Goal: Task Accomplishment & Management: Manage account settings

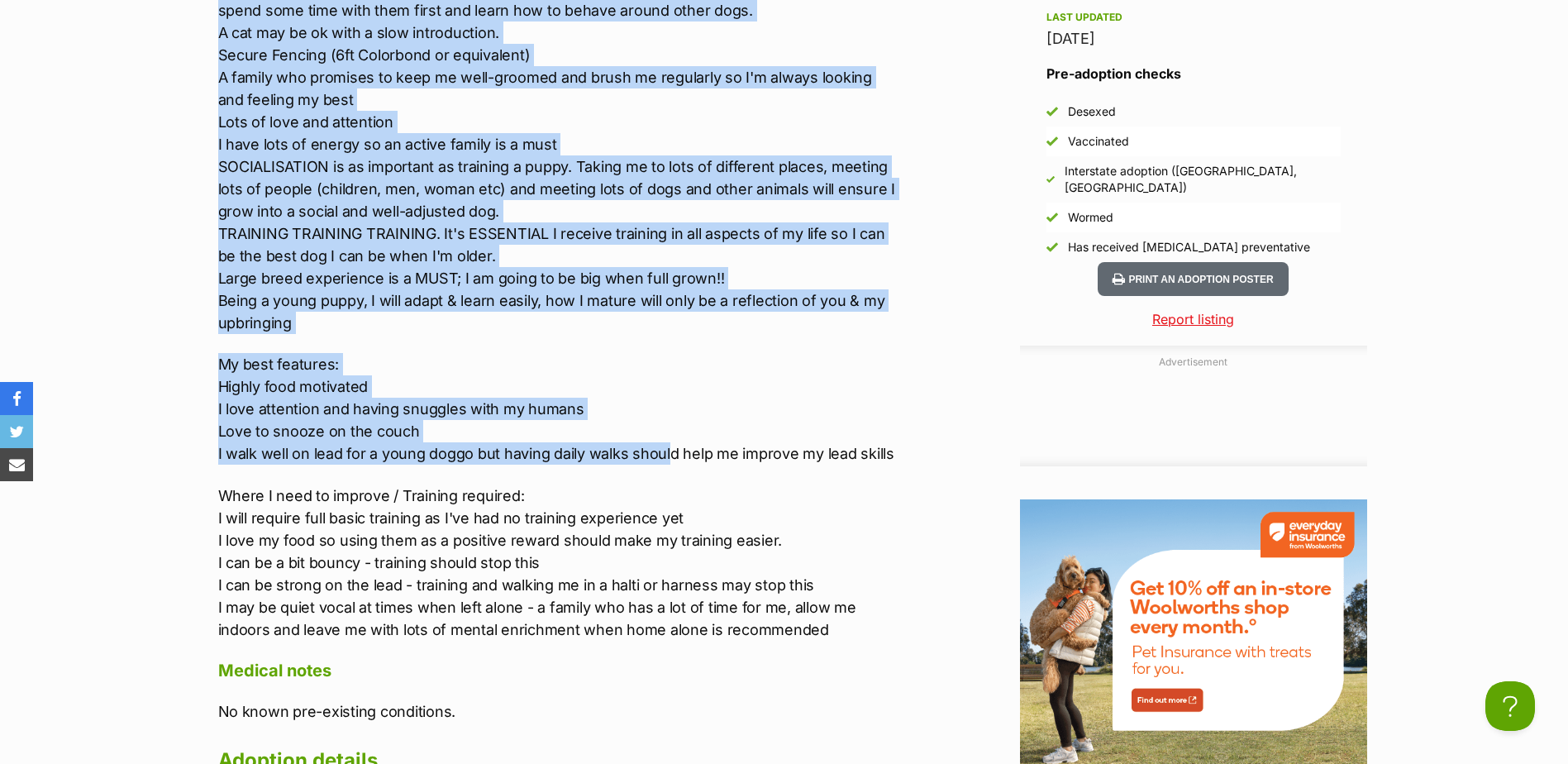
scroll to position [1983, 0]
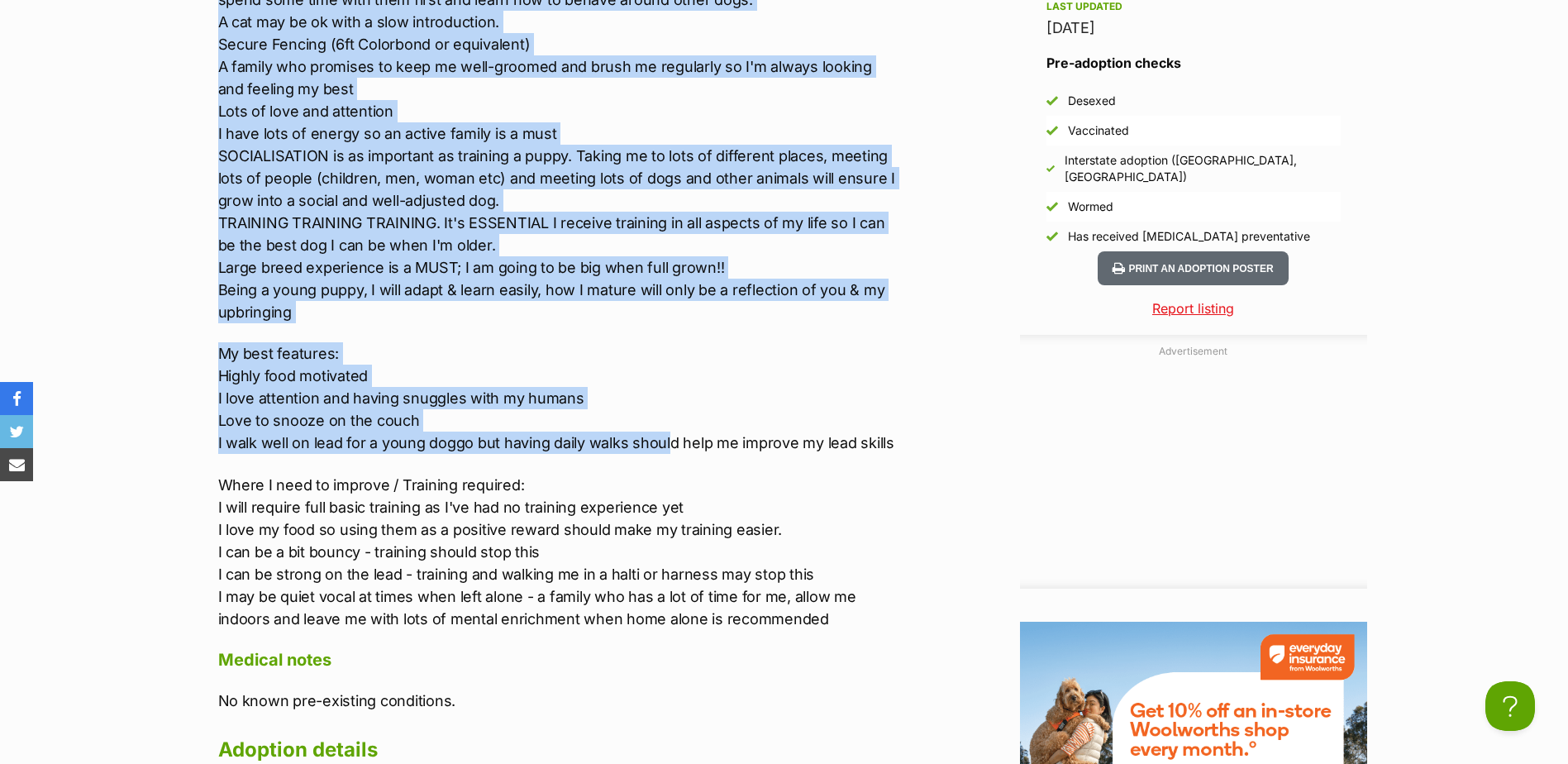
drag, startPoint x: 219, startPoint y: 58, endPoint x: 939, endPoint y: 439, distance: 814.6
click at [939, 439] on div "Advertisement Adoption information I've been adopted! This pet is no longer ava…" at bounding box center [784, 429] width 1166 height 1945
copy div "What I need in my new home: BREED KNOWLEDGE IS PREFERRED Daily walks, trips to …"
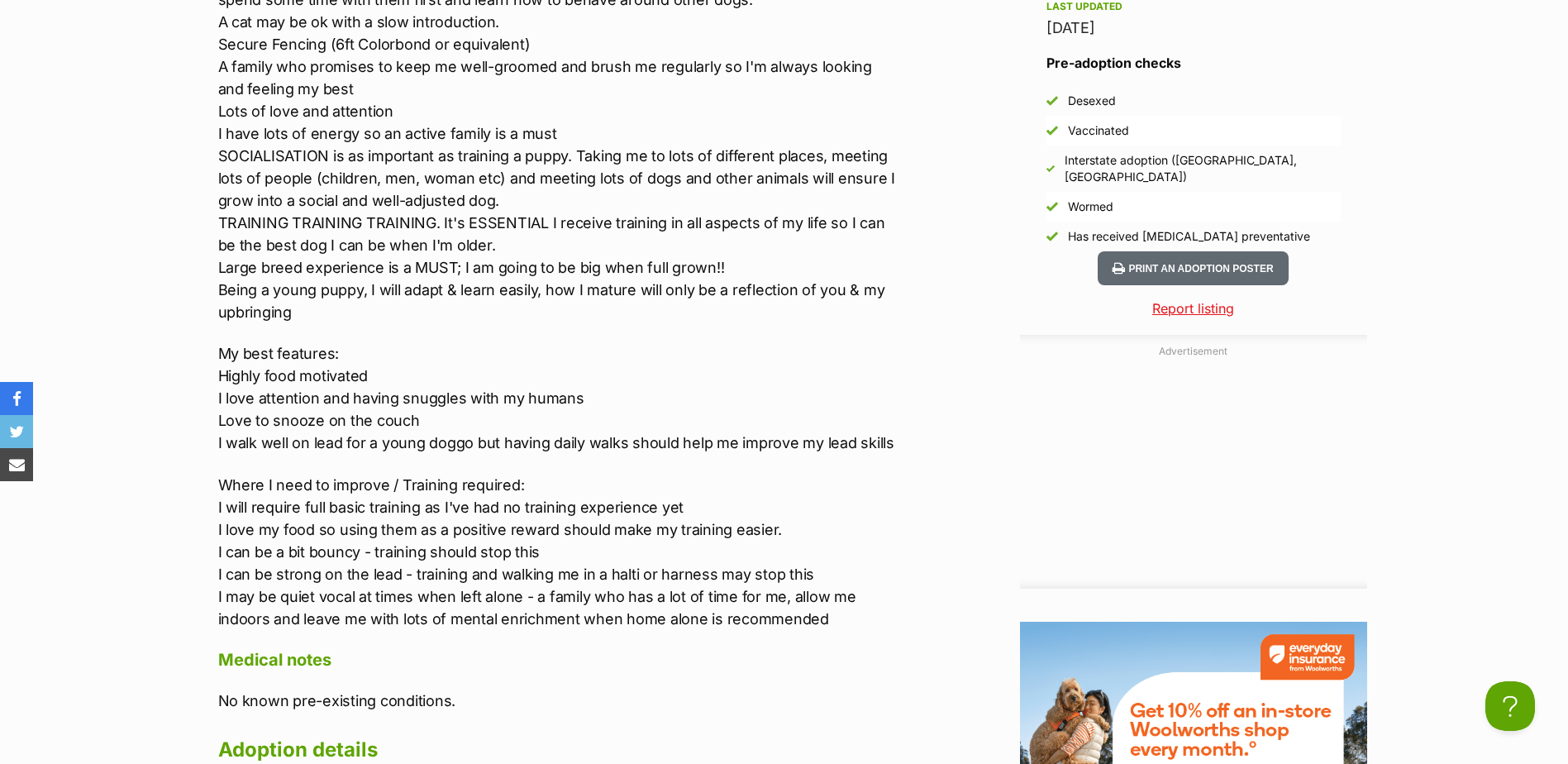
click at [398, 510] on p "Where I need to improve / Training required: I will require full basic training…" at bounding box center [559, 551] width 683 height 156
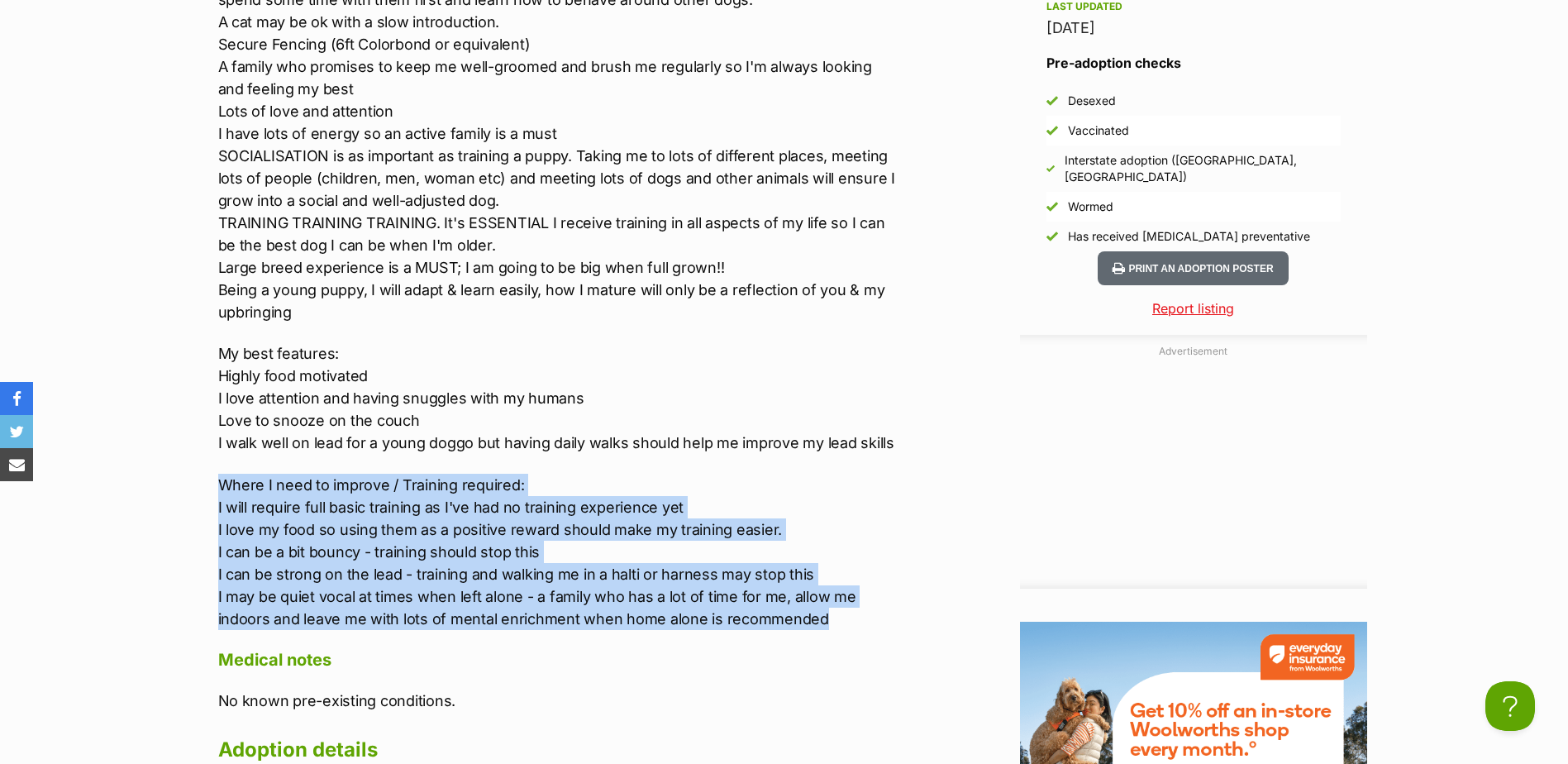
drag, startPoint x: 209, startPoint y: 480, endPoint x: 864, endPoint y: 626, distance: 671.1
click at [864, 626] on div "Upload Videos About Mickey Hi! I'm Mickey and I'm looking for a new family to c…" at bounding box center [551, 198] width 700 height 1482
copy p "Where I need to improve / Training required: I will require full basic training…"
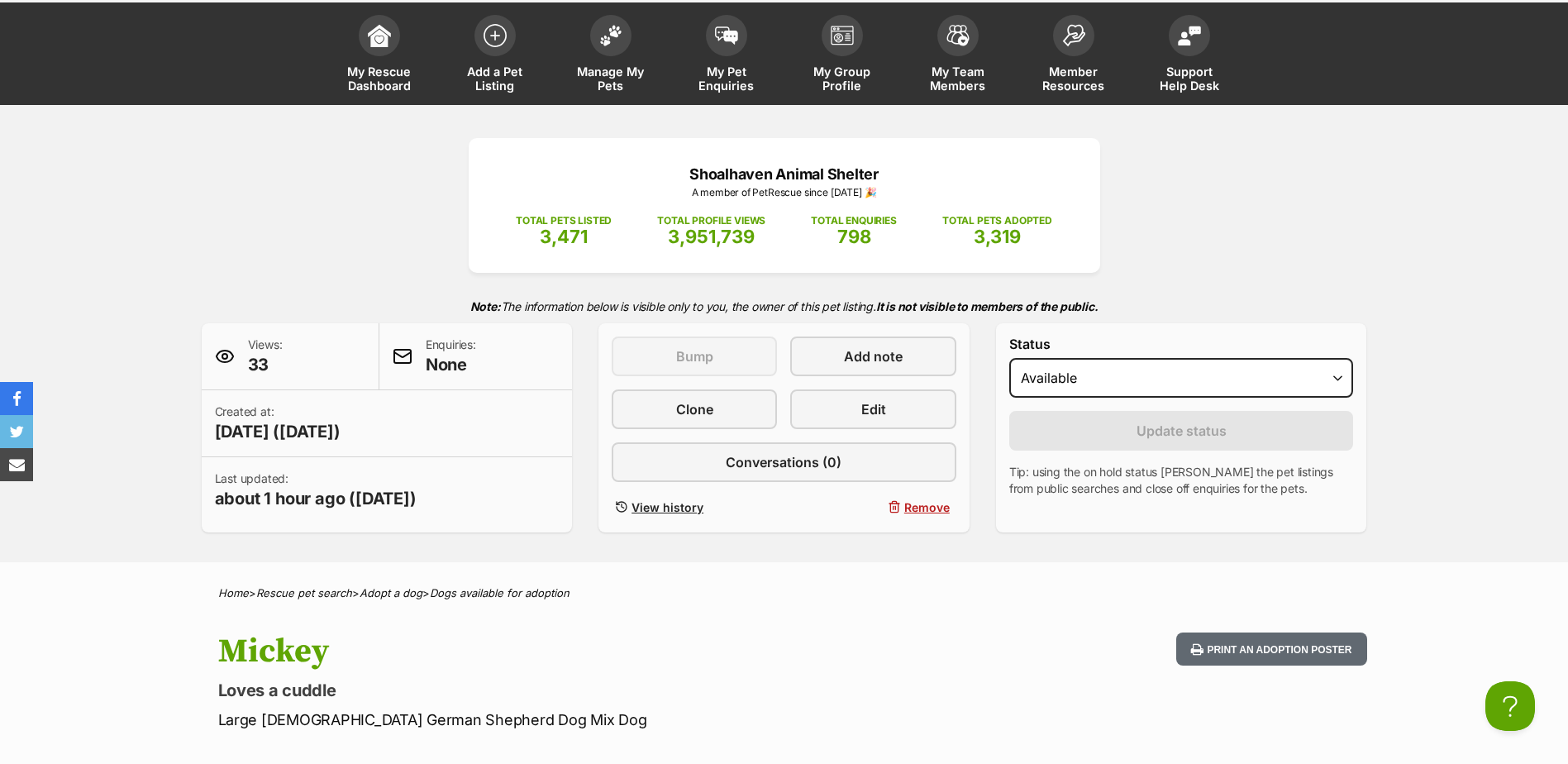
scroll to position [0, 0]
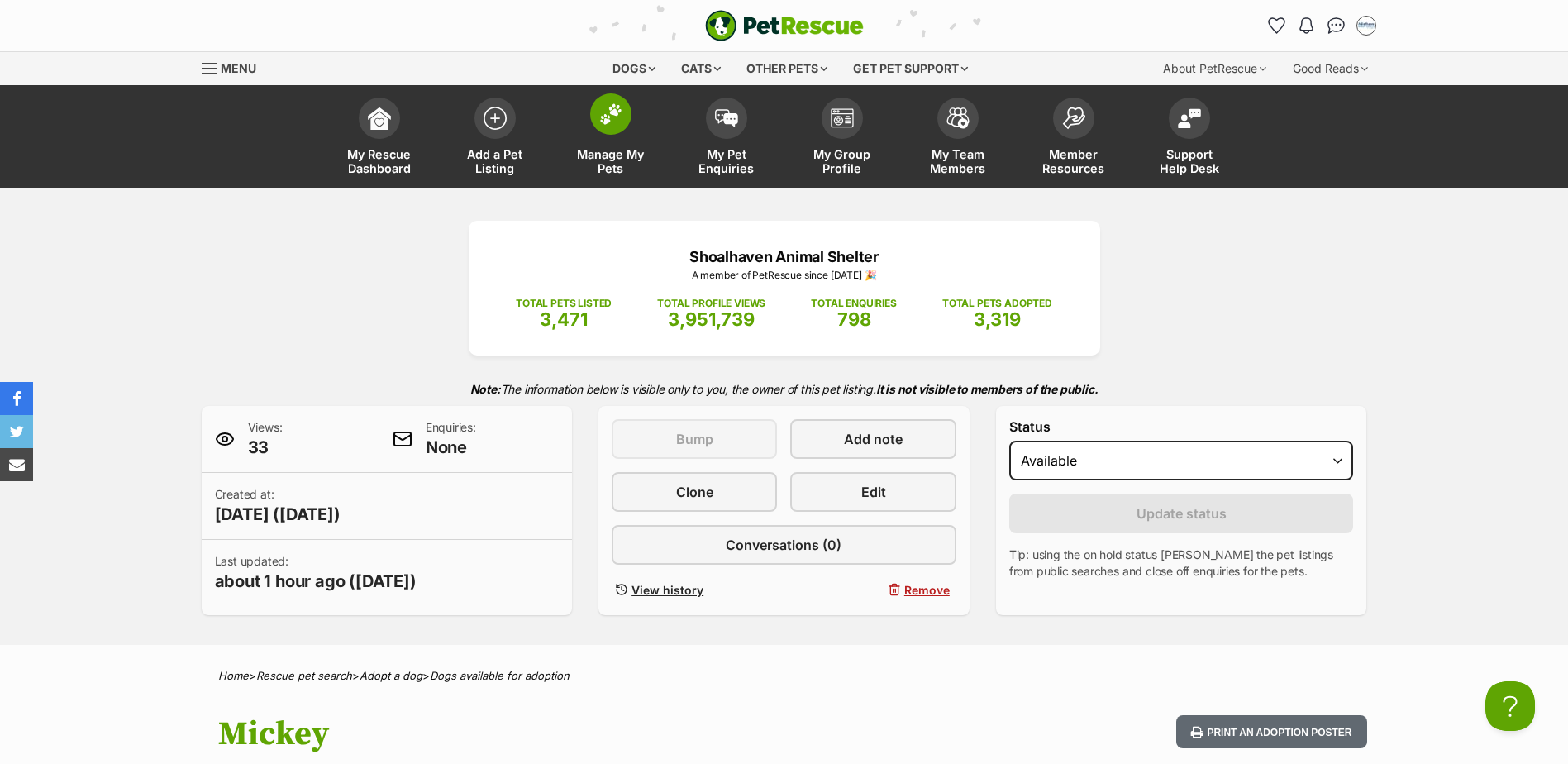
click at [605, 135] on link "Manage My Pets" at bounding box center [611, 138] width 116 height 98
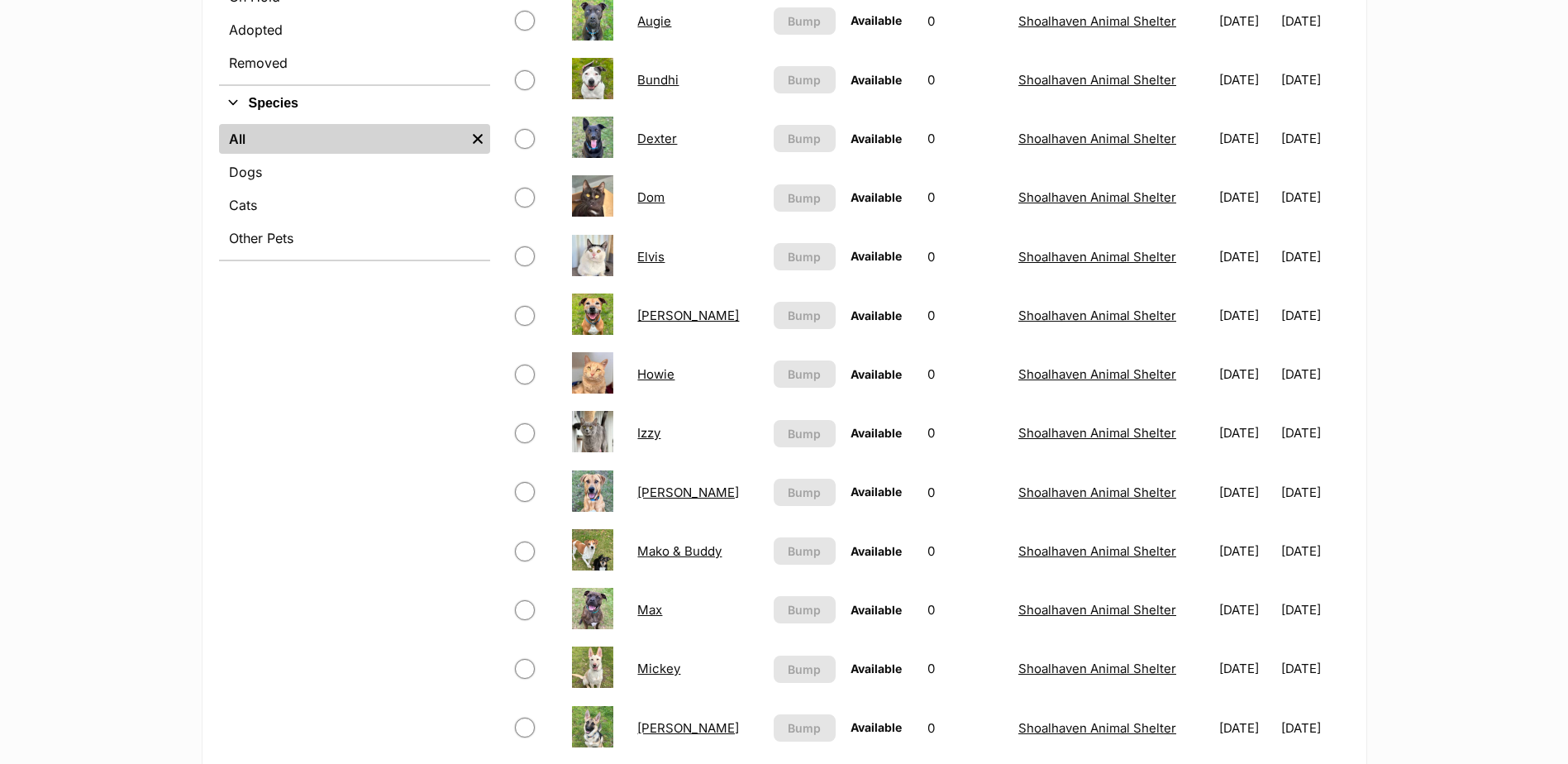
scroll to position [744, 0]
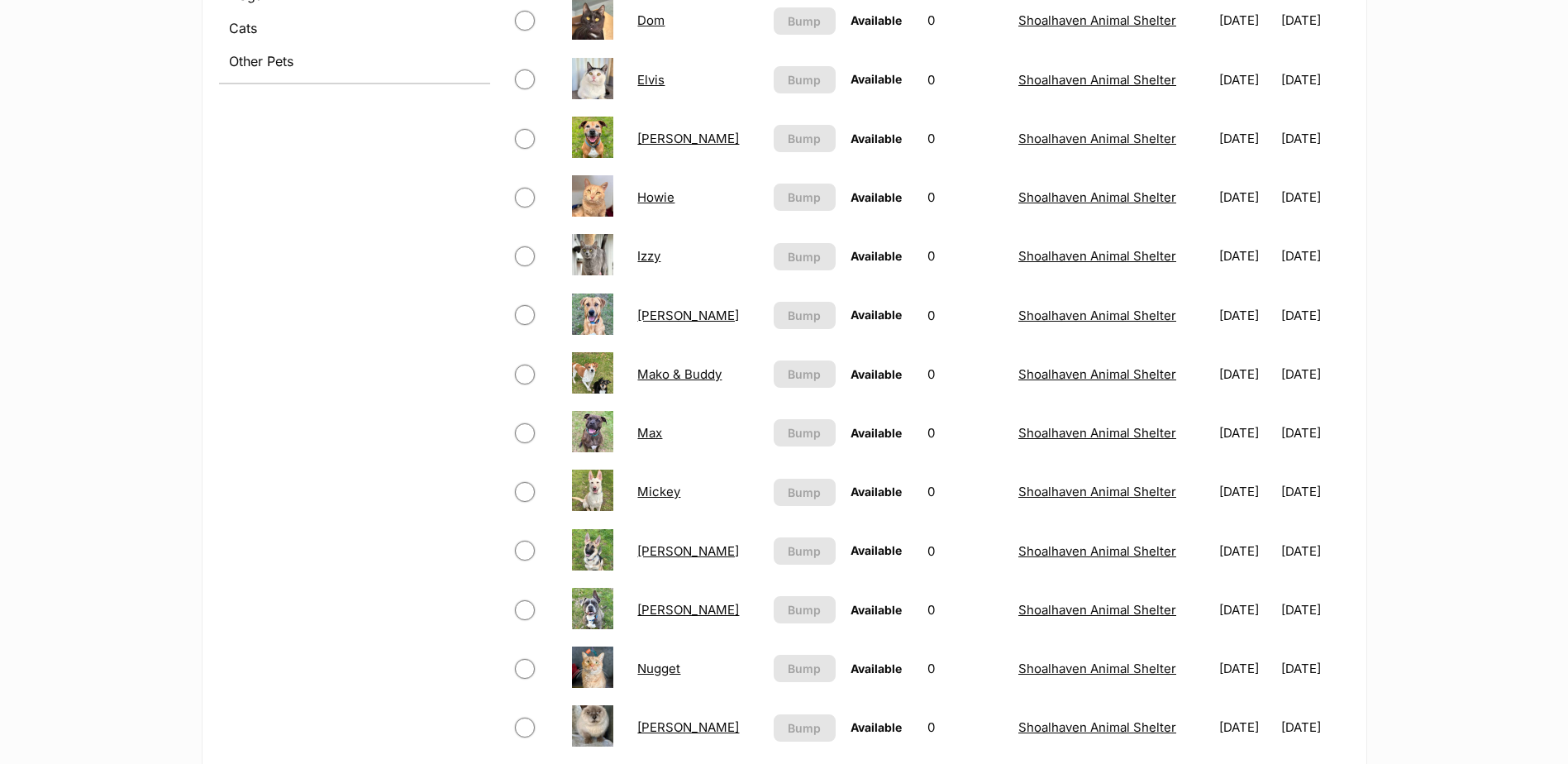
click at [656, 545] on link "Minnie" at bounding box center [687, 551] width 101 height 16
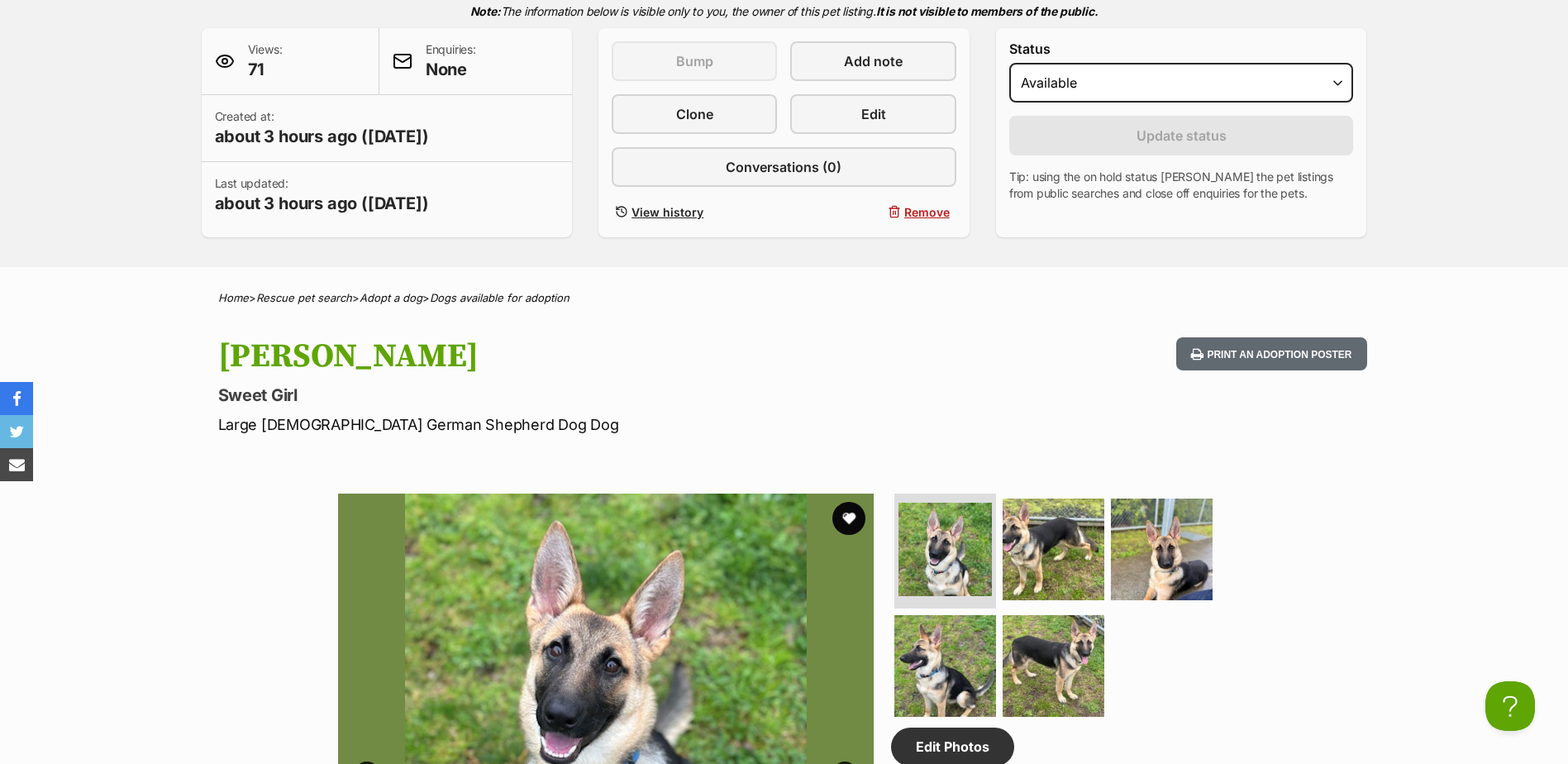
scroll to position [83, 0]
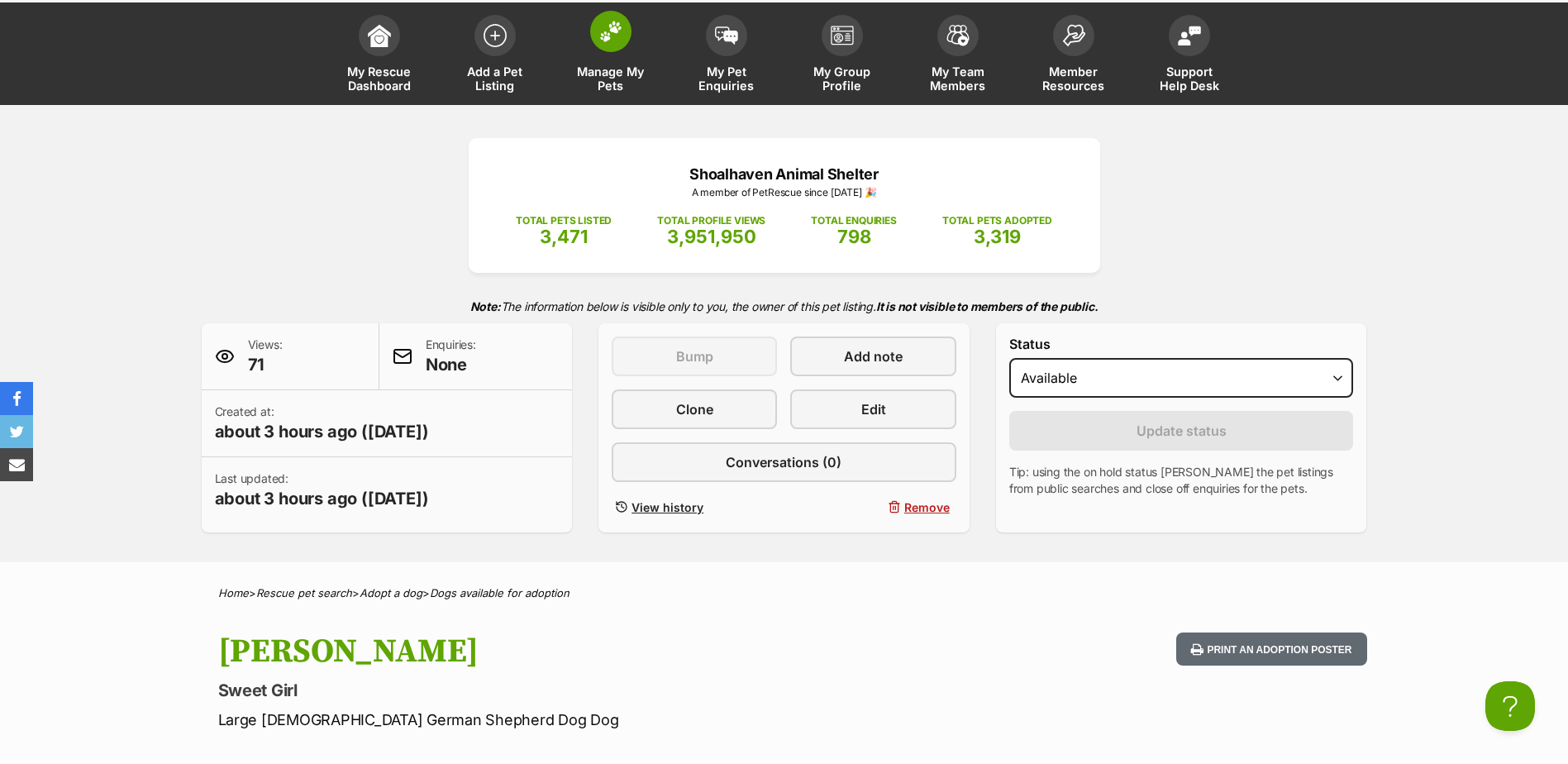
click at [605, 47] on span at bounding box center [611, 31] width 41 height 41
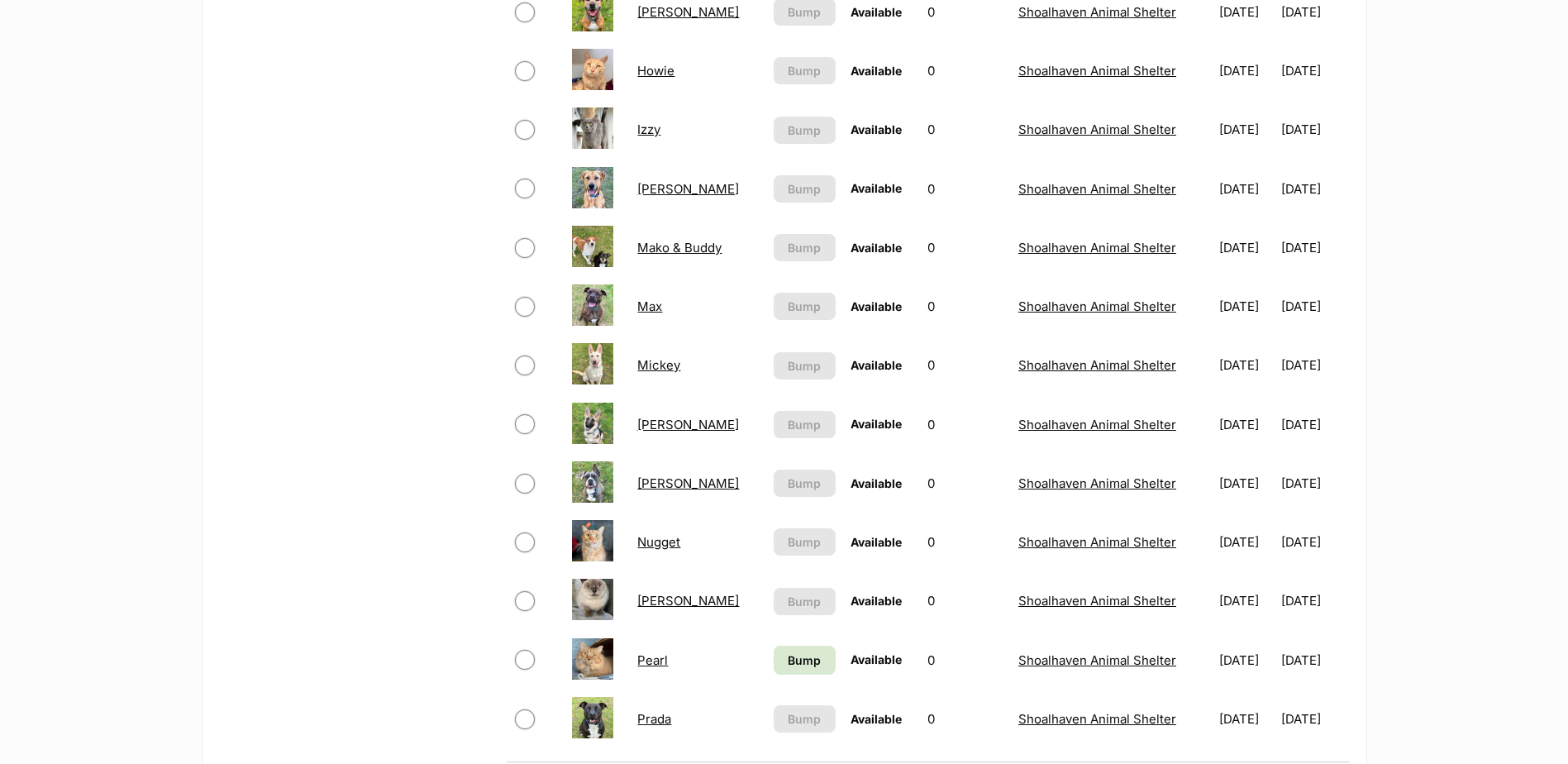
scroll to position [910, 0]
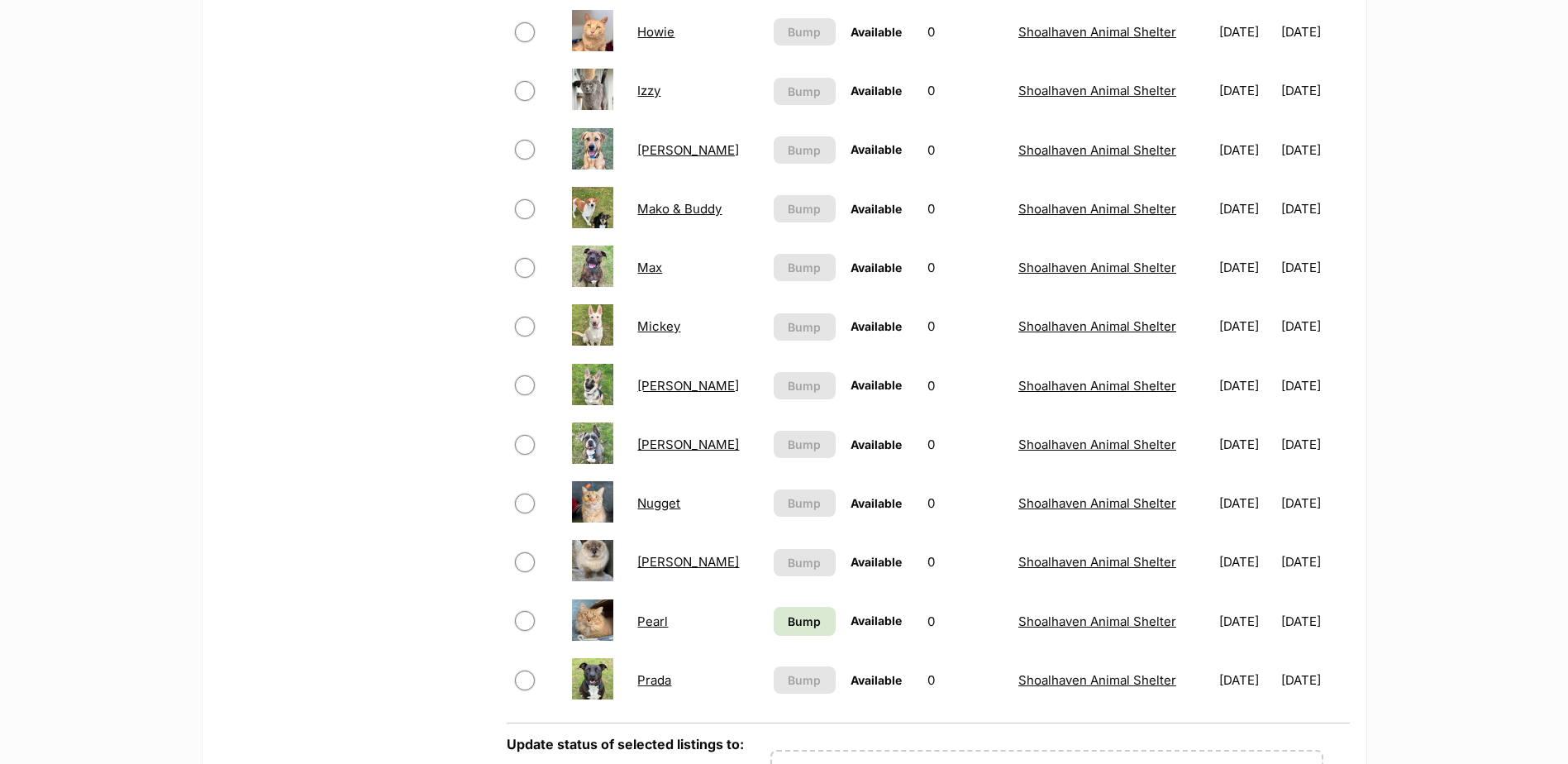
click at [662, 449] on link "[PERSON_NAME]" at bounding box center [687, 445] width 101 height 16
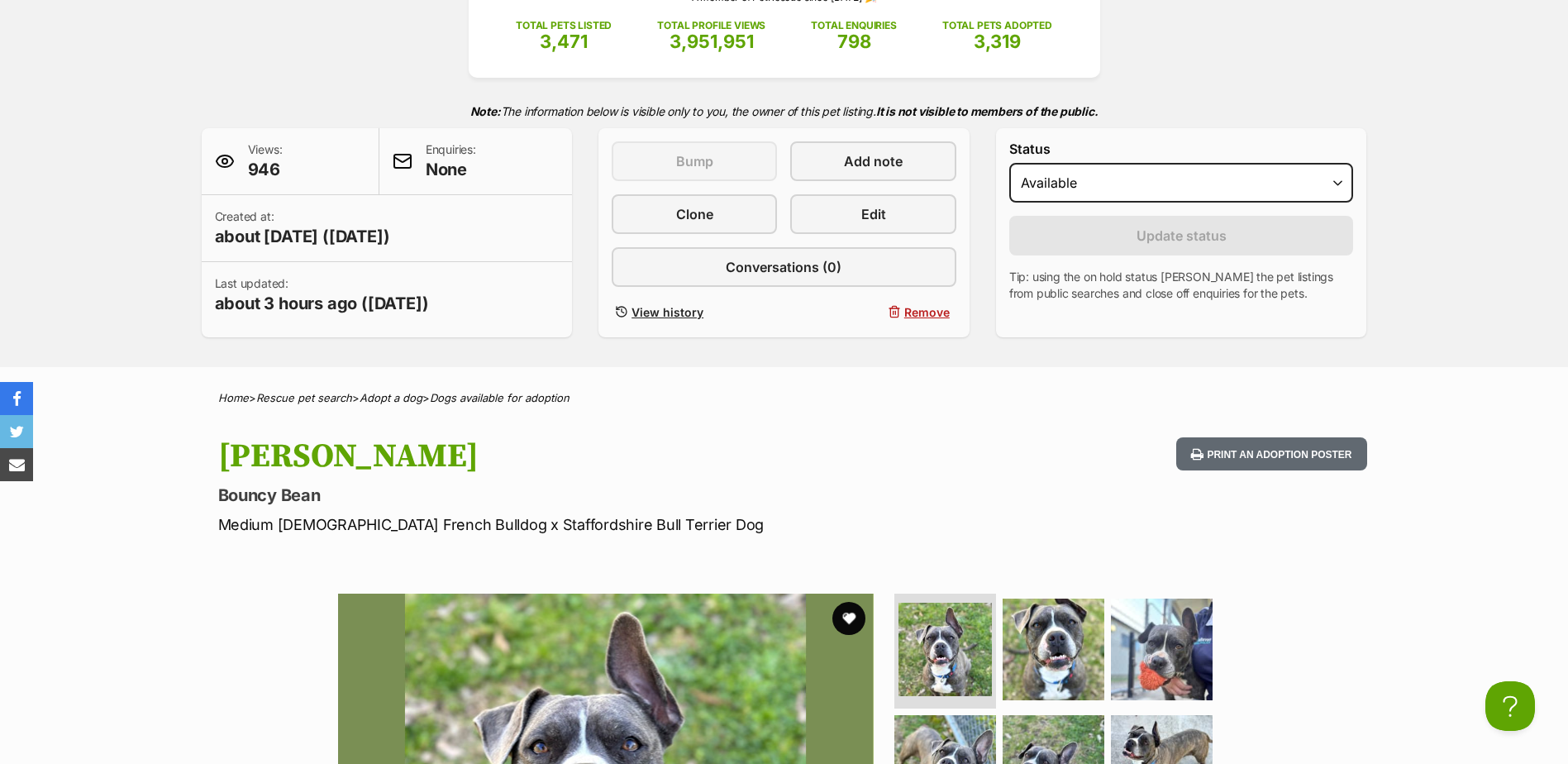
scroll to position [83, 0]
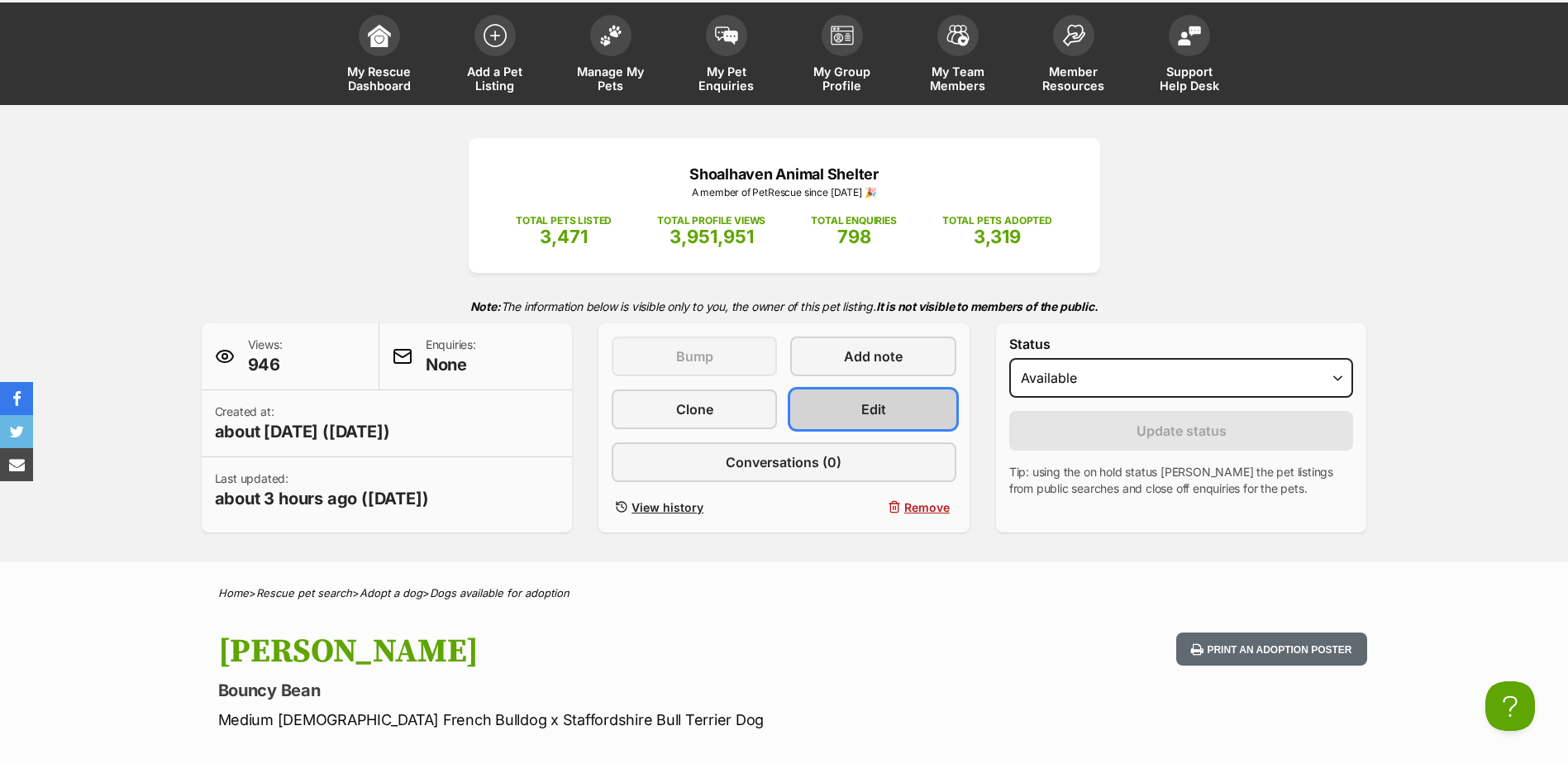
click at [864, 409] on span "Edit" at bounding box center [874, 408] width 25 height 19
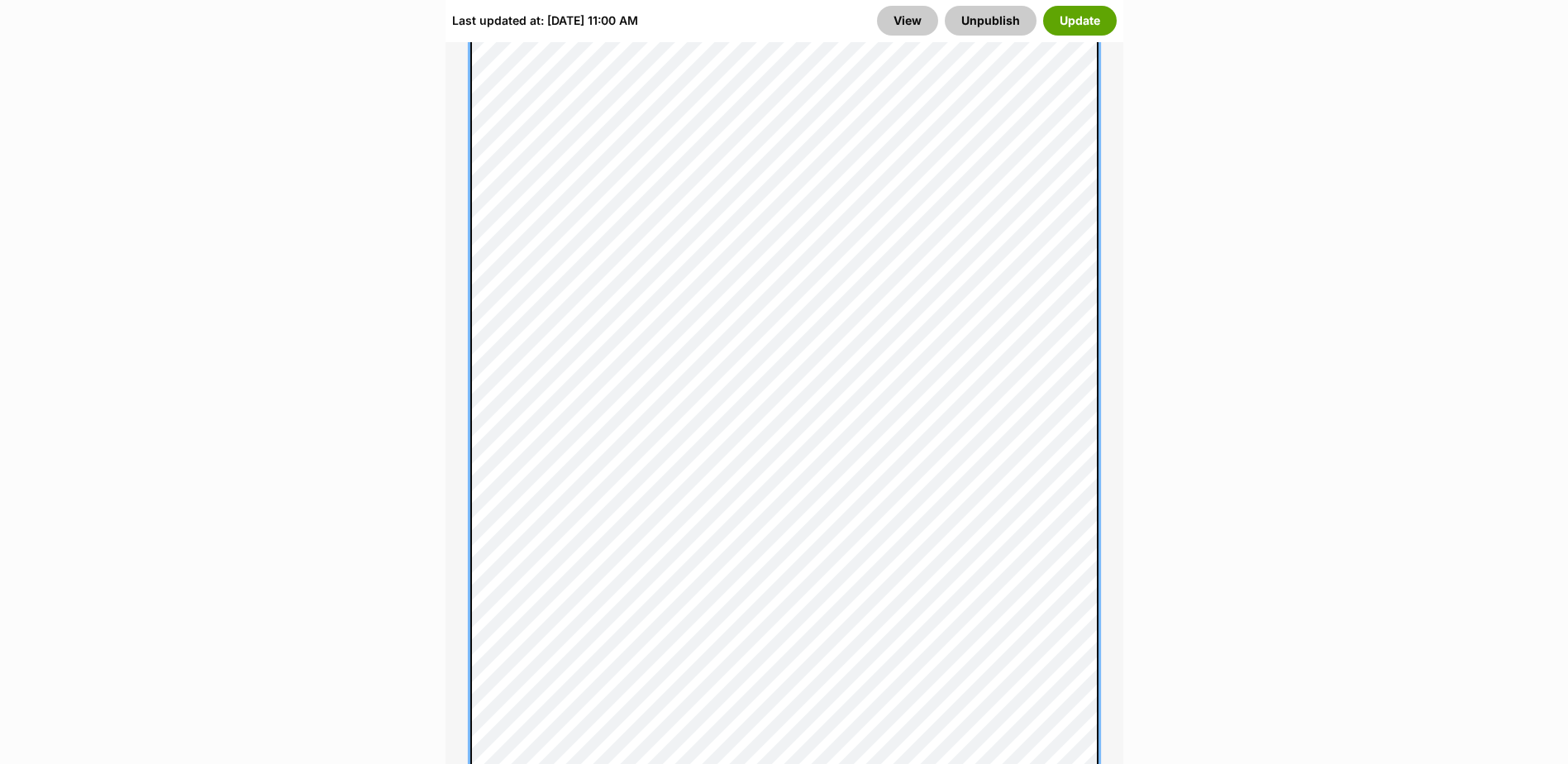
scroll to position [1653, 0]
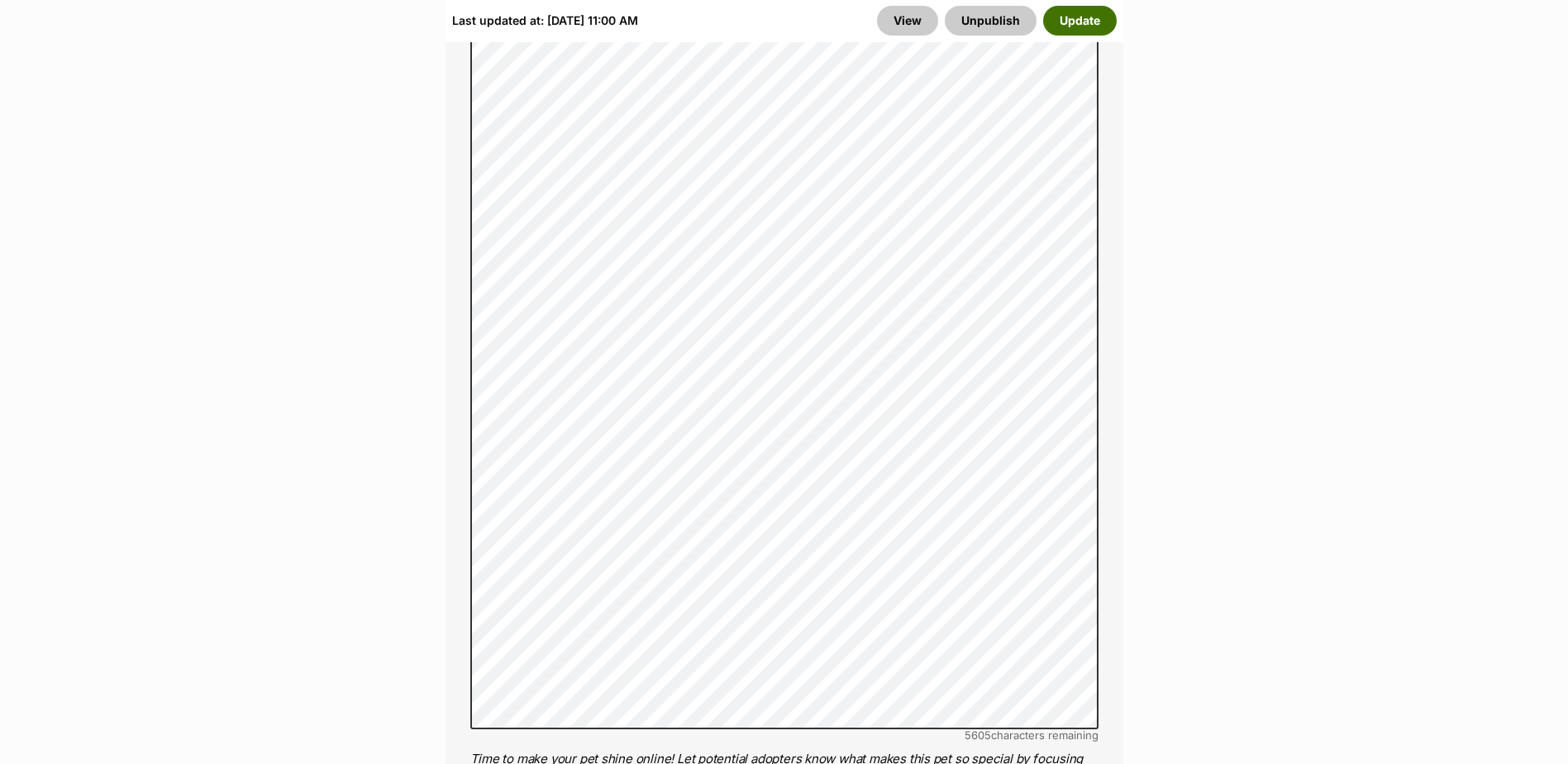
click at [1080, 19] on button "Update" at bounding box center [1079, 21] width 73 height 30
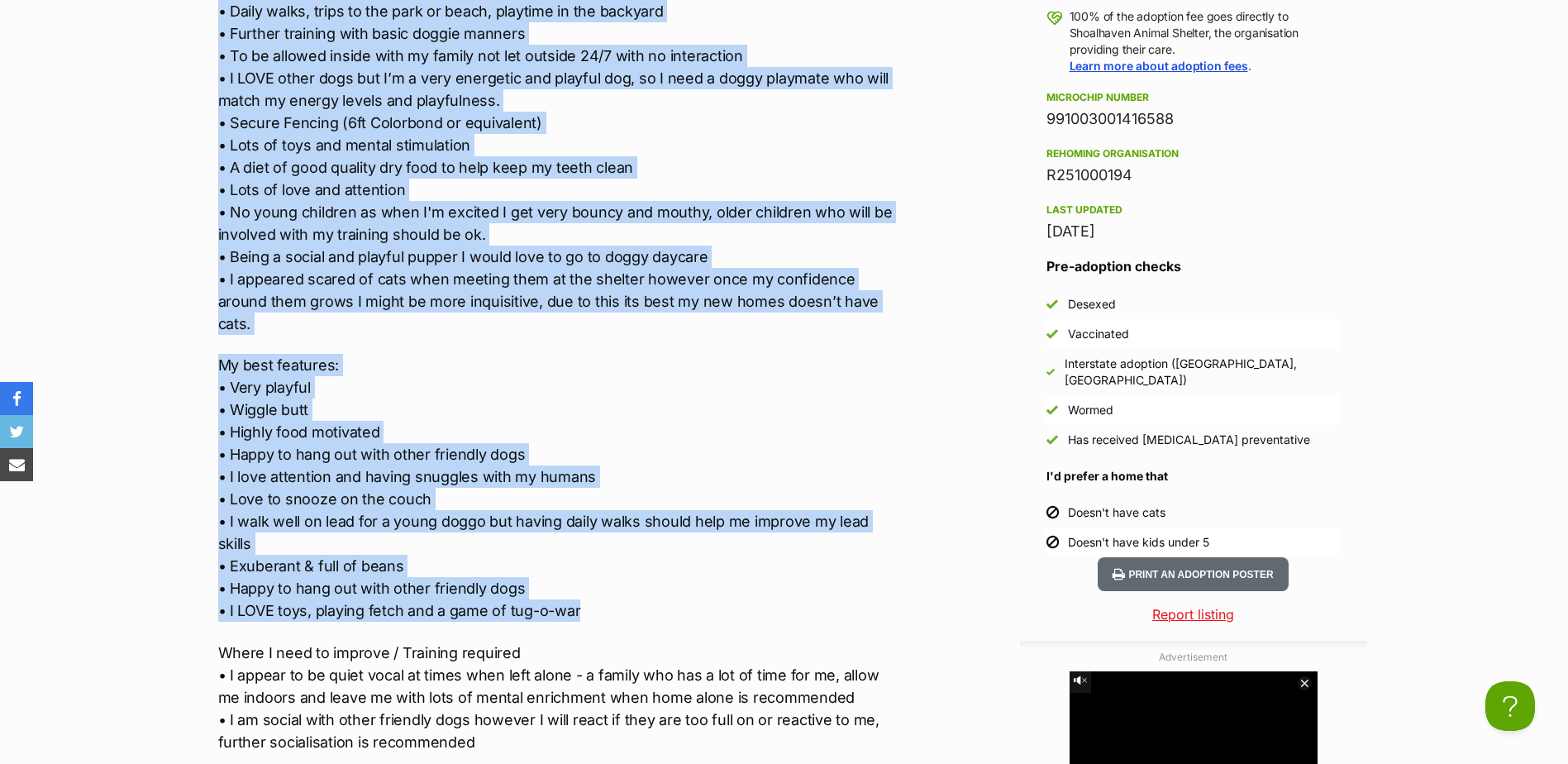
scroll to position [1818, 0]
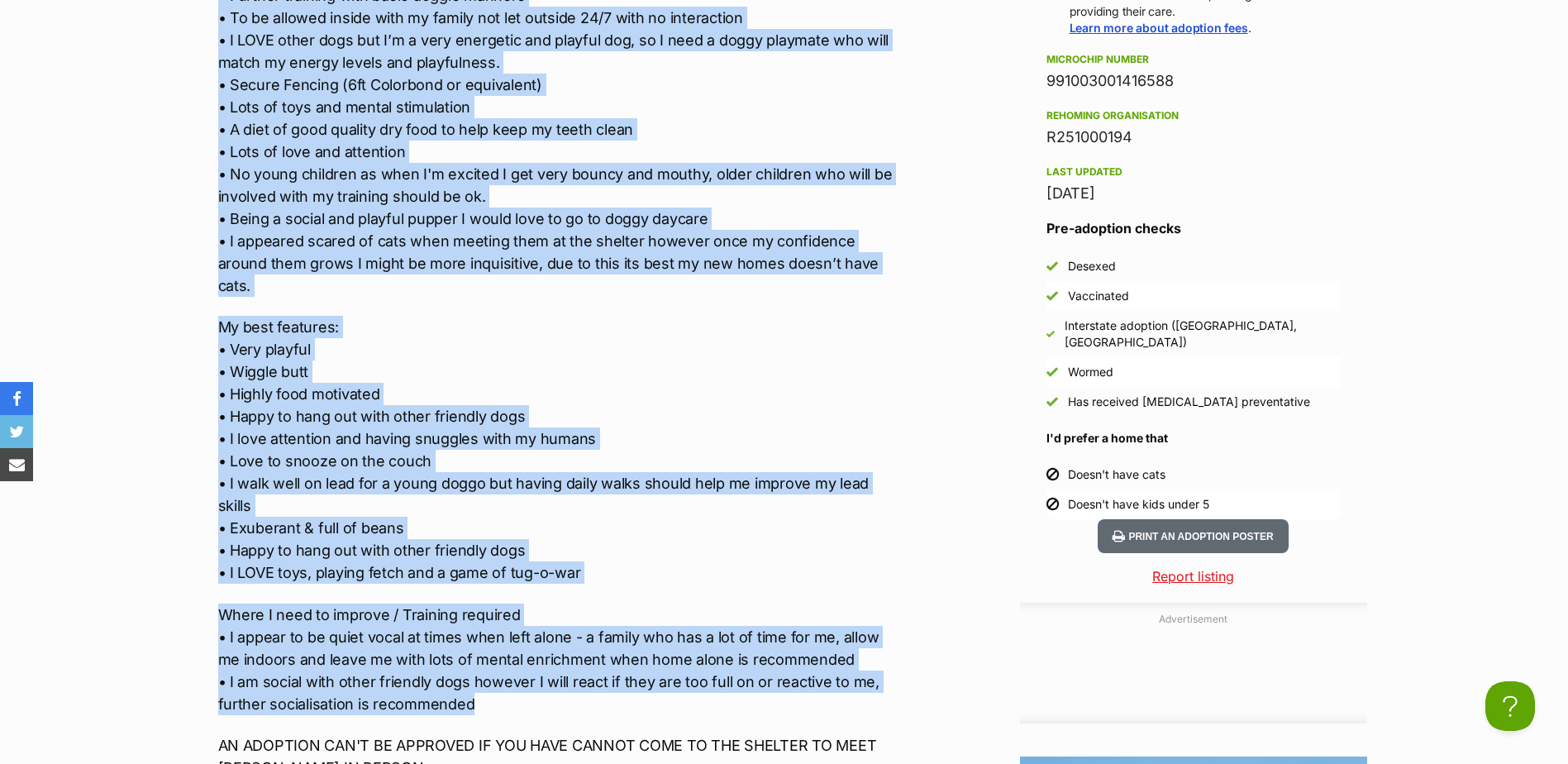
drag, startPoint x: 201, startPoint y: 358, endPoint x: 801, endPoint y: 674, distance: 678.1
click at [801, 674] on div "Advertisement Adoption information I've been adopted! This pet is no longer ava…" at bounding box center [784, 766] width 1215 height 2289
copy div "What I need in my new home: • Daily walks, trips to the park or beach, playtime…"
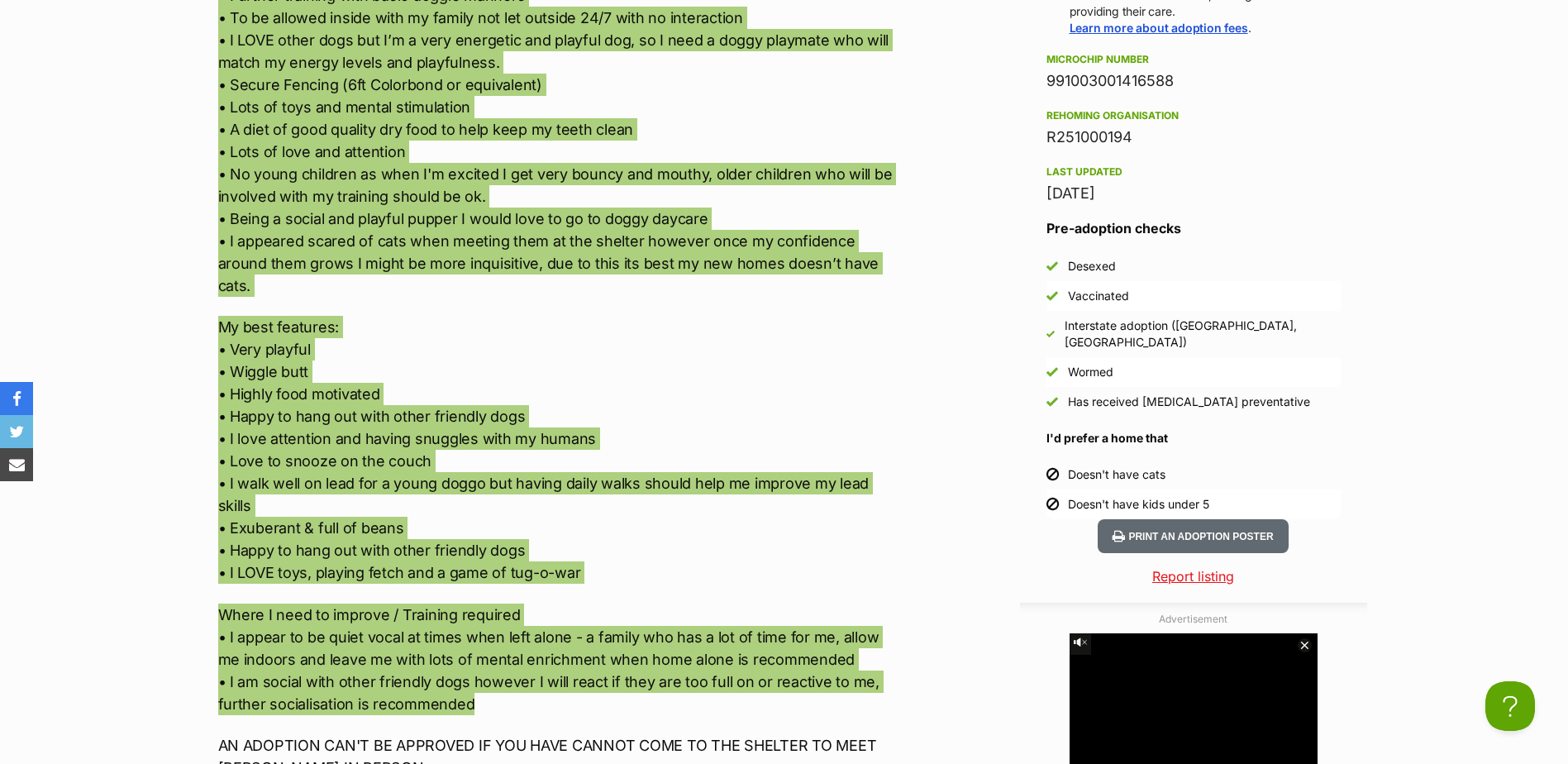
scroll to position [1901, 0]
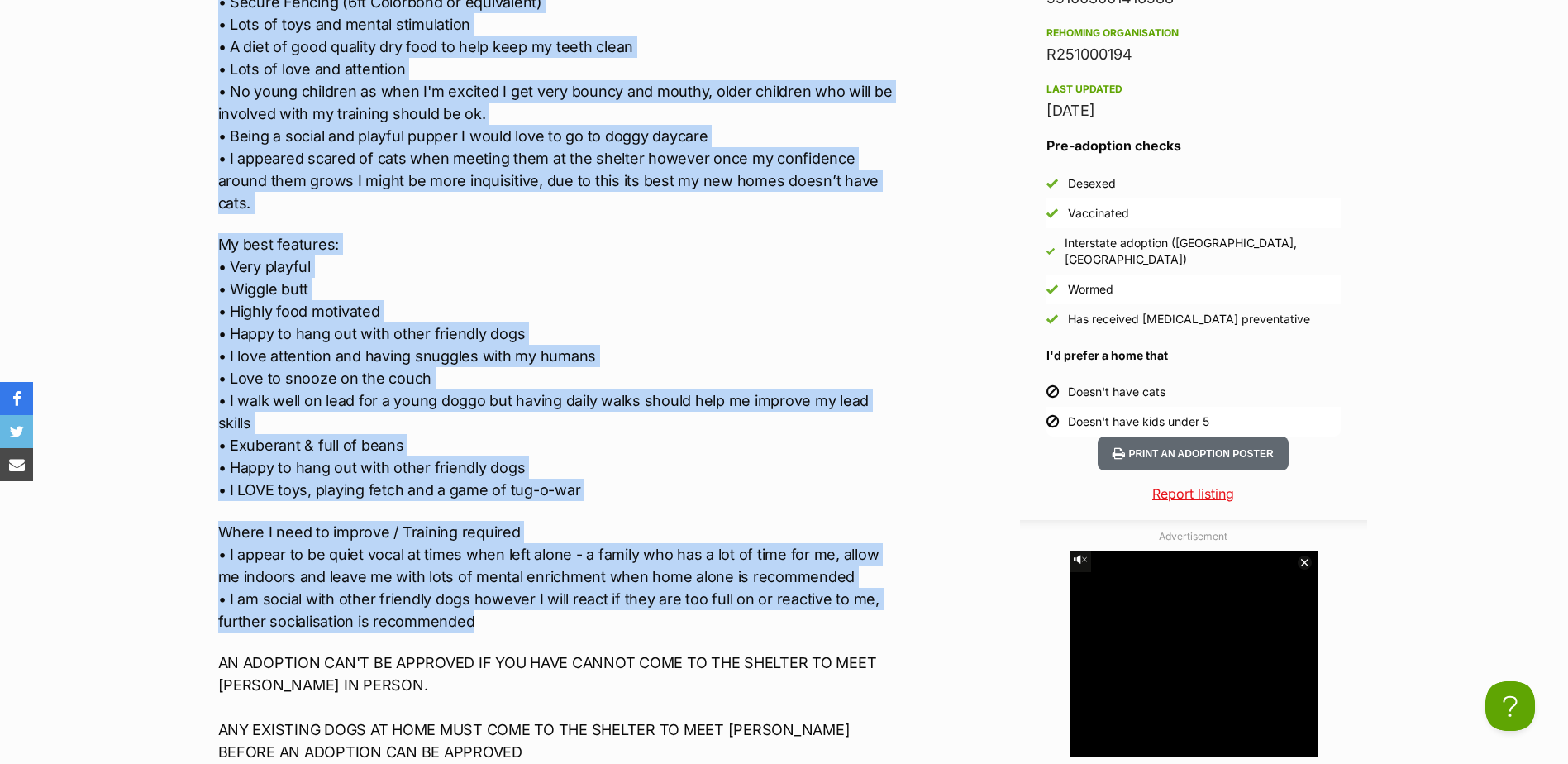
click at [439, 583] on p "Where I need to improve / Training required • I appear to be quiet vocal at tim…" at bounding box center [559, 576] width 683 height 111
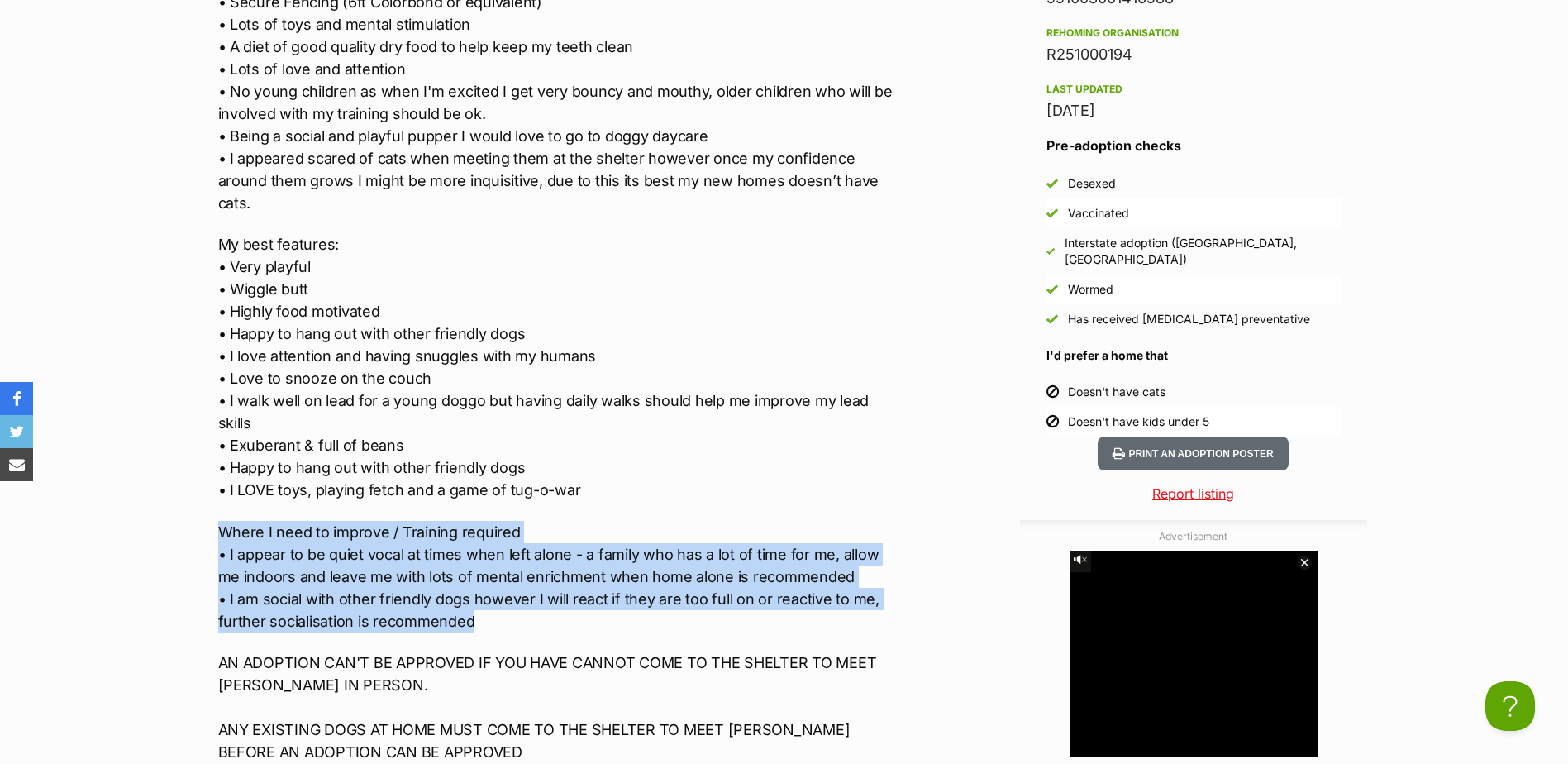
drag, startPoint x: 483, startPoint y: 603, endPoint x: 181, endPoint y: 490, distance: 322.4
click at [181, 490] on div "Advertisement Adoption information I've been adopted! This pet is no longer ava…" at bounding box center [784, 683] width 1215 height 2289
copy p "Where I need to improve / Training required • I appear to be quiet vocal at tim…"
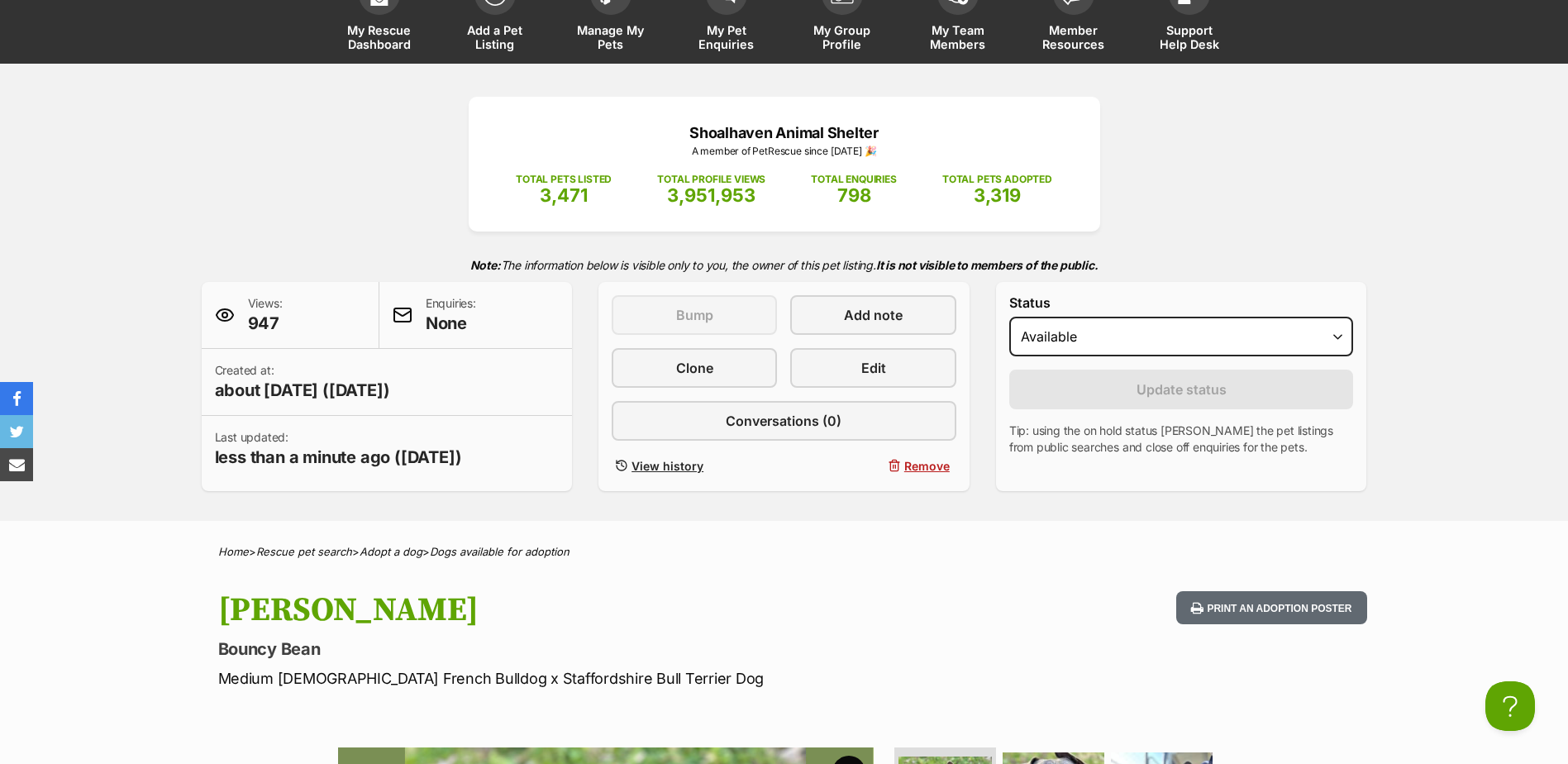
scroll to position [0, 0]
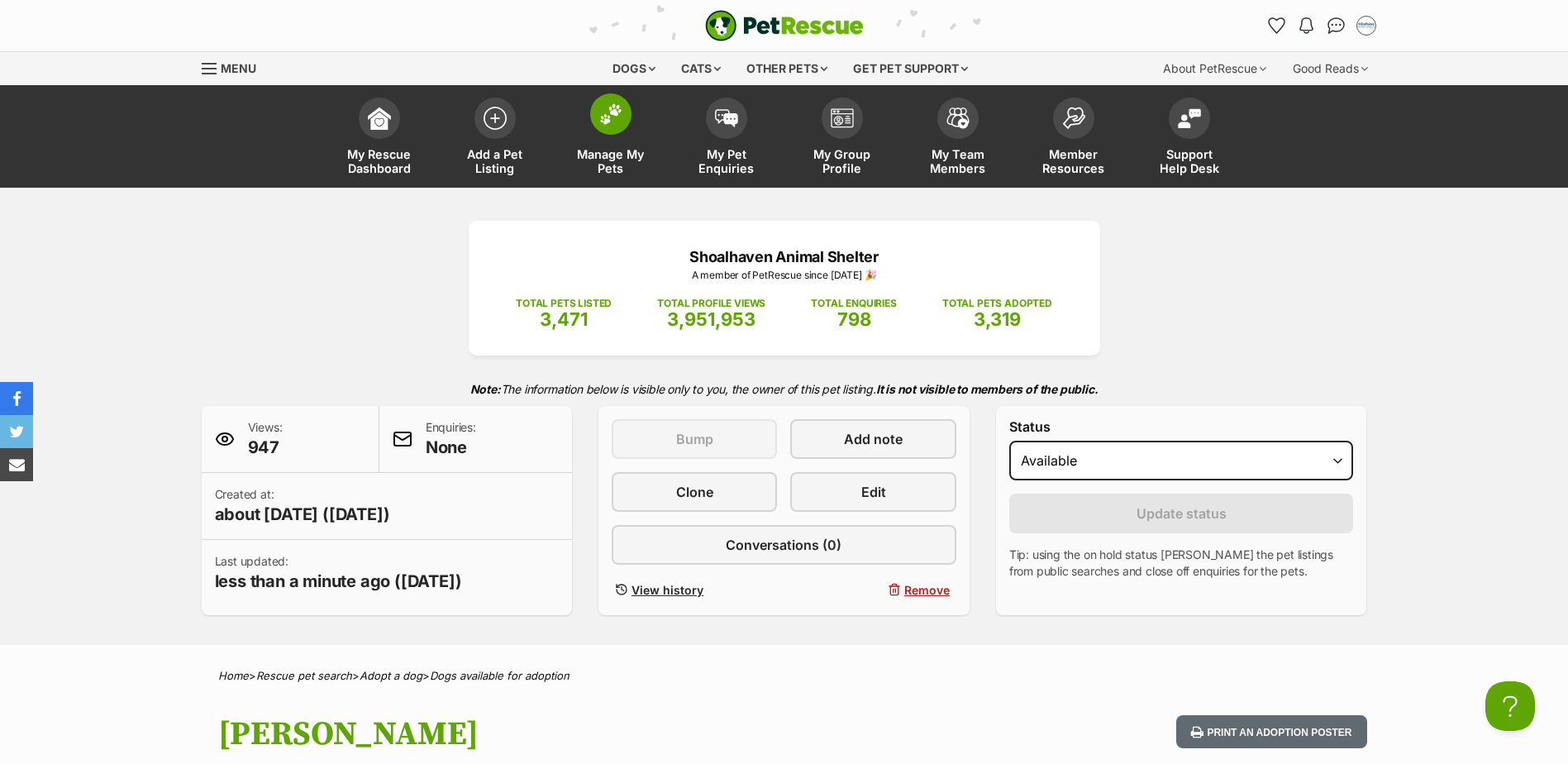
click at [620, 133] on link "Manage My Pets" at bounding box center [611, 138] width 116 height 98
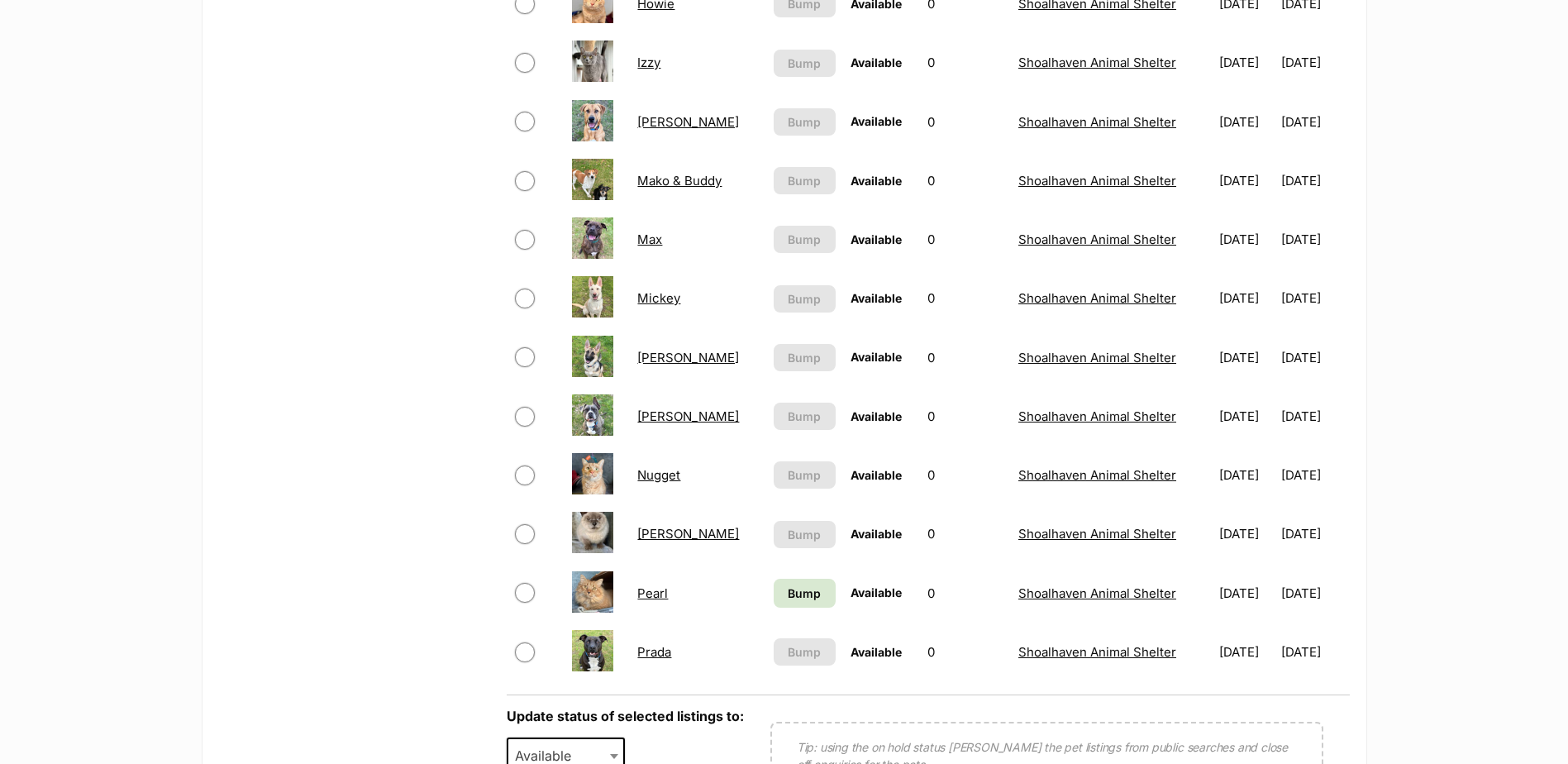
scroll to position [992, 0]
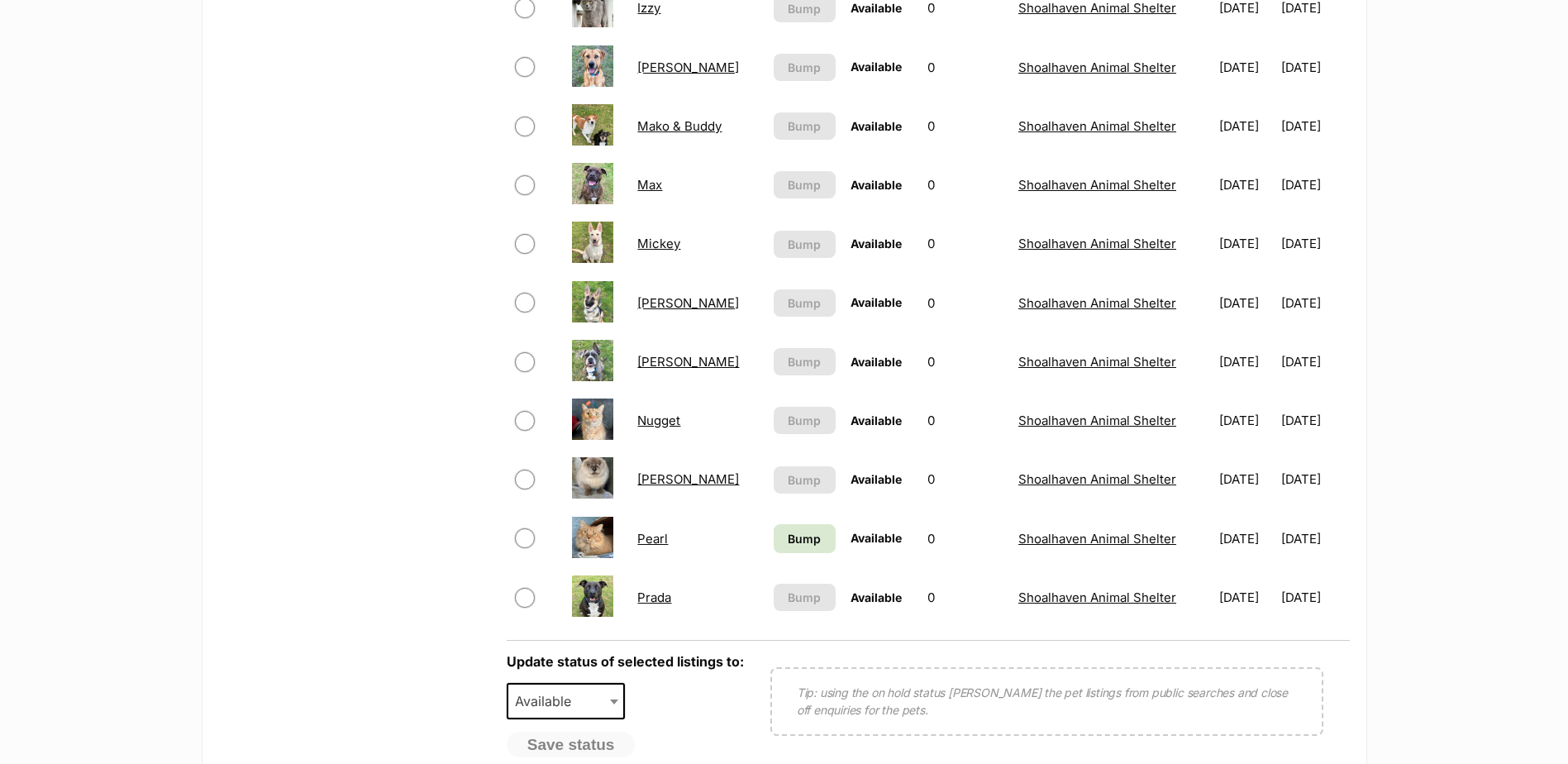
click at [661, 594] on link "Prada" at bounding box center [654, 597] width 34 height 16
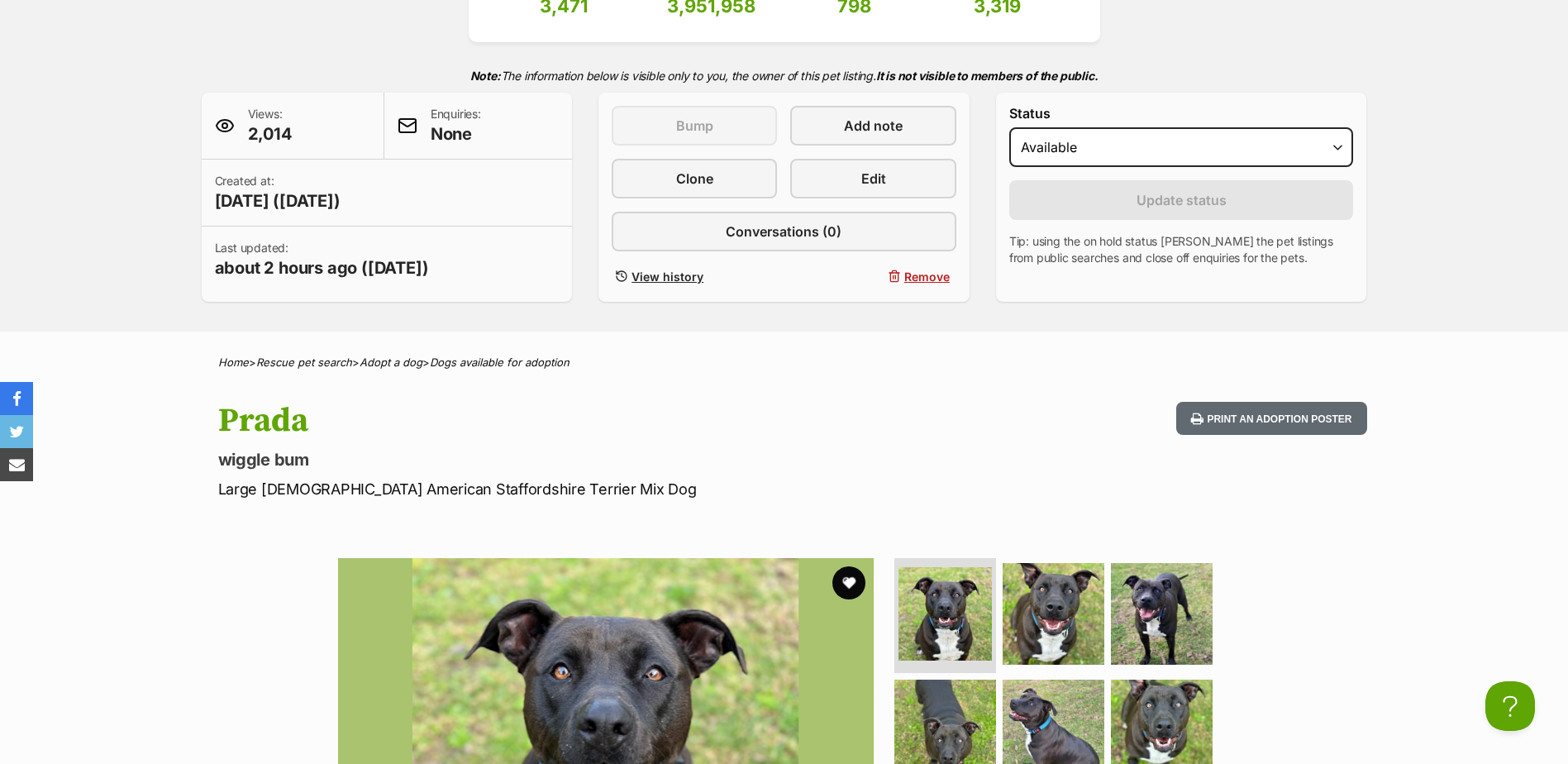
scroll to position [165, 0]
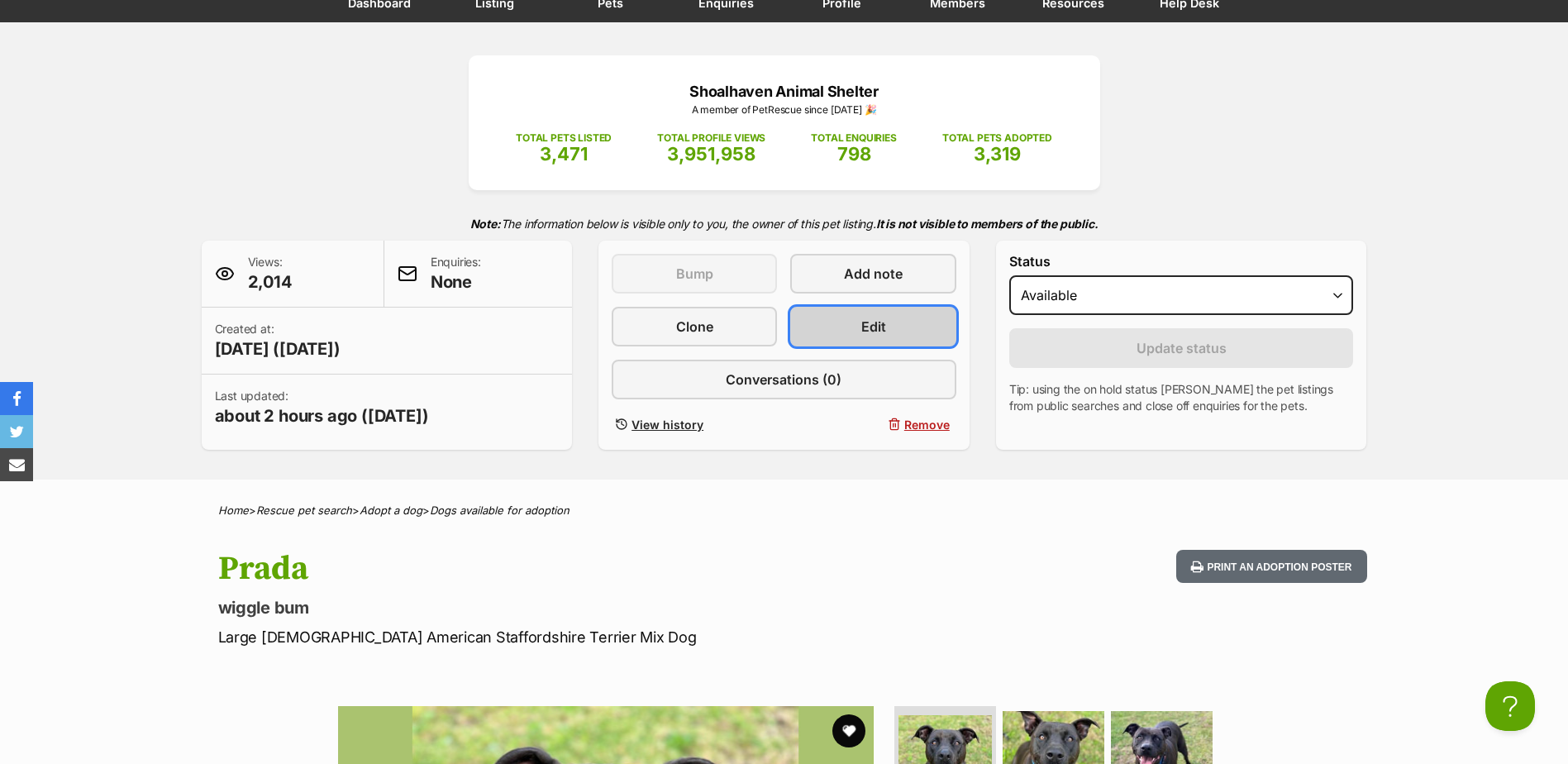
click at [857, 326] on link "Edit" at bounding box center [873, 326] width 165 height 40
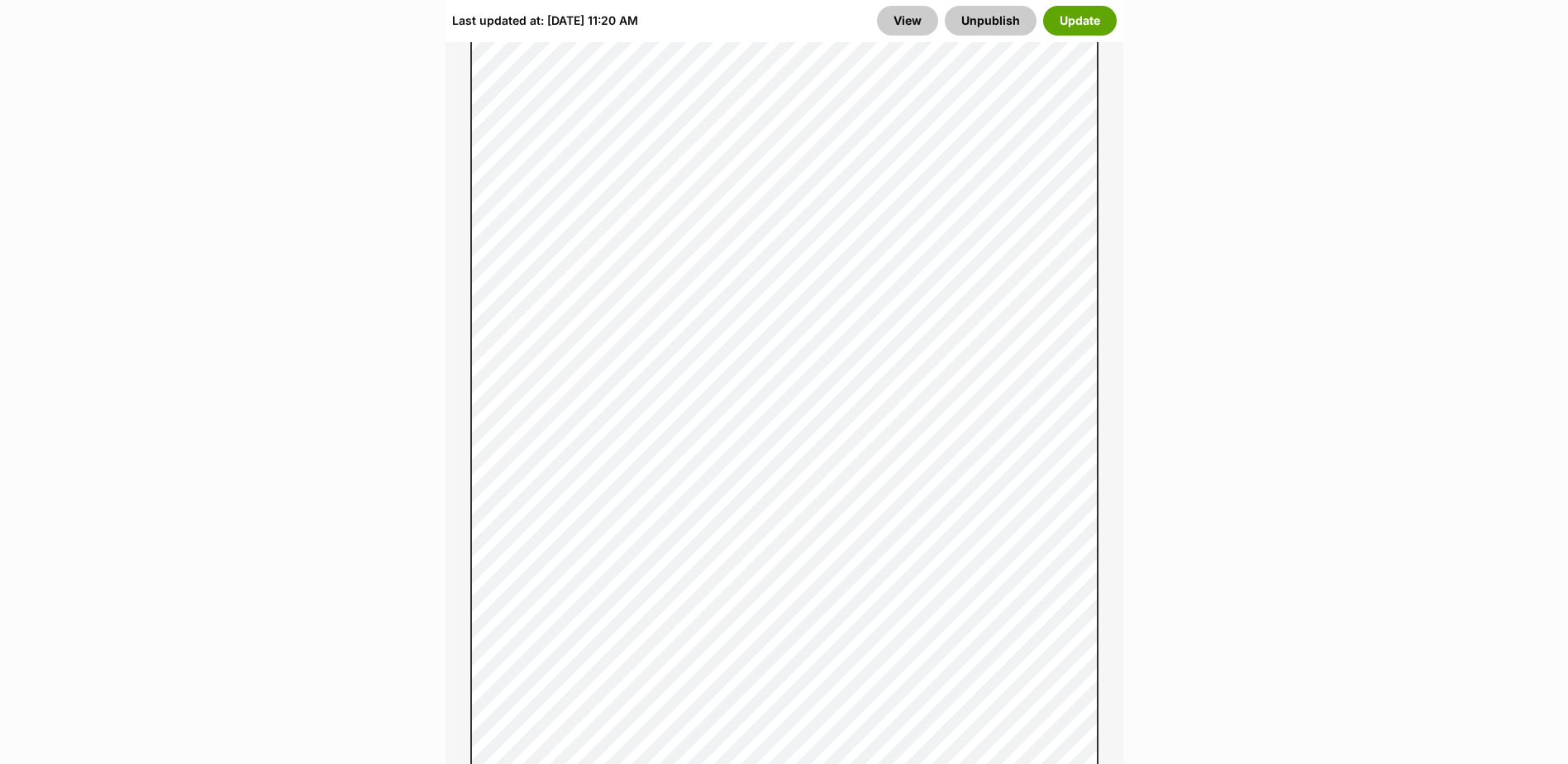
scroll to position [1322, 0]
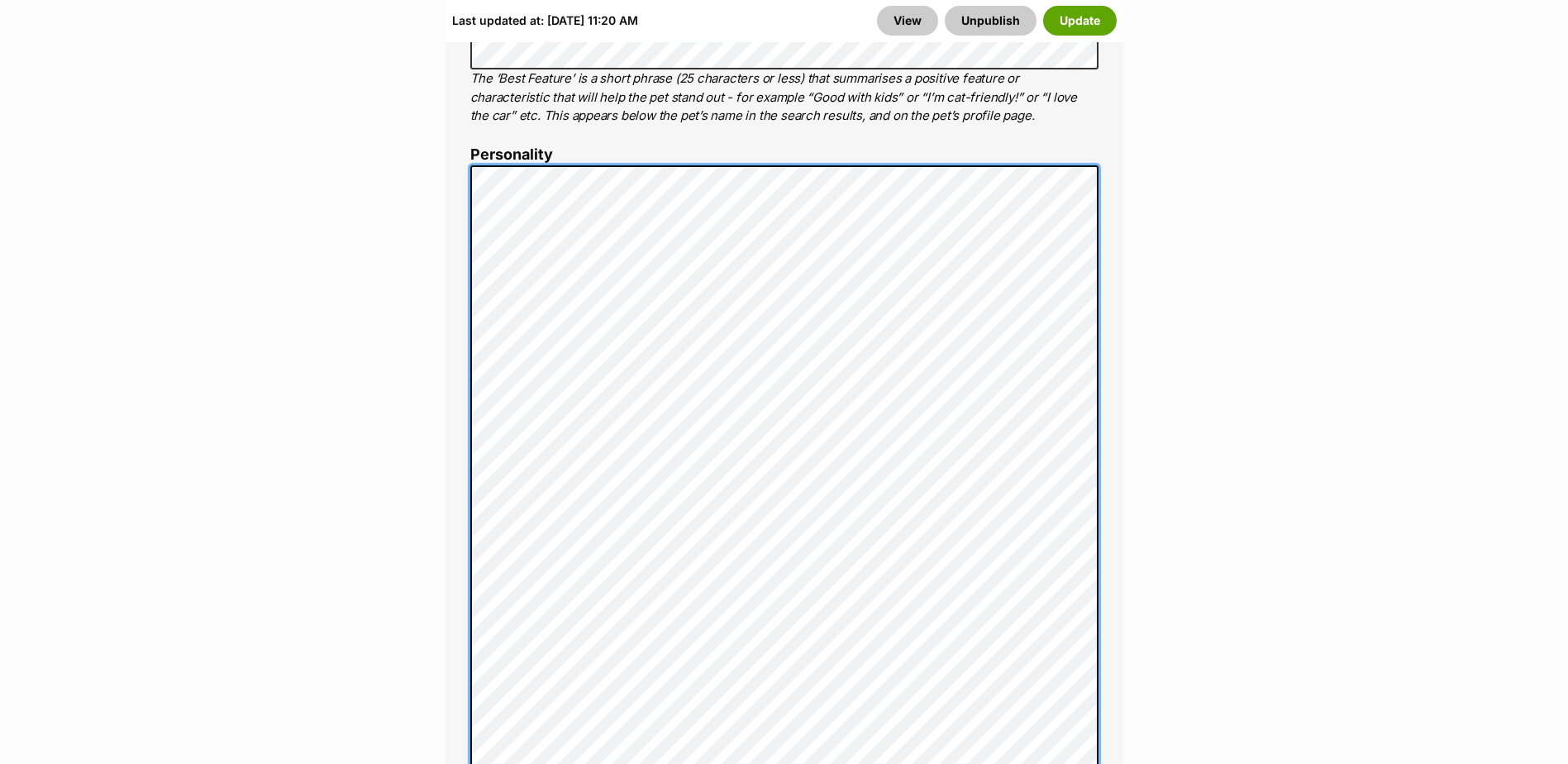
scroll to position [1240, 0]
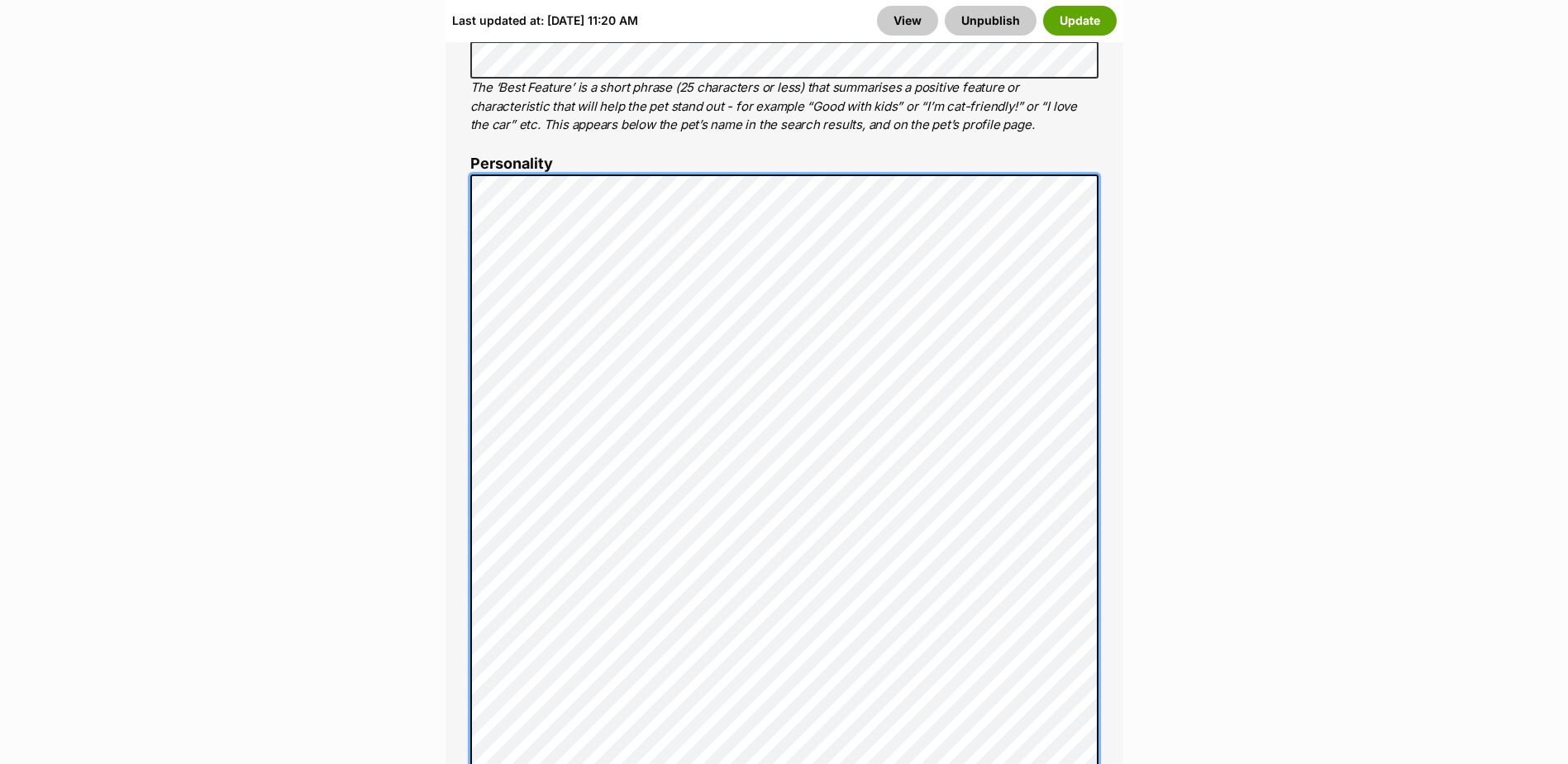
click at [449, 392] on div "About This Pet Name Henlo there, it looks like you might be using the pet name …" at bounding box center [784, 694] width 678 height 1914
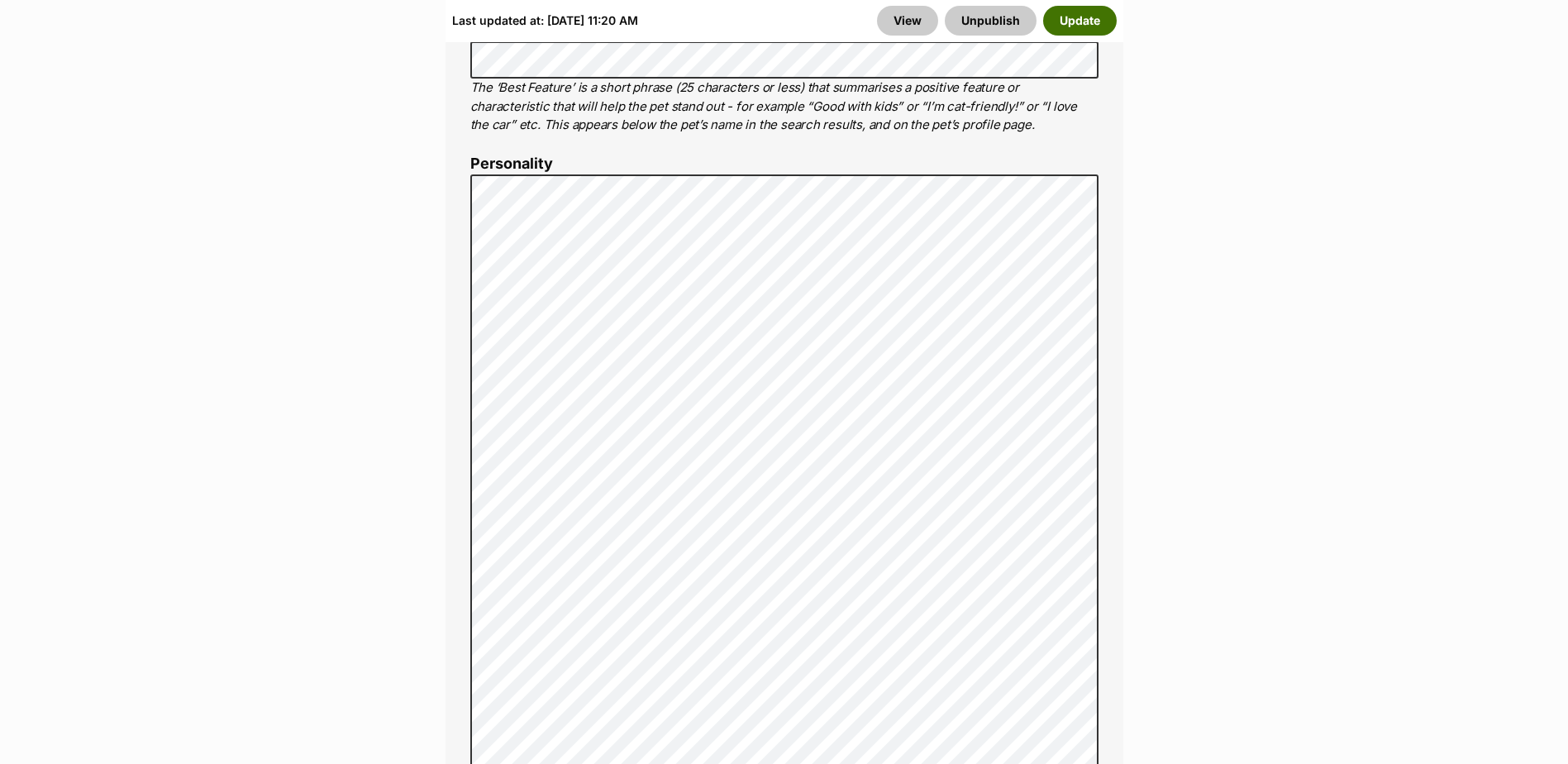
click at [1069, 16] on button "Update" at bounding box center [1079, 21] width 73 height 30
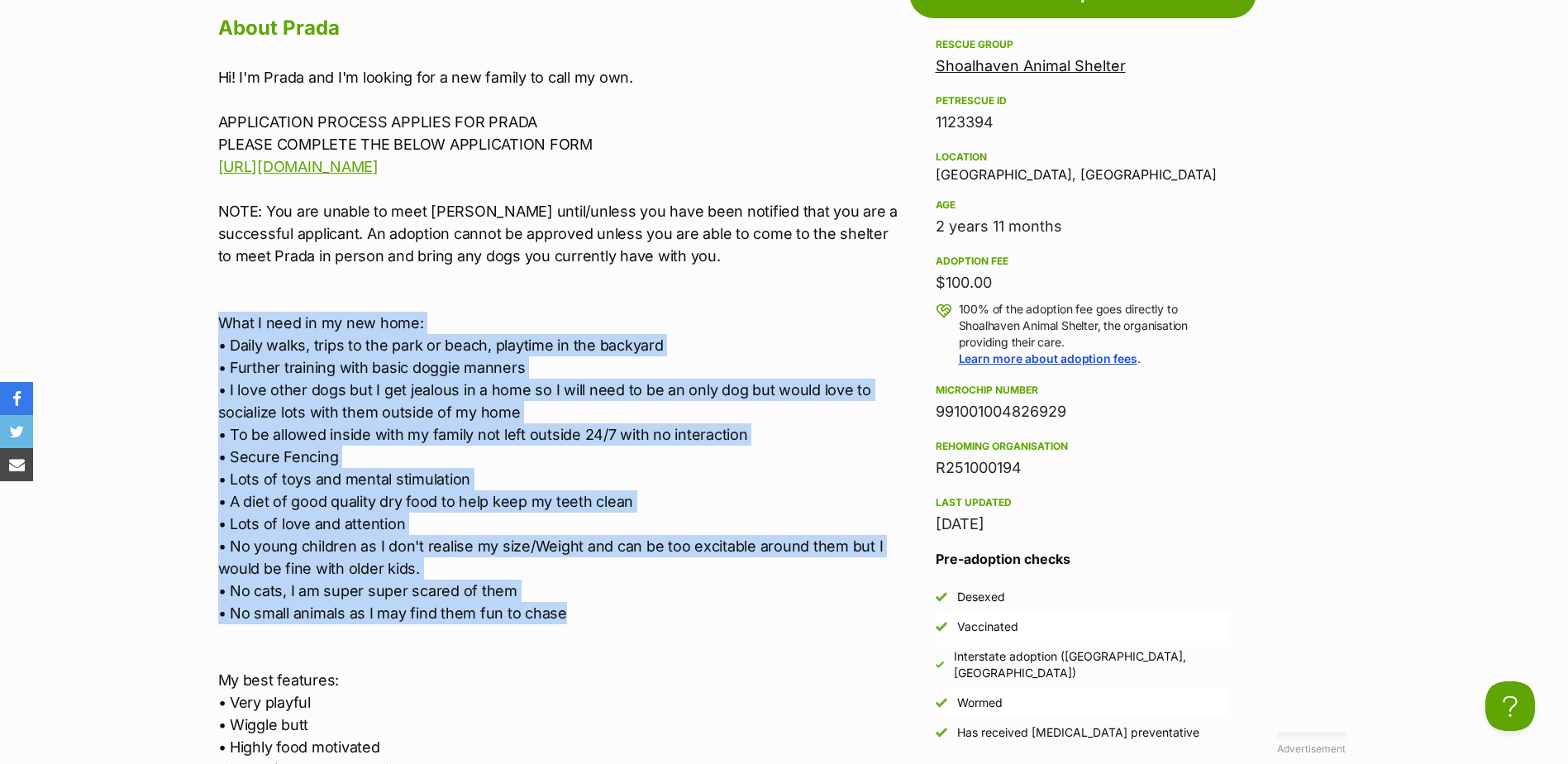
drag, startPoint x: 214, startPoint y: 320, endPoint x: 595, endPoint y: 618, distance: 483.7
click at [595, 618] on div "Upload Videos About Prada Hi! I'm Prada and I'm looking for a new family to cal…" at bounding box center [551, 688] width 700 height 1472
copy p "What I need in my new home: • Daily walks, trips to the park or beach, playtime…"
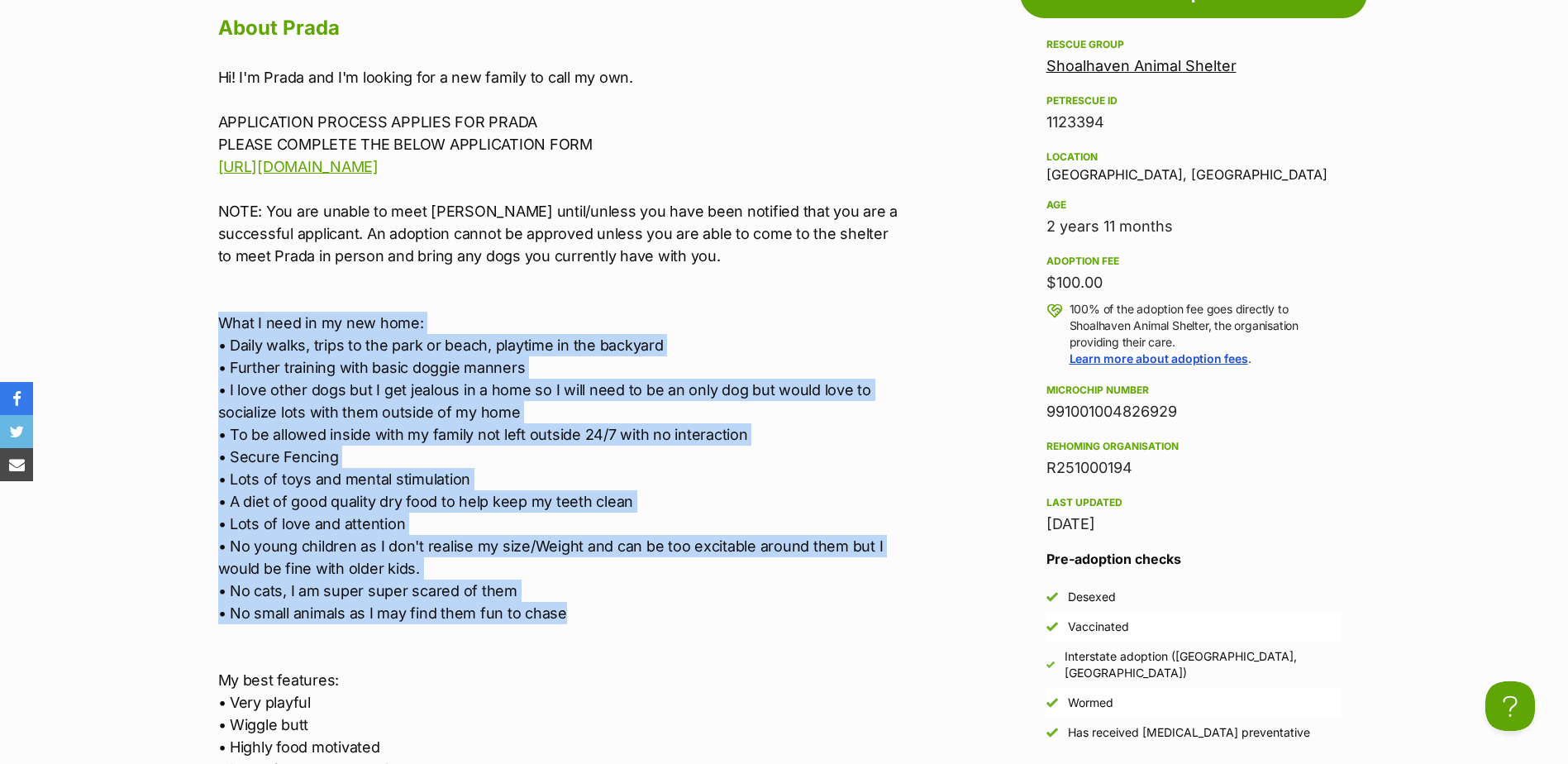
click at [440, 411] on p "Hi! I'm Prada and I'm looking for a new family to call my own. APPLICATION PROC…" at bounding box center [559, 590] width 683 height 1049
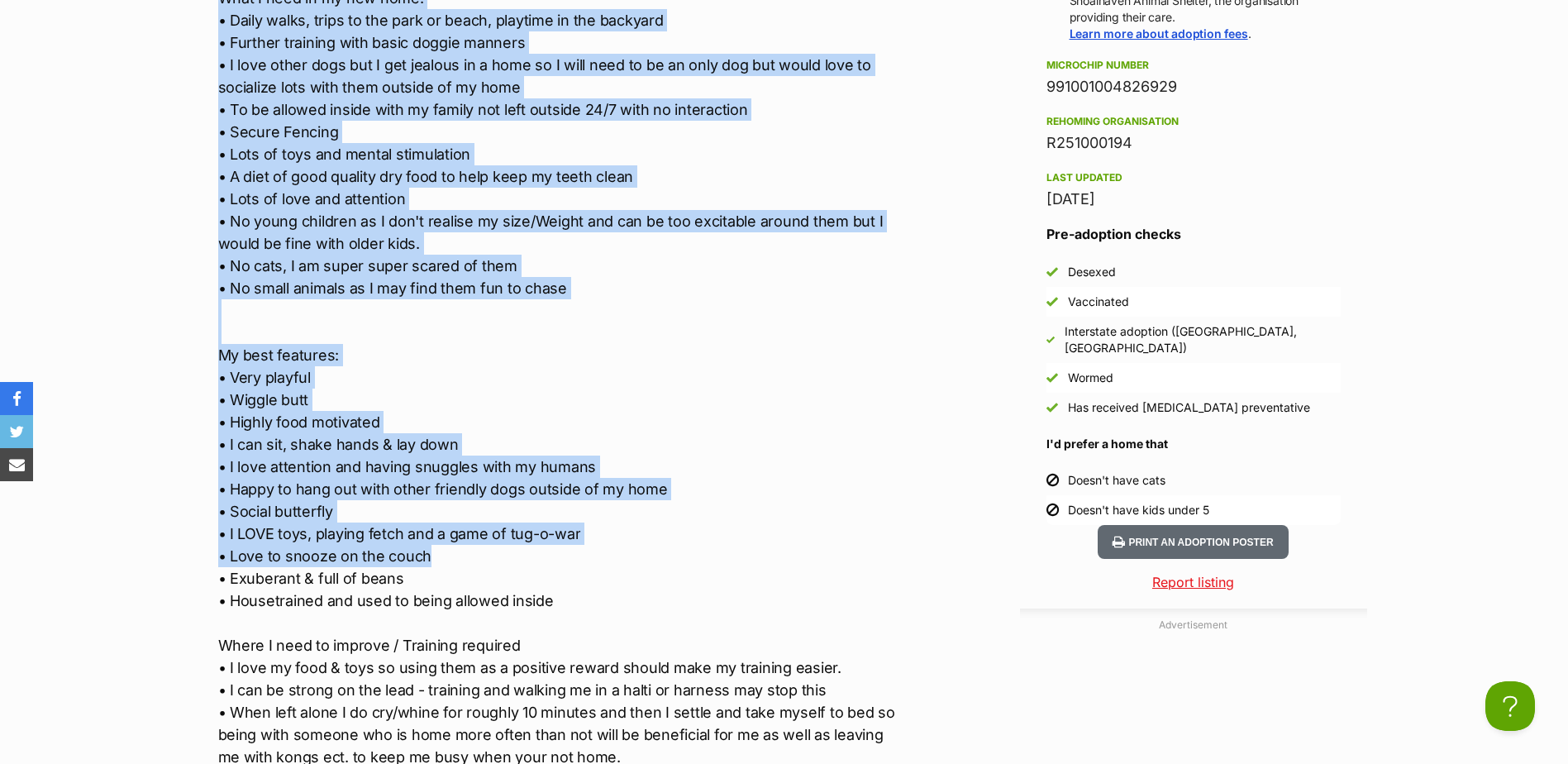
scroll to position [1818, 0]
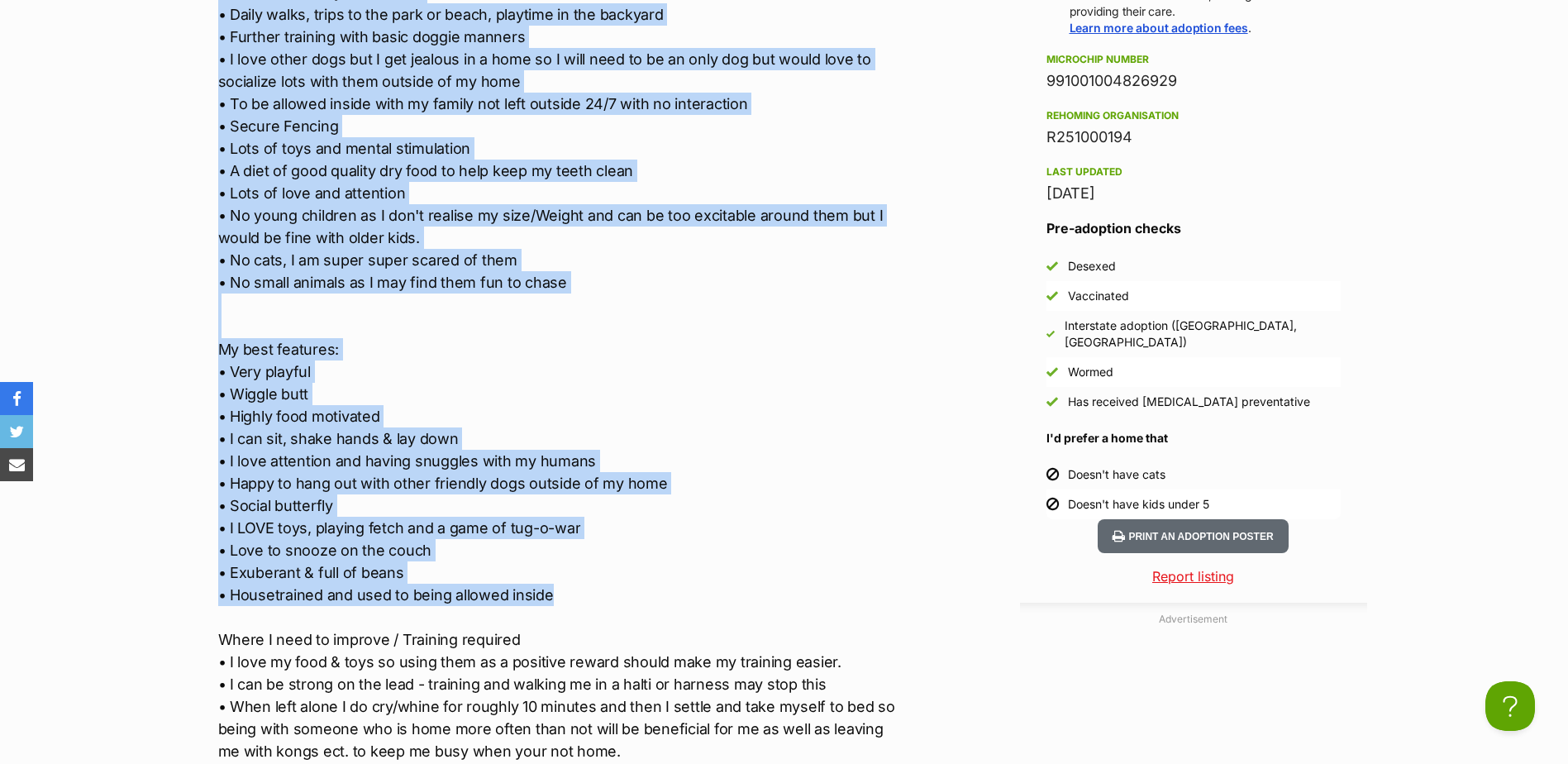
drag, startPoint x: 212, startPoint y: 319, endPoint x: 628, endPoint y: 595, distance: 499.2
click at [628, 595] on div "Upload Videos About Prada Hi! I'm Prada and I'm looking for a new family to cal…" at bounding box center [551, 357] width 700 height 1472
copy p "What I need in my new home: • Daily walks, trips to the park or beach, playtime…"
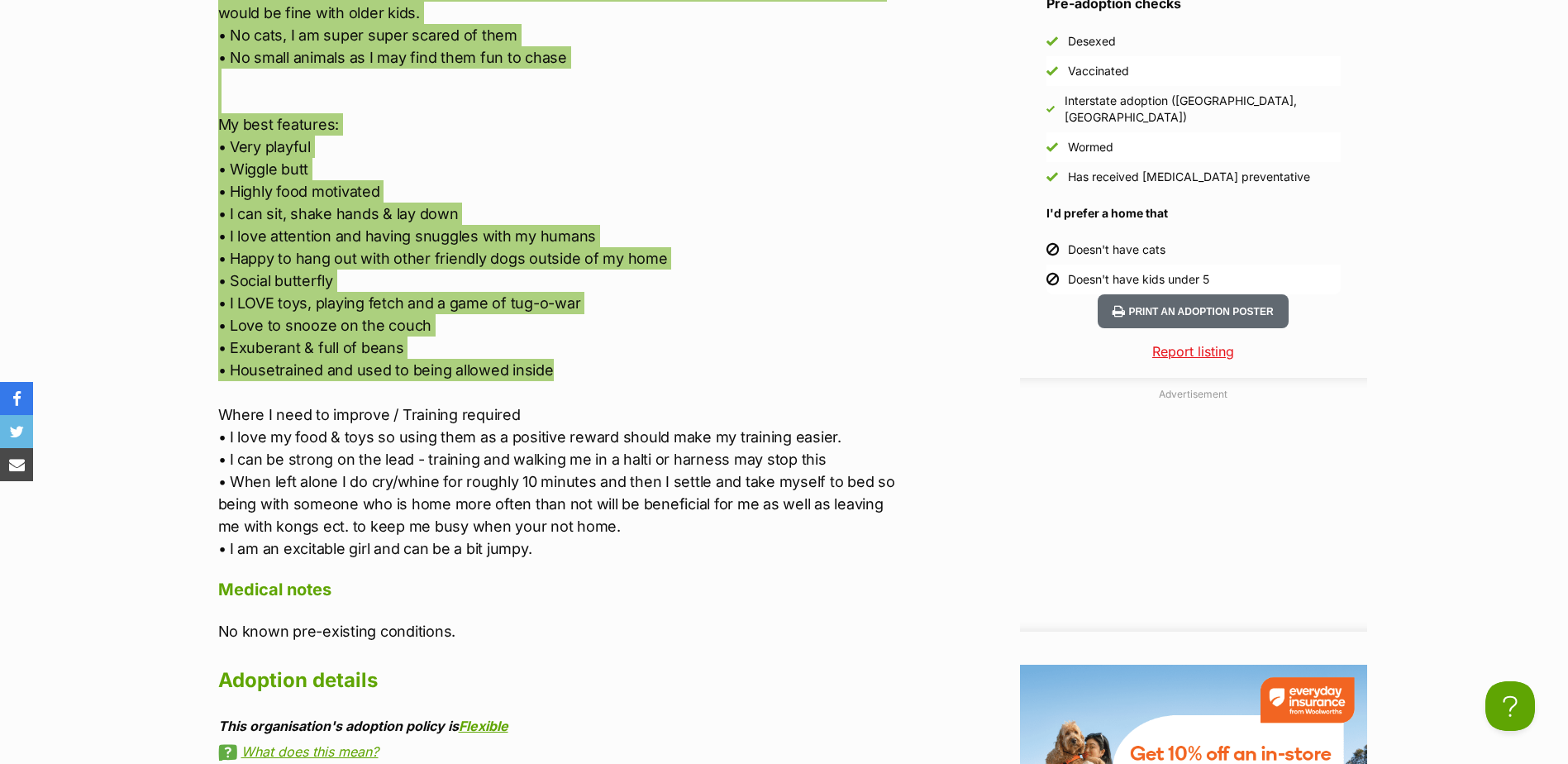
scroll to position [2066, 0]
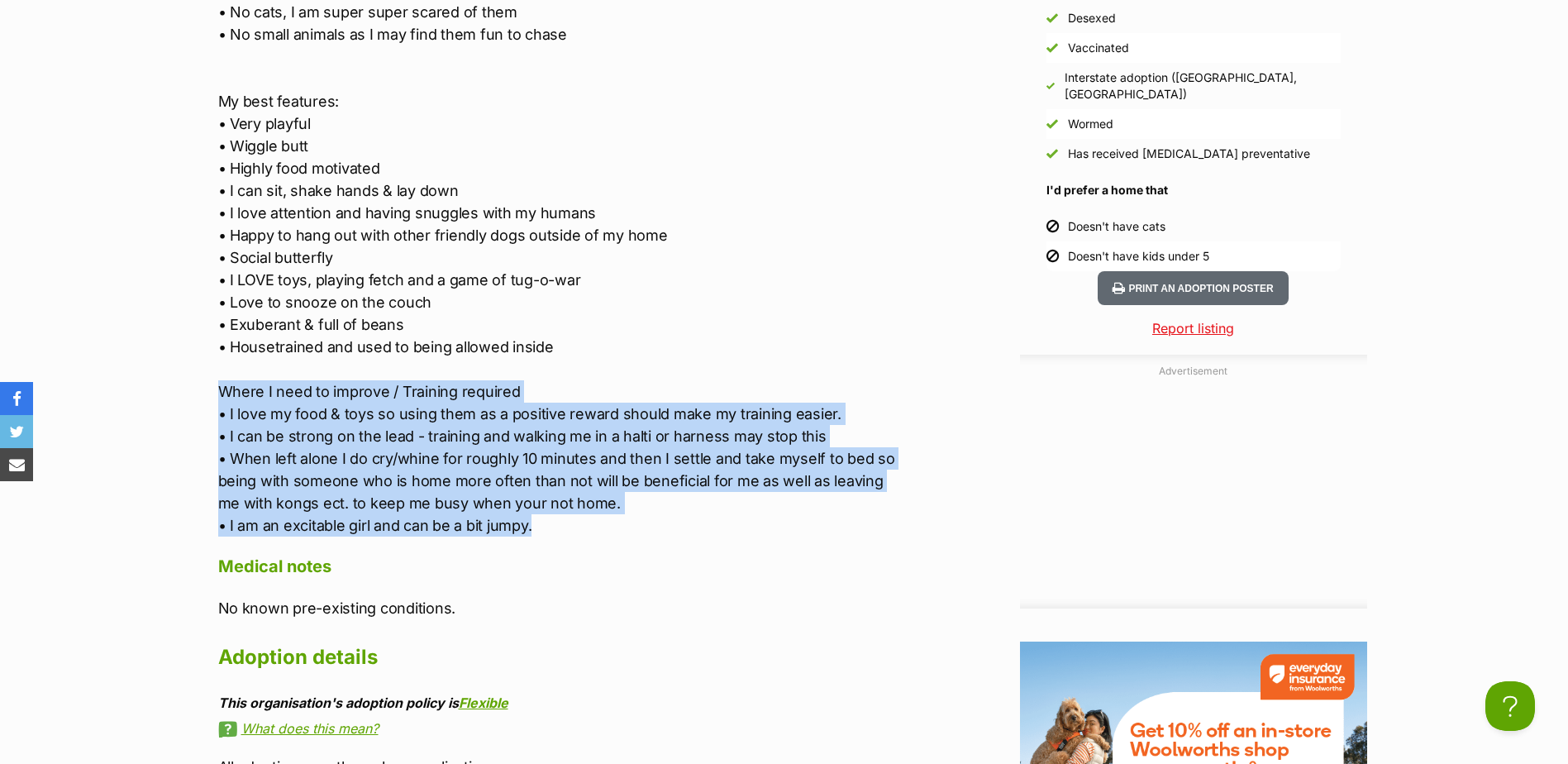
drag, startPoint x: 548, startPoint y: 524, endPoint x: 113, endPoint y: 382, distance: 457.6
copy p "Where I need to improve / Training required • I love my food & toys so using th…"
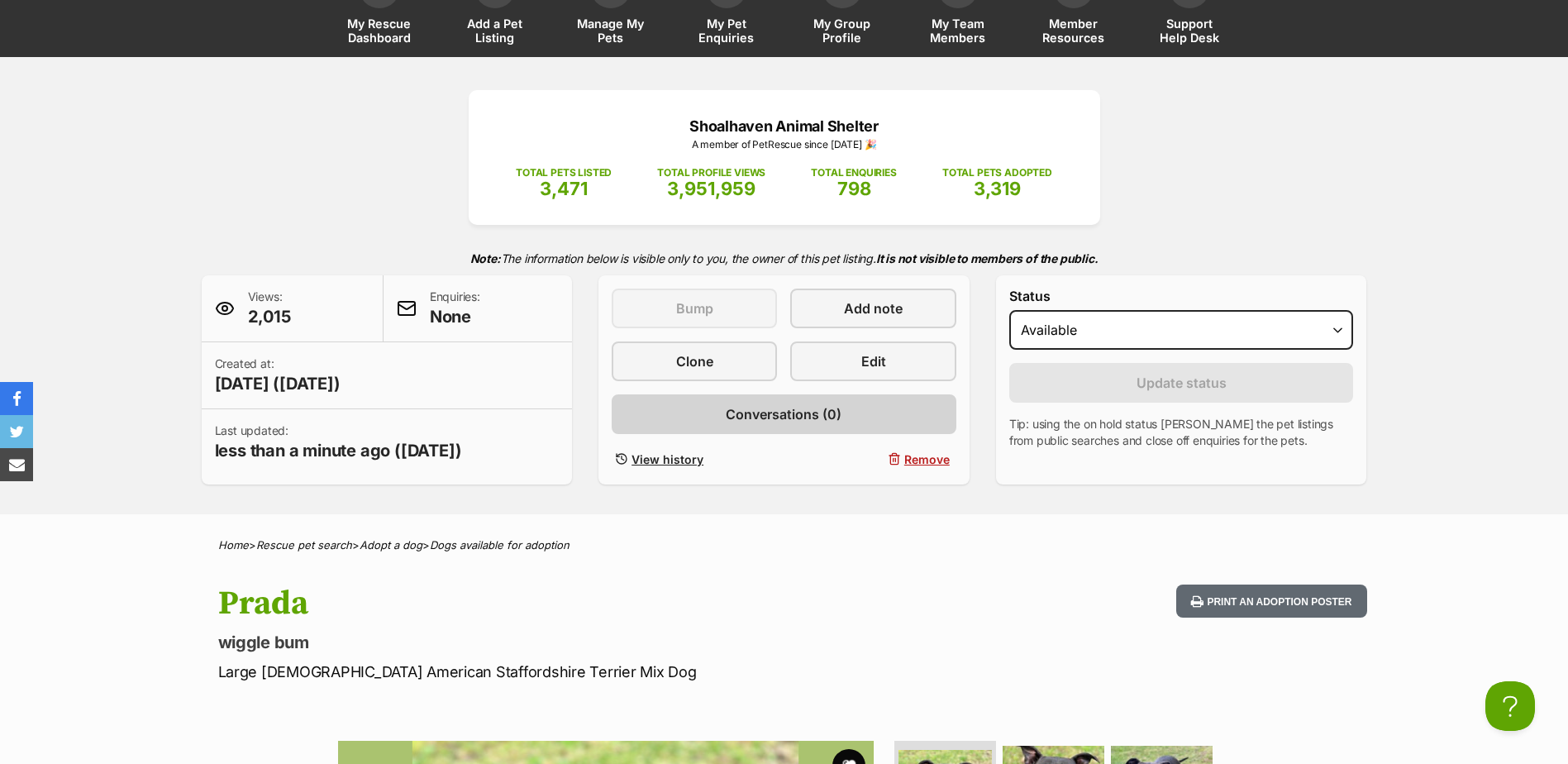
scroll to position [0, 0]
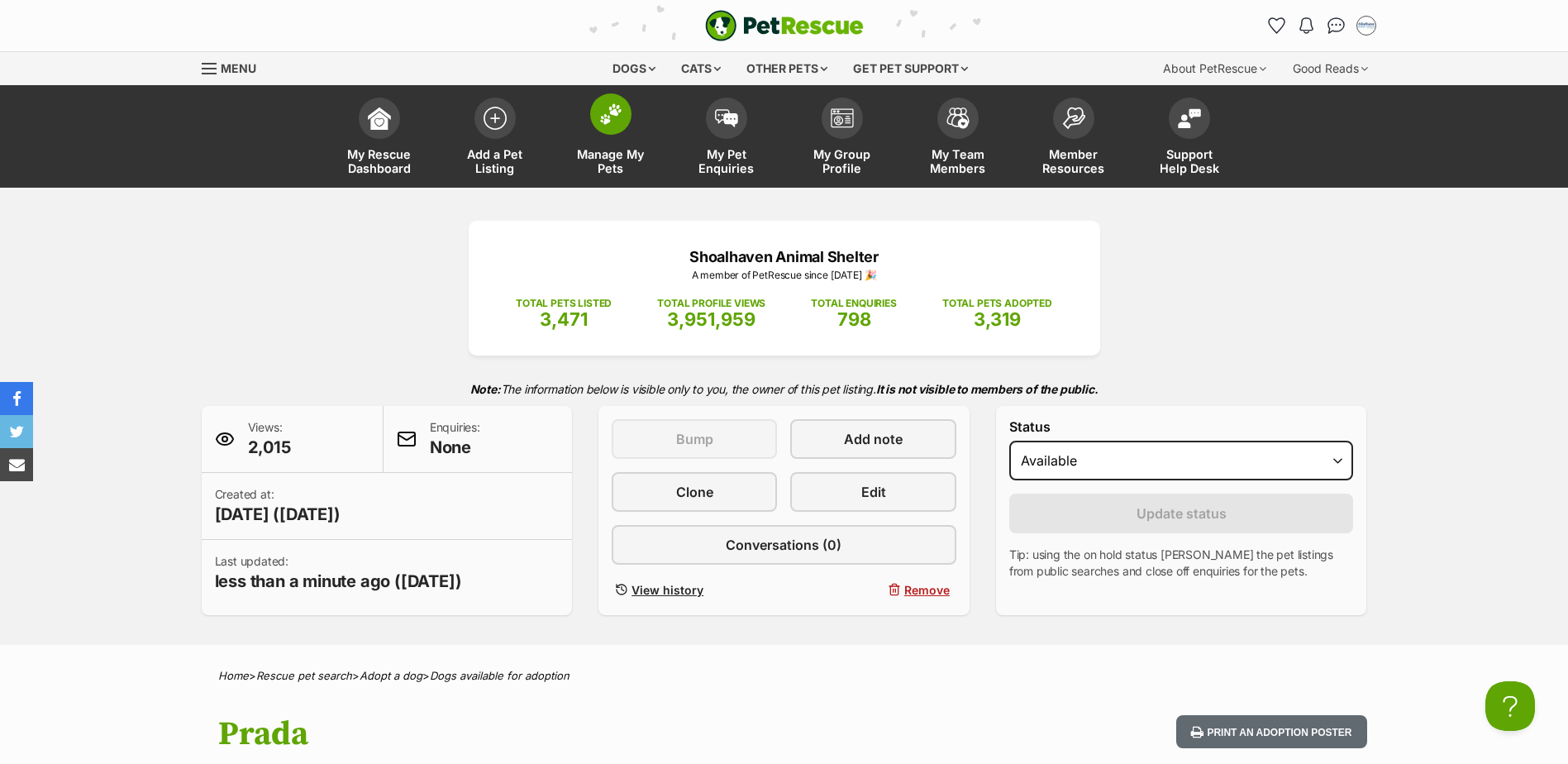
click at [608, 109] on img at bounding box center [611, 114] width 23 height 21
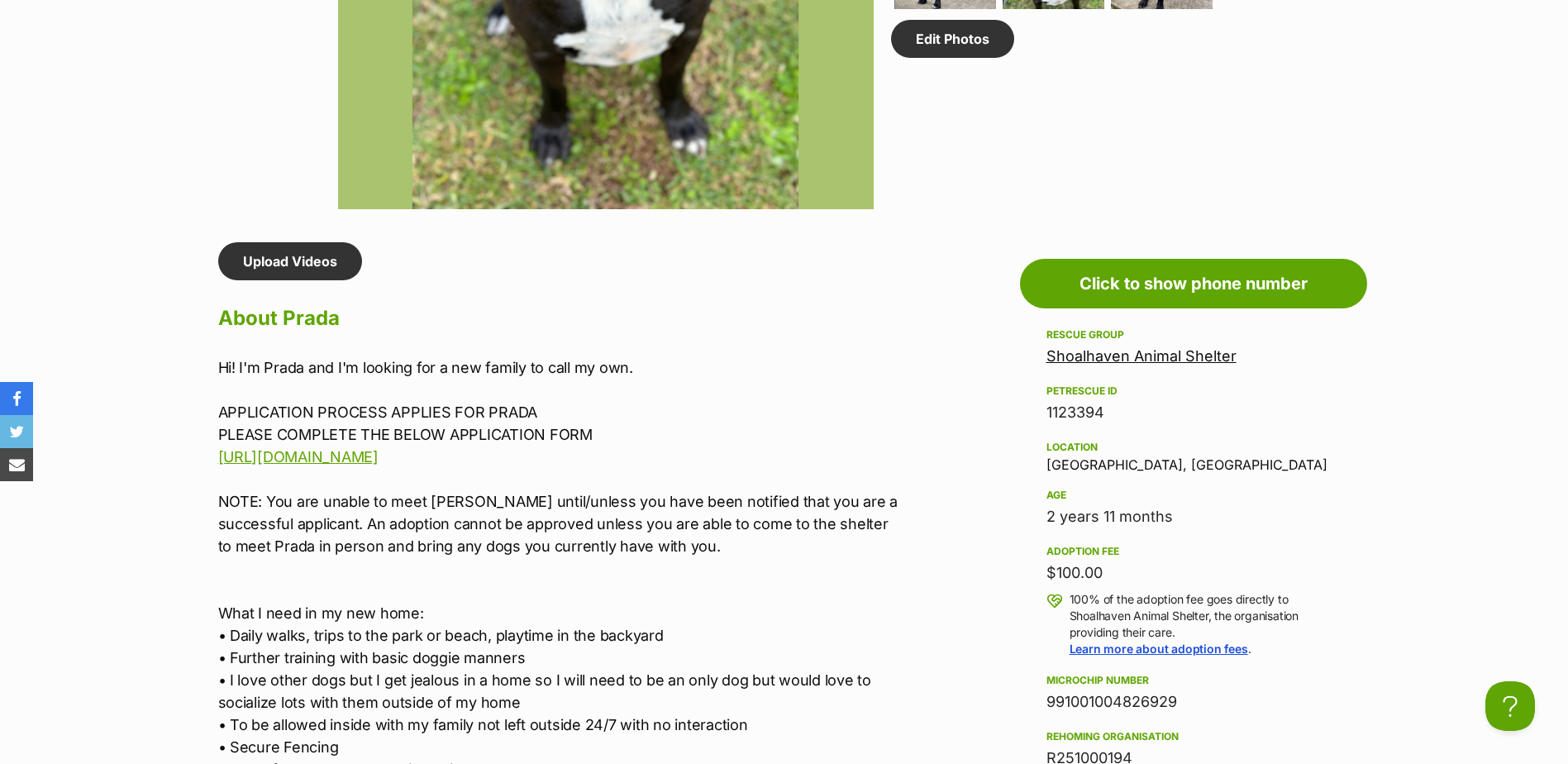
scroll to position [1653, 0]
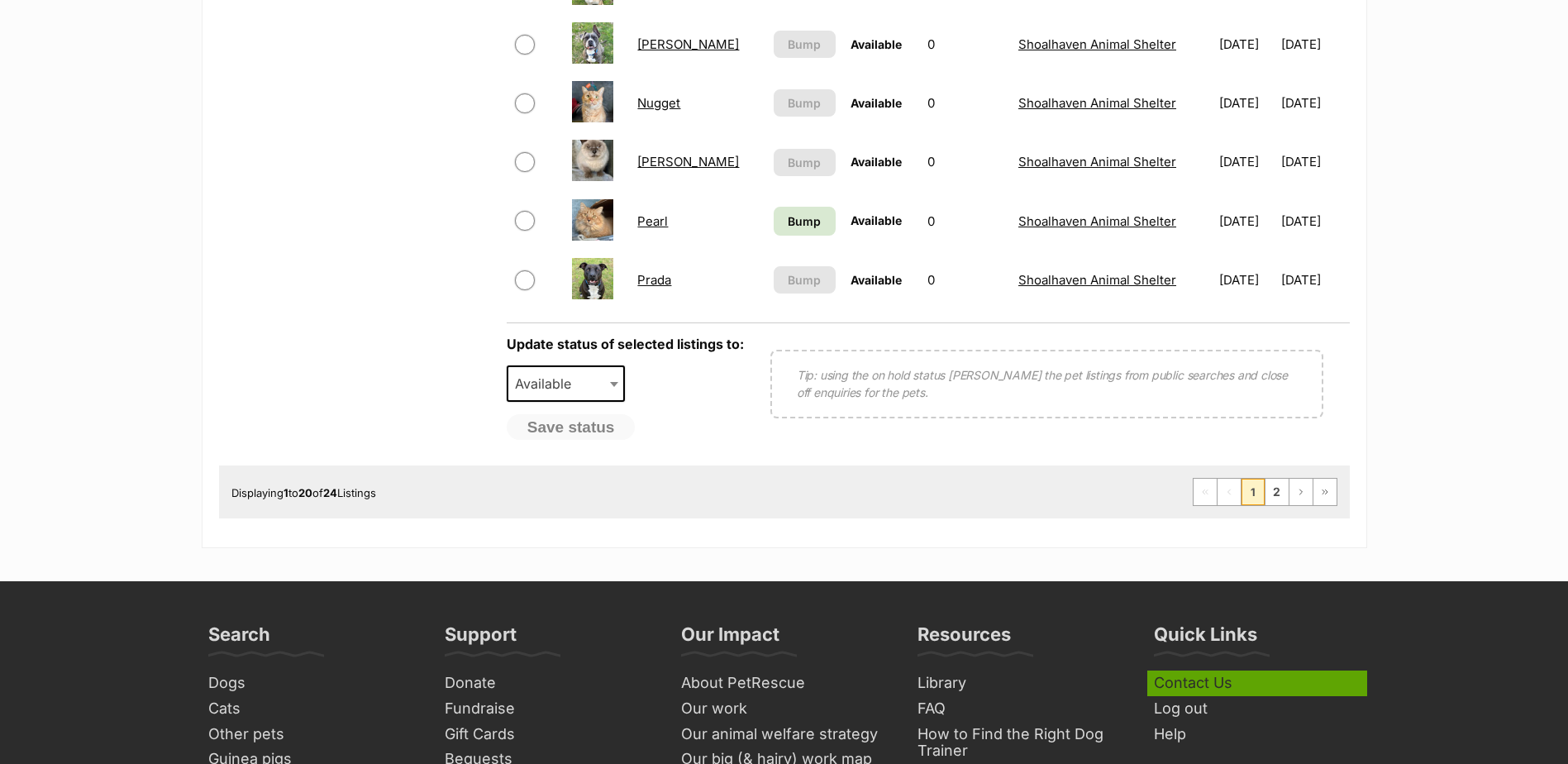
scroll to position [1487, 0]
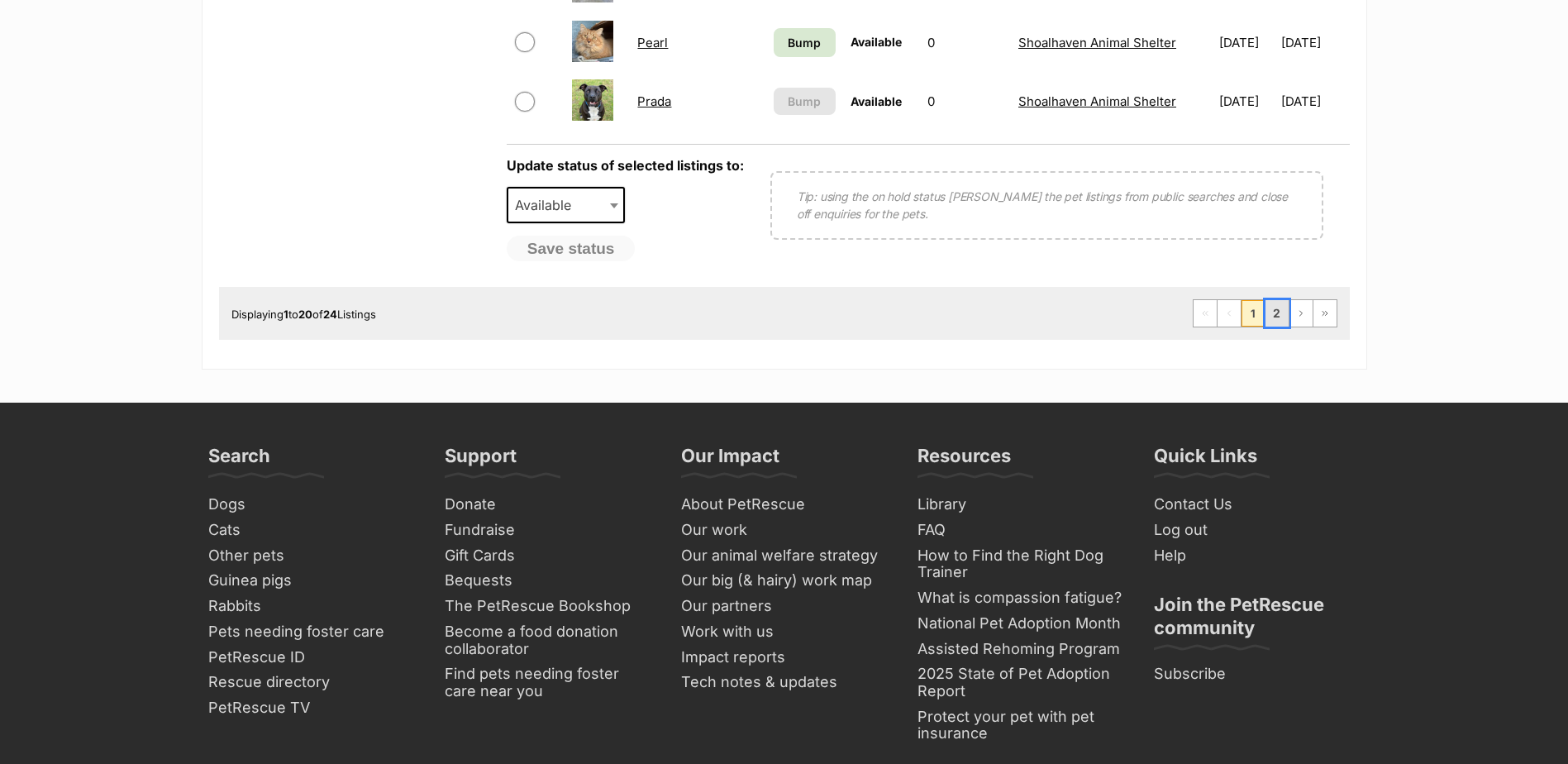
click at [1277, 316] on link "2" at bounding box center [1277, 313] width 23 height 26
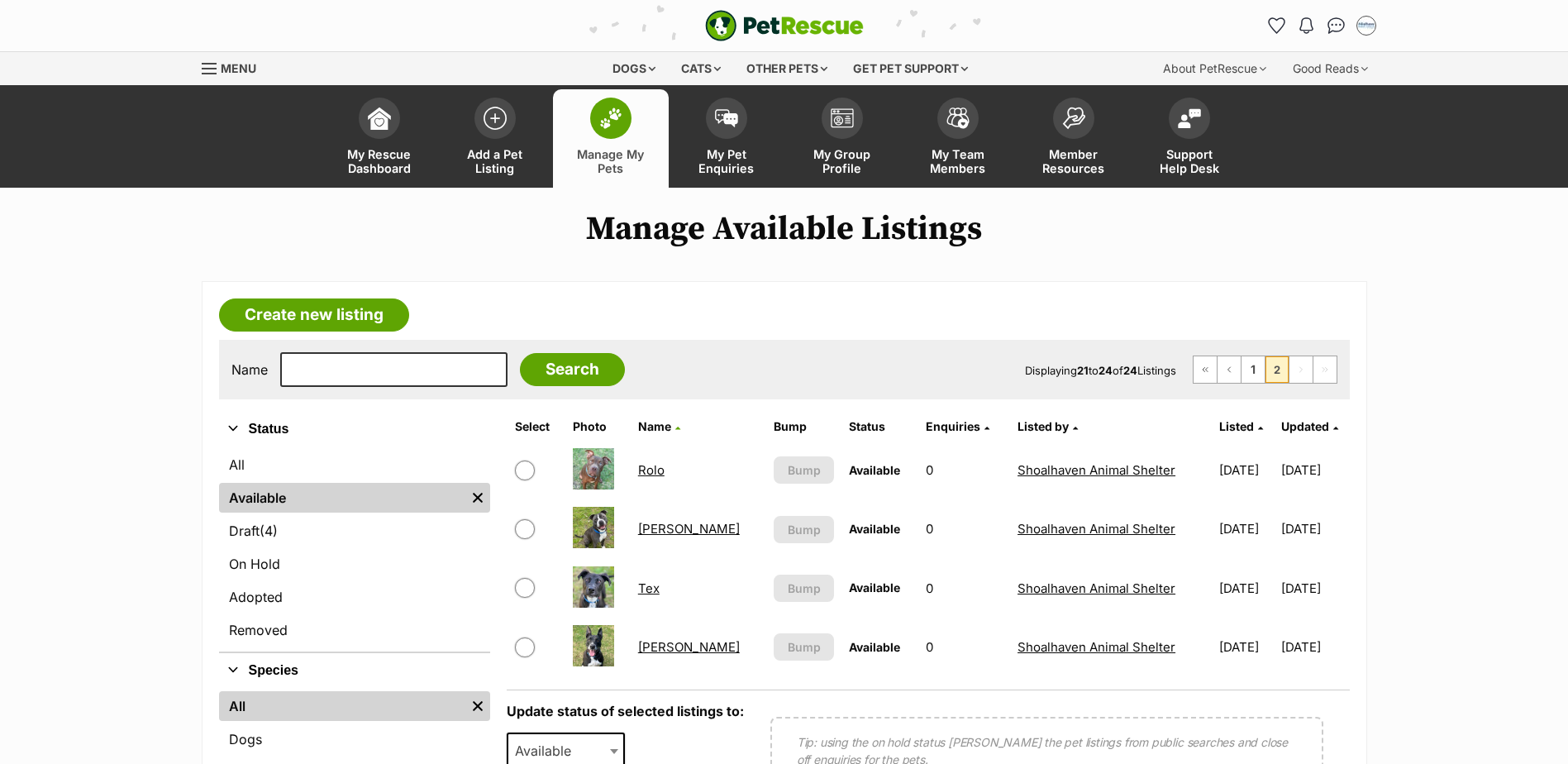
click at [656, 468] on link "Rolo" at bounding box center [651, 470] width 26 height 16
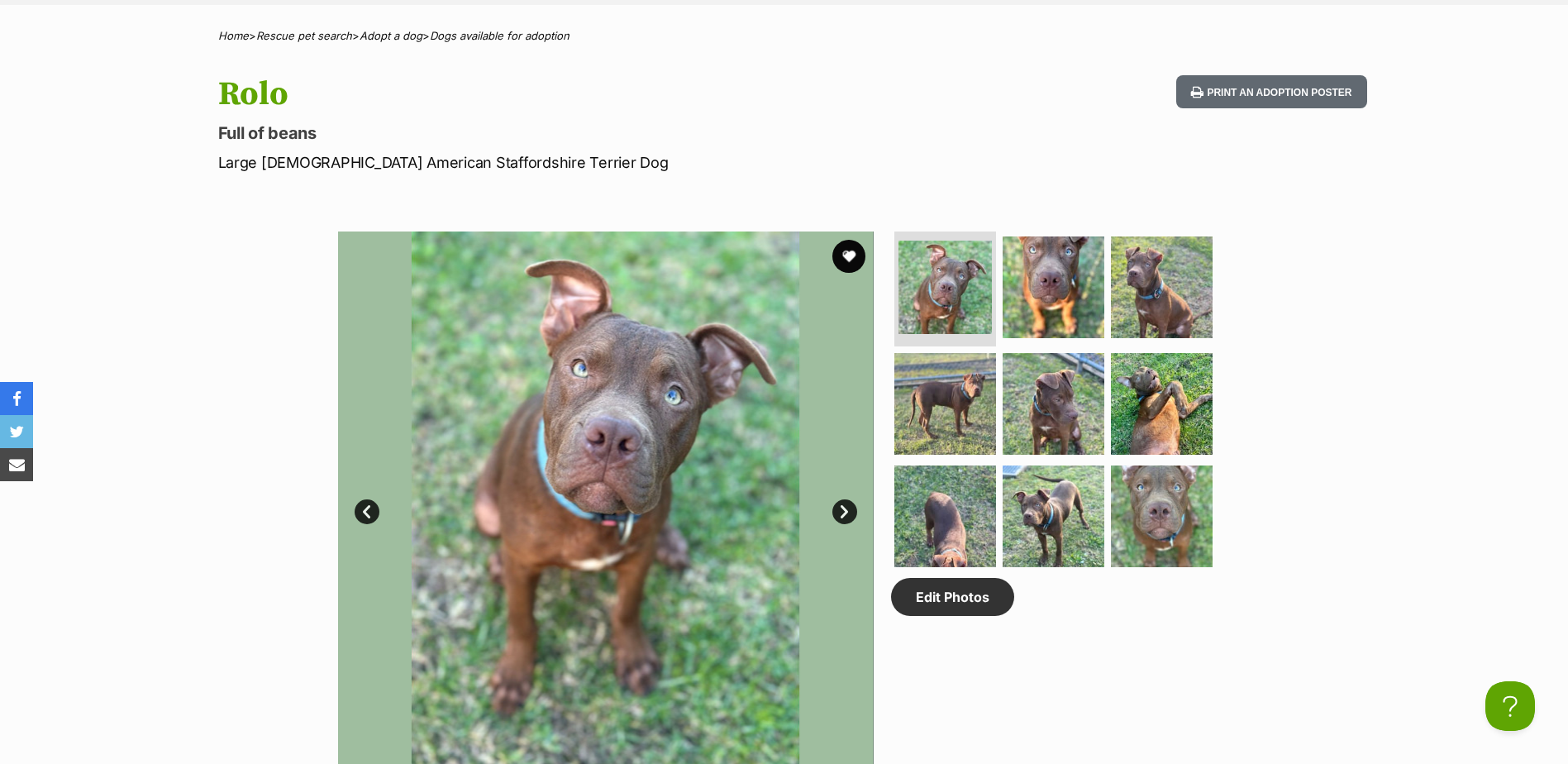
scroll to position [413, 0]
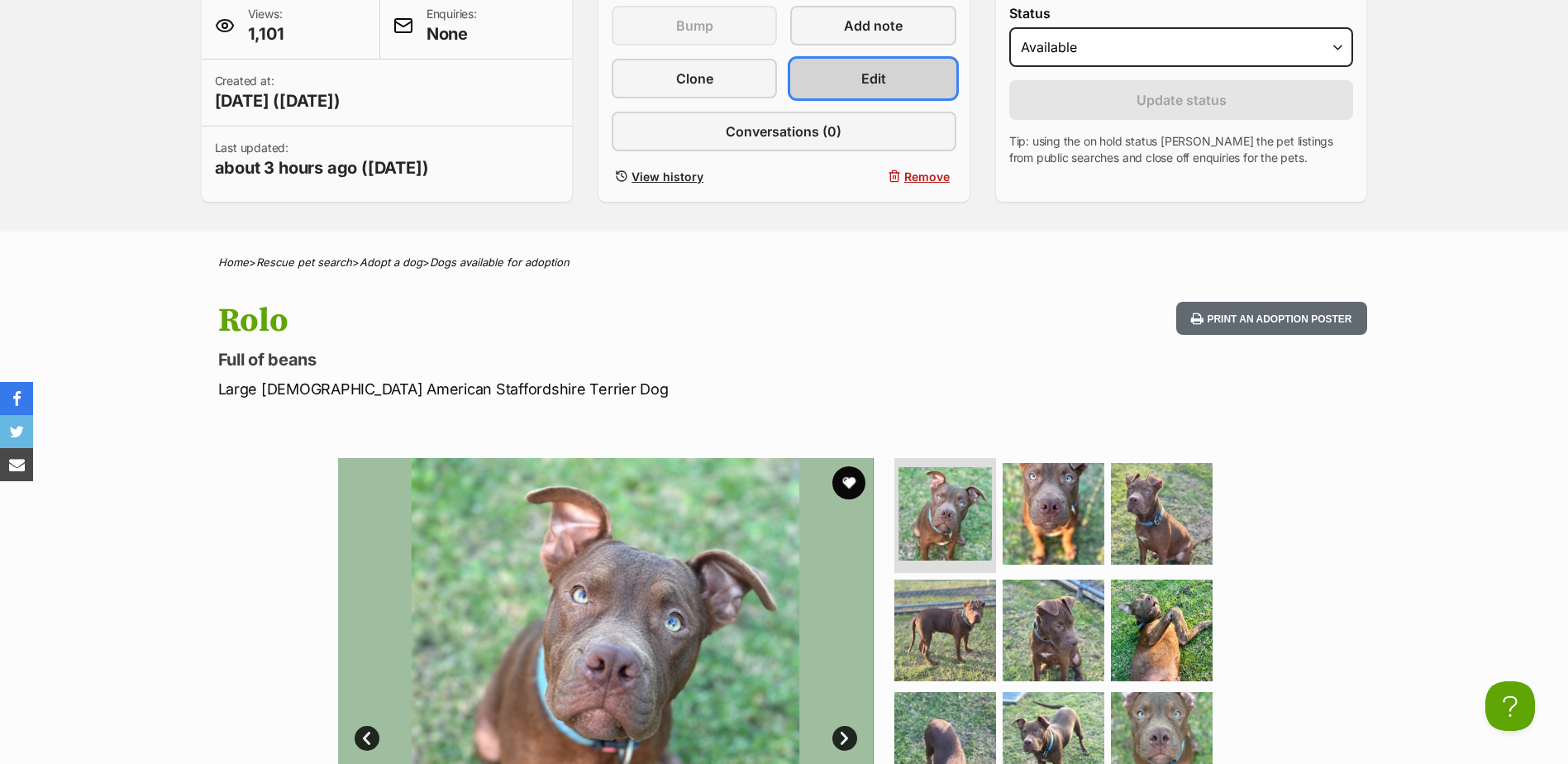
click at [929, 78] on link "Edit" at bounding box center [873, 79] width 165 height 40
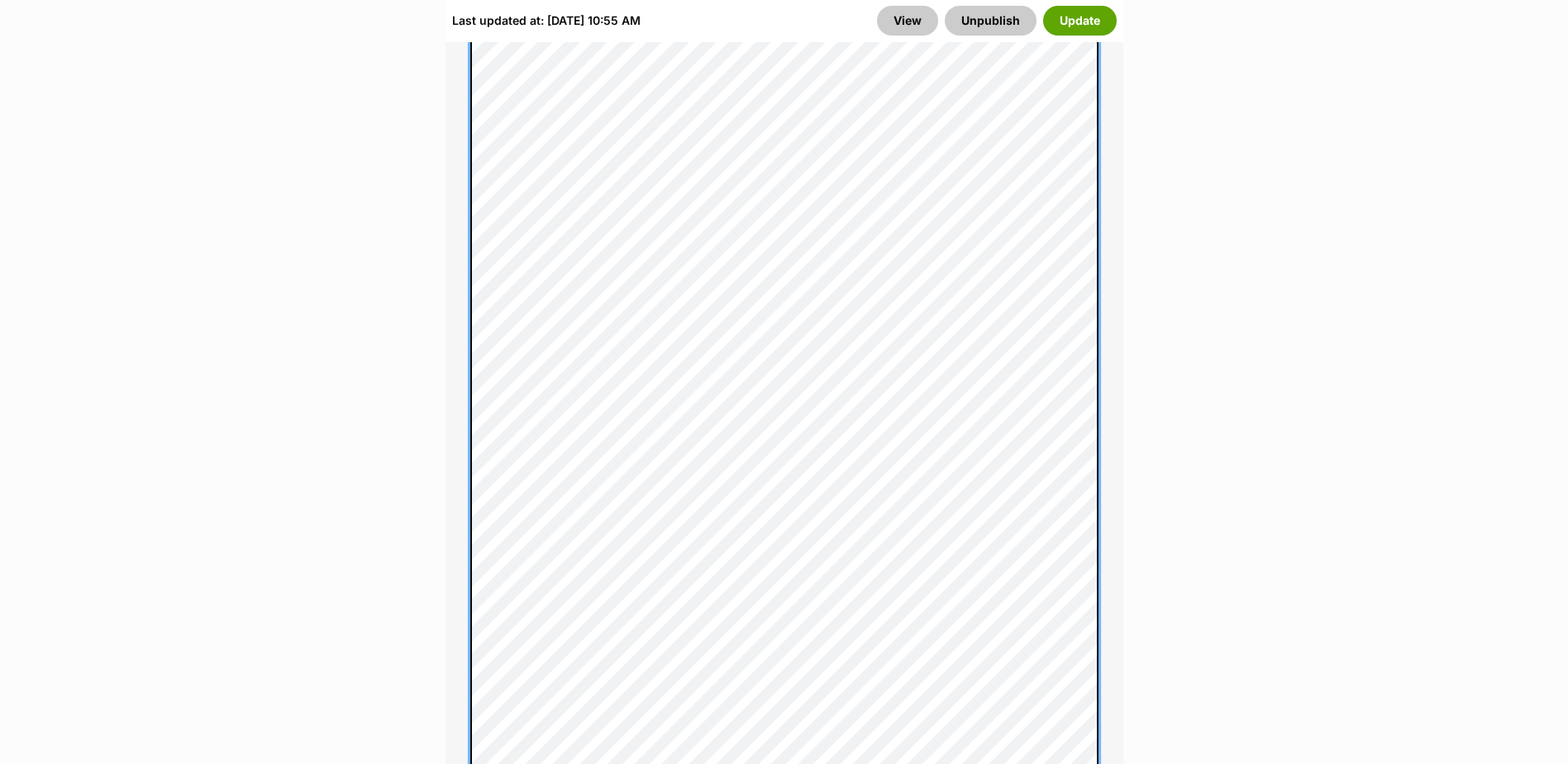
scroll to position [1322, 0]
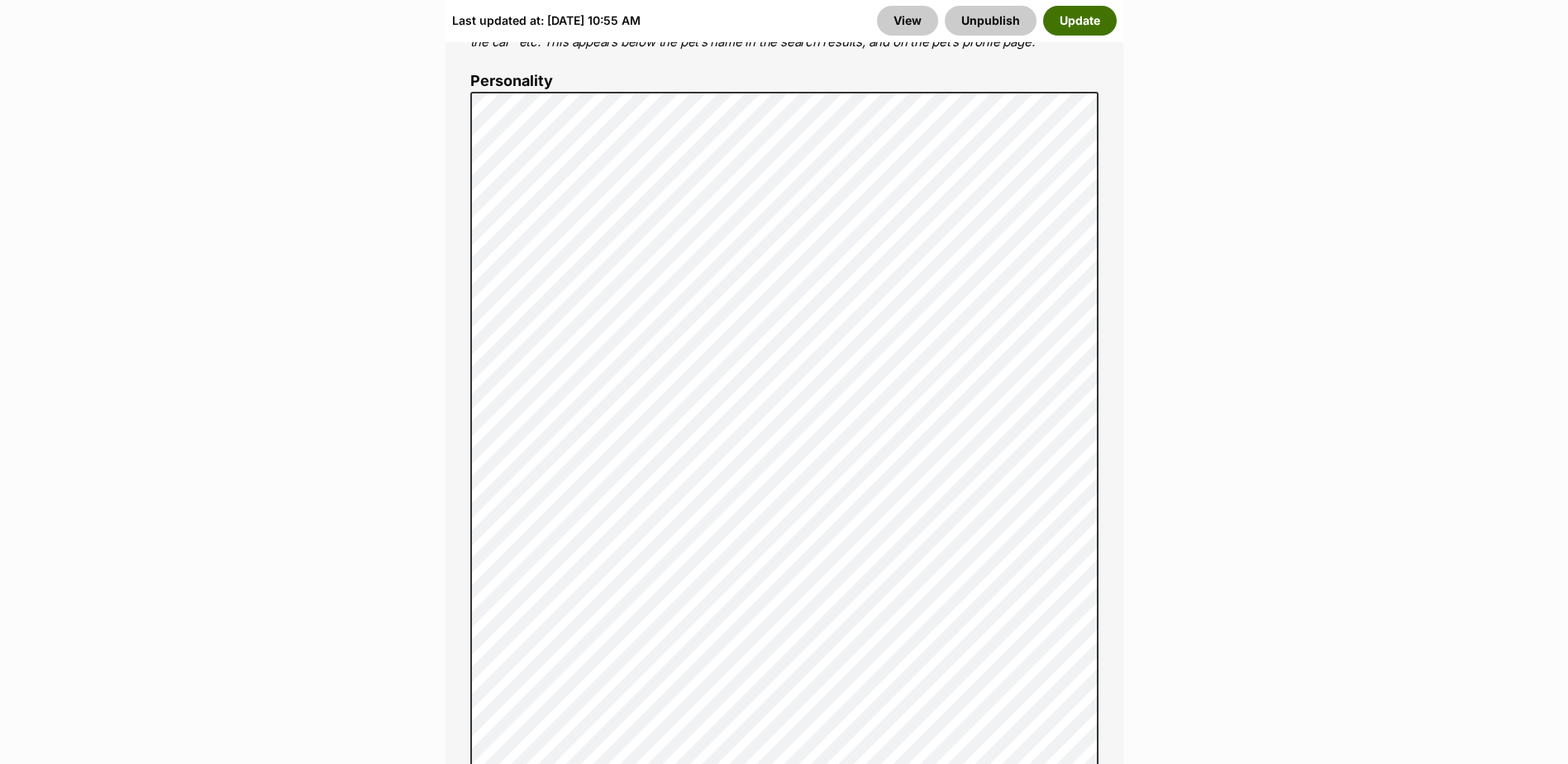
click at [1078, 28] on button "Update" at bounding box center [1079, 21] width 73 height 30
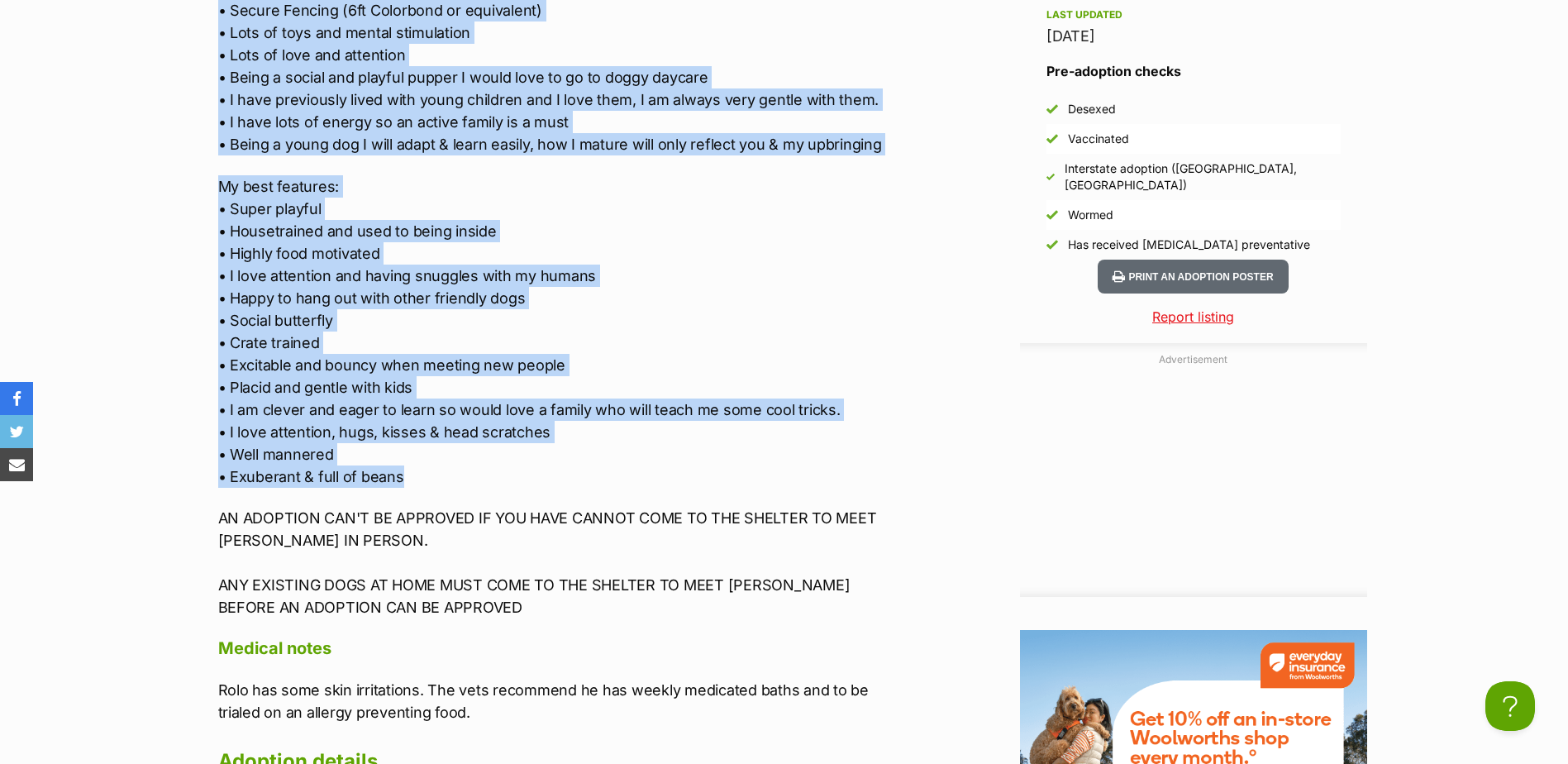
scroll to position [1983, 0]
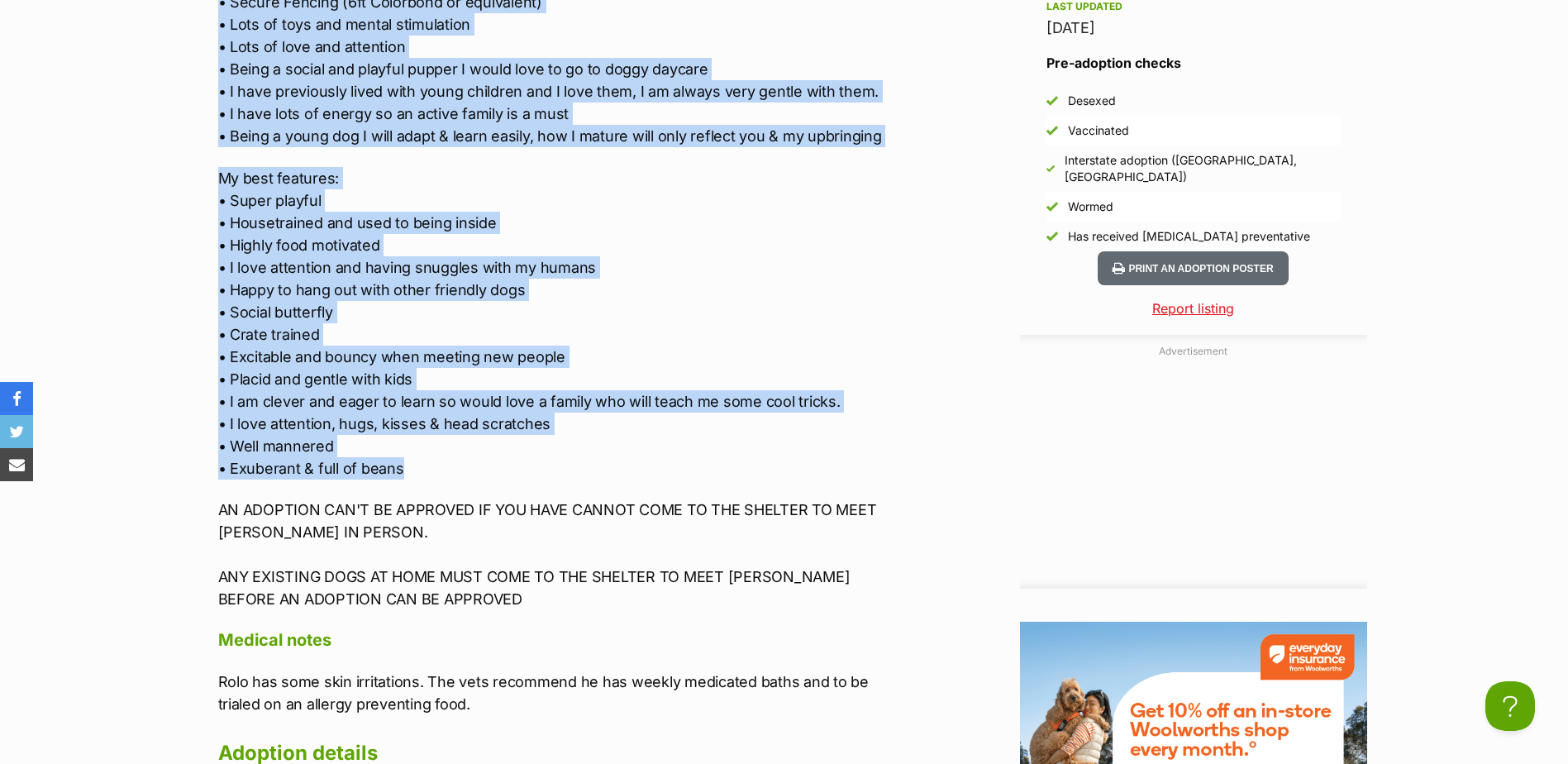
drag, startPoint x: 213, startPoint y: 126, endPoint x: 544, endPoint y: 470, distance: 477.4
click at [544, 470] on div "Upload Videos About Rolo Hi! I'm Rolo and I'm looking for a new family to call …" at bounding box center [551, 199] width 700 height 1486
copy div "What I need in my new home: • Daily walks, trips to the park or beach, playtime…"
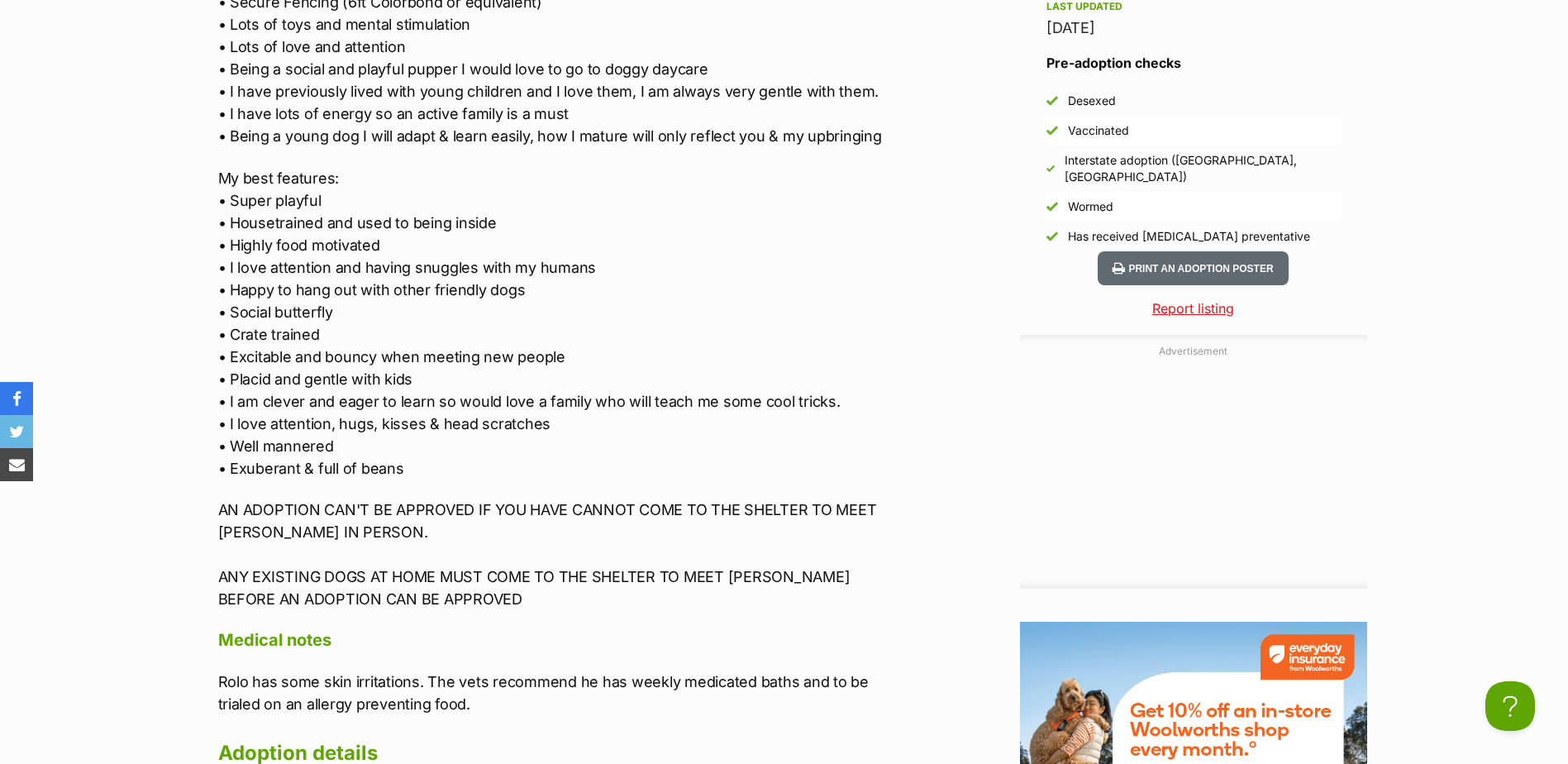
click at [440, 611] on div "Upload Videos About Rolo Hi! I'm Rolo and I'm looking for a new family to call …" at bounding box center [559, 199] width 683 height 1486
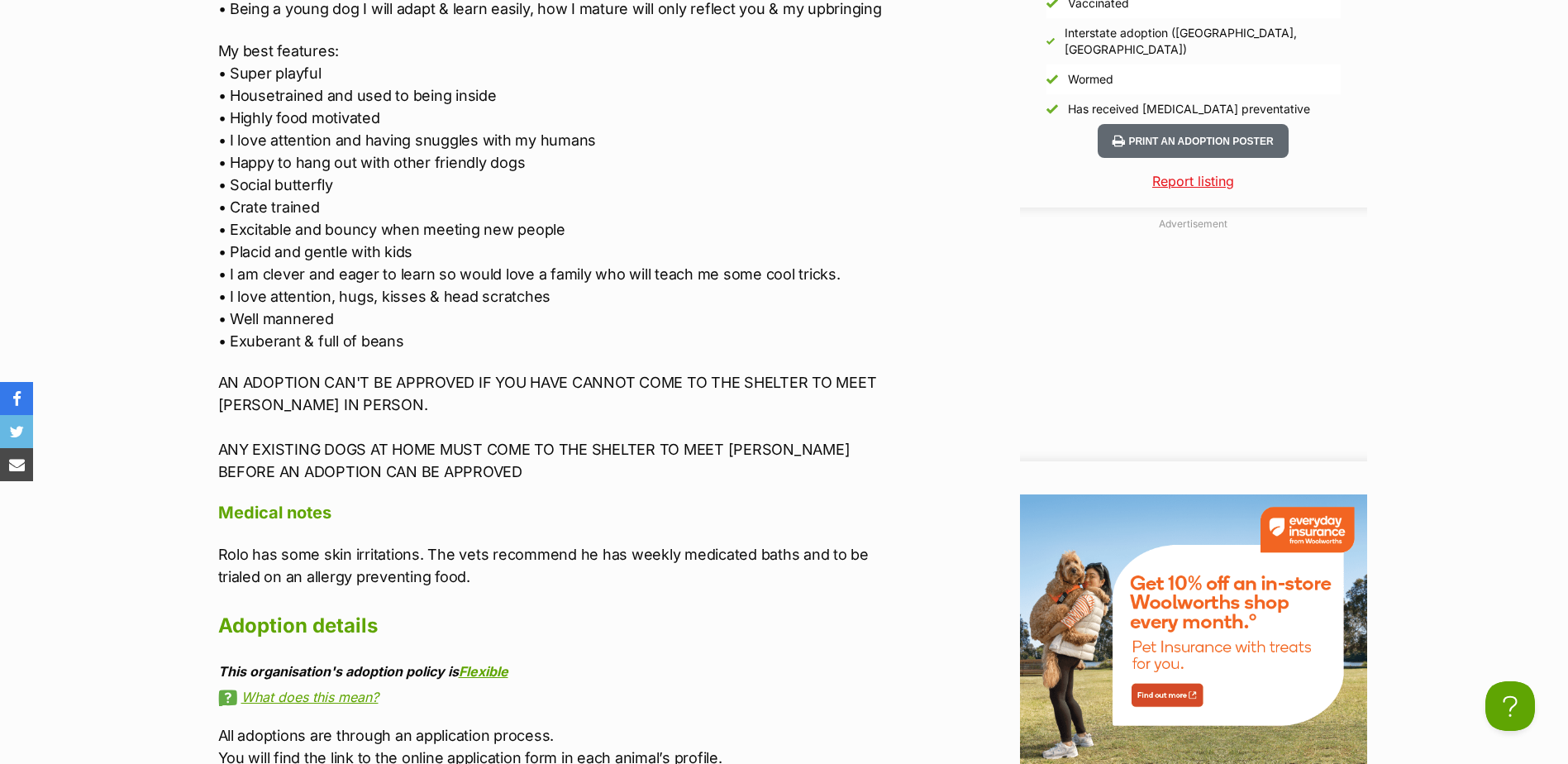
scroll to position [2149, 0]
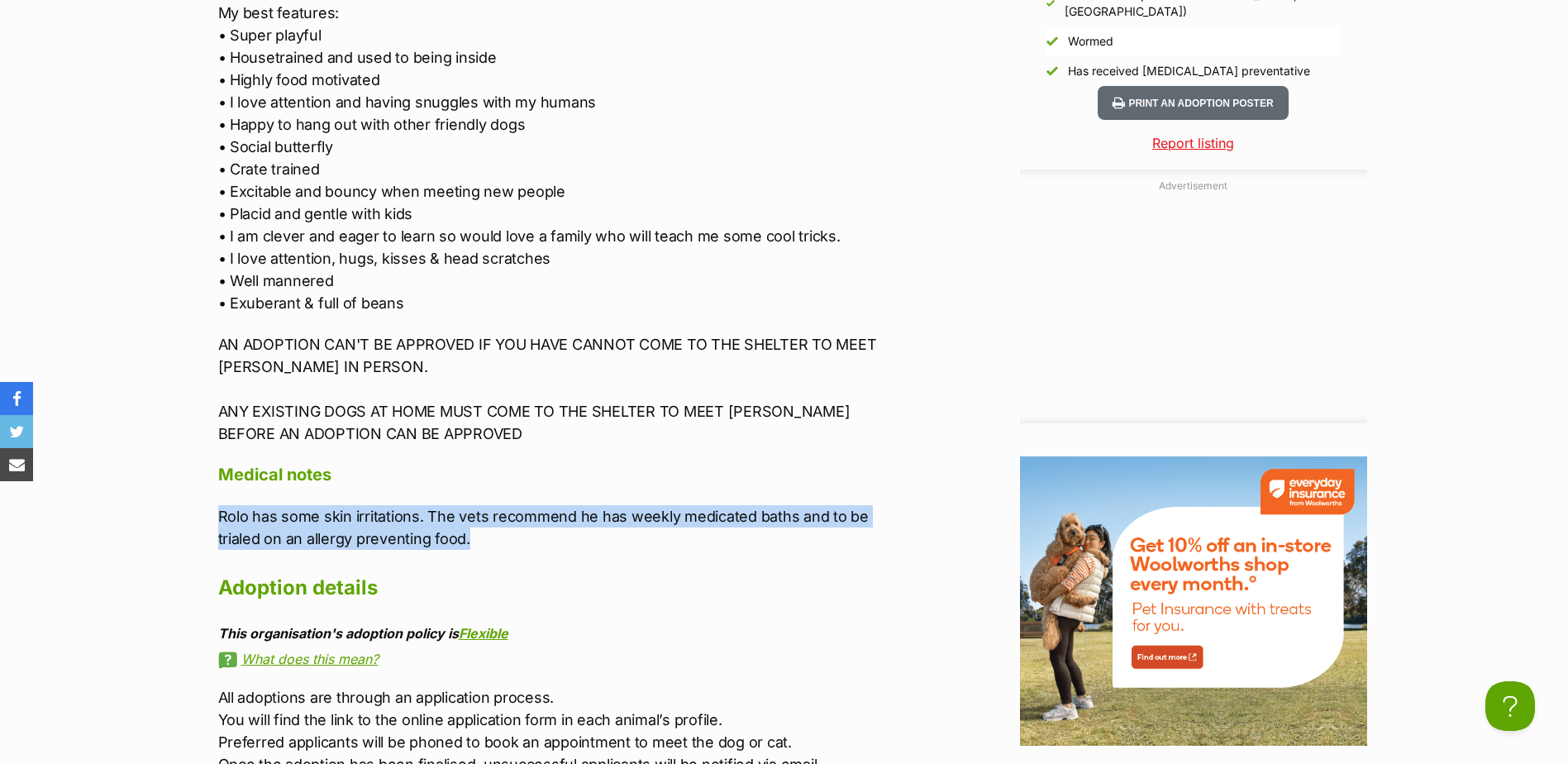
drag, startPoint x: 206, startPoint y: 509, endPoint x: 525, endPoint y: 541, distance: 320.6
click at [525, 541] on div "Upload Videos About Rolo Hi! I'm Rolo and I'm looking for a new family to call …" at bounding box center [551, 34] width 700 height 1486
copy p "Rolo has some skin irritations. The vets recommend he has weekly medicated bath…"
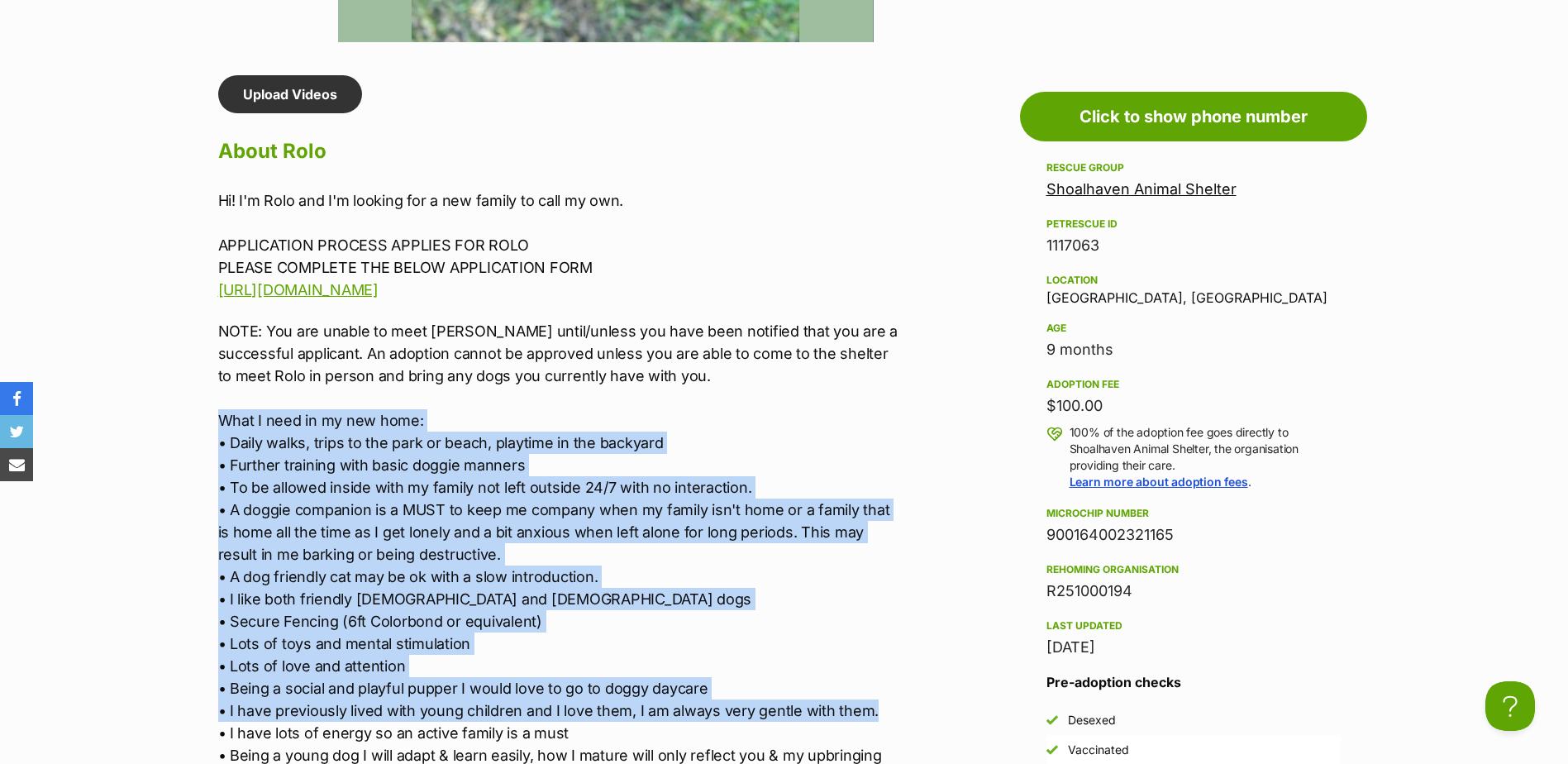
scroll to position [1487, 0]
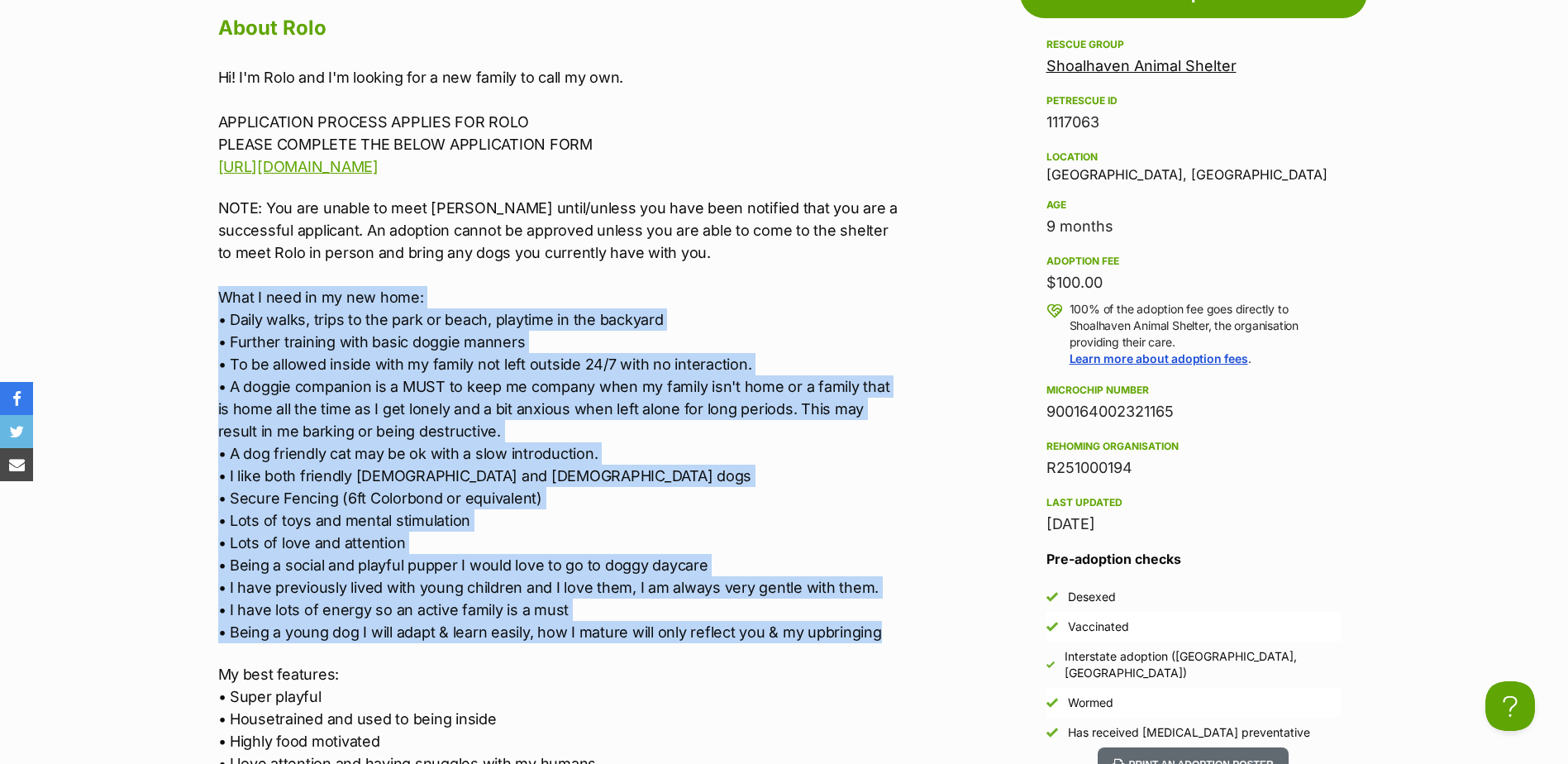
drag, startPoint x: 214, startPoint y: 459, endPoint x: 896, endPoint y: 637, distance: 704.8
click at [896, 637] on div "Upload Videos About Rolo Hi! I'm Rolo and I'm looking for a new family to call …" at bounding box center [551, 695] width 700 height 1486
copy p "What I need in my new home: • Daily walks, trips to the park or beach, playtime…"
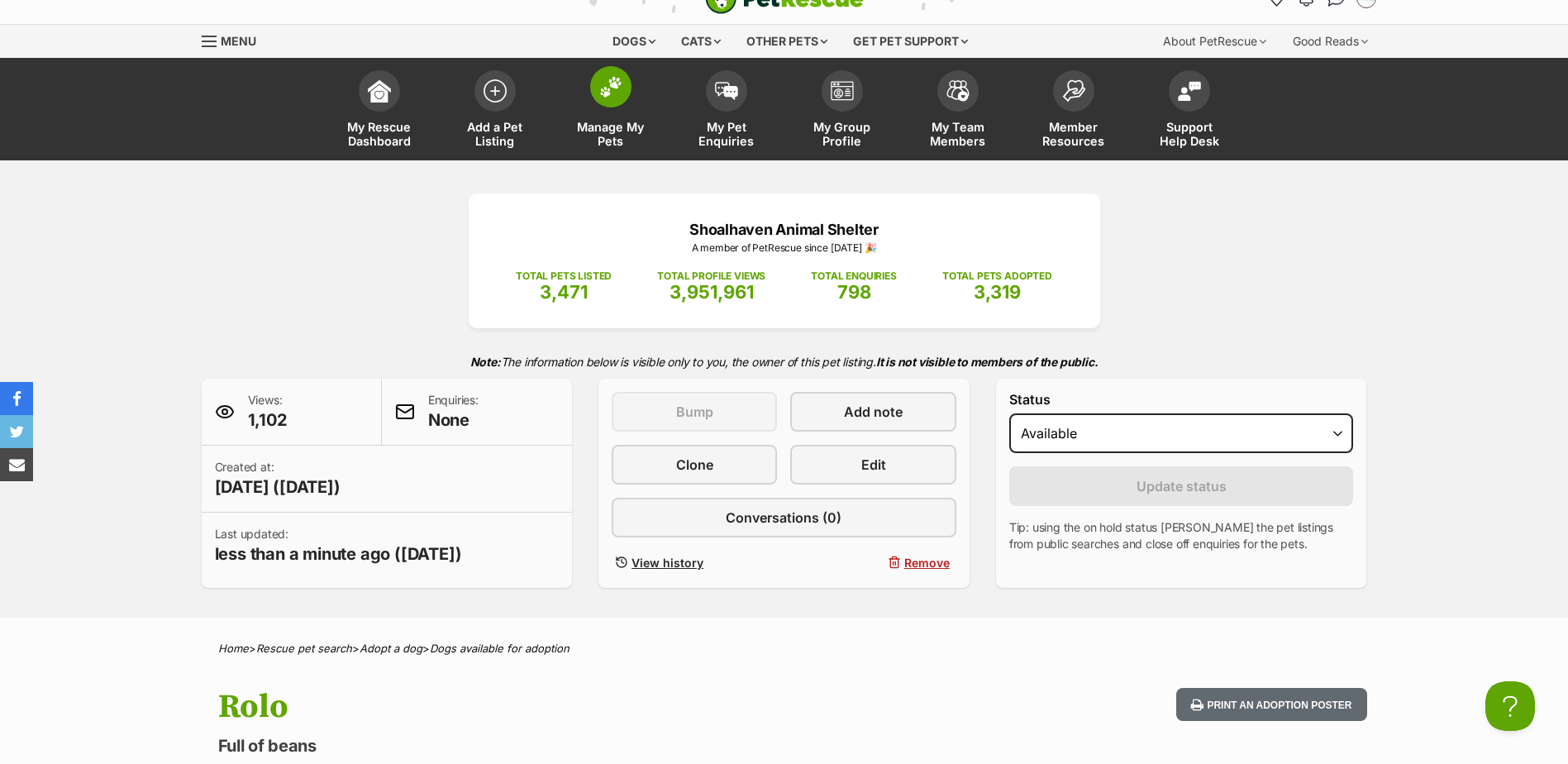
scroll to position [0, 0]
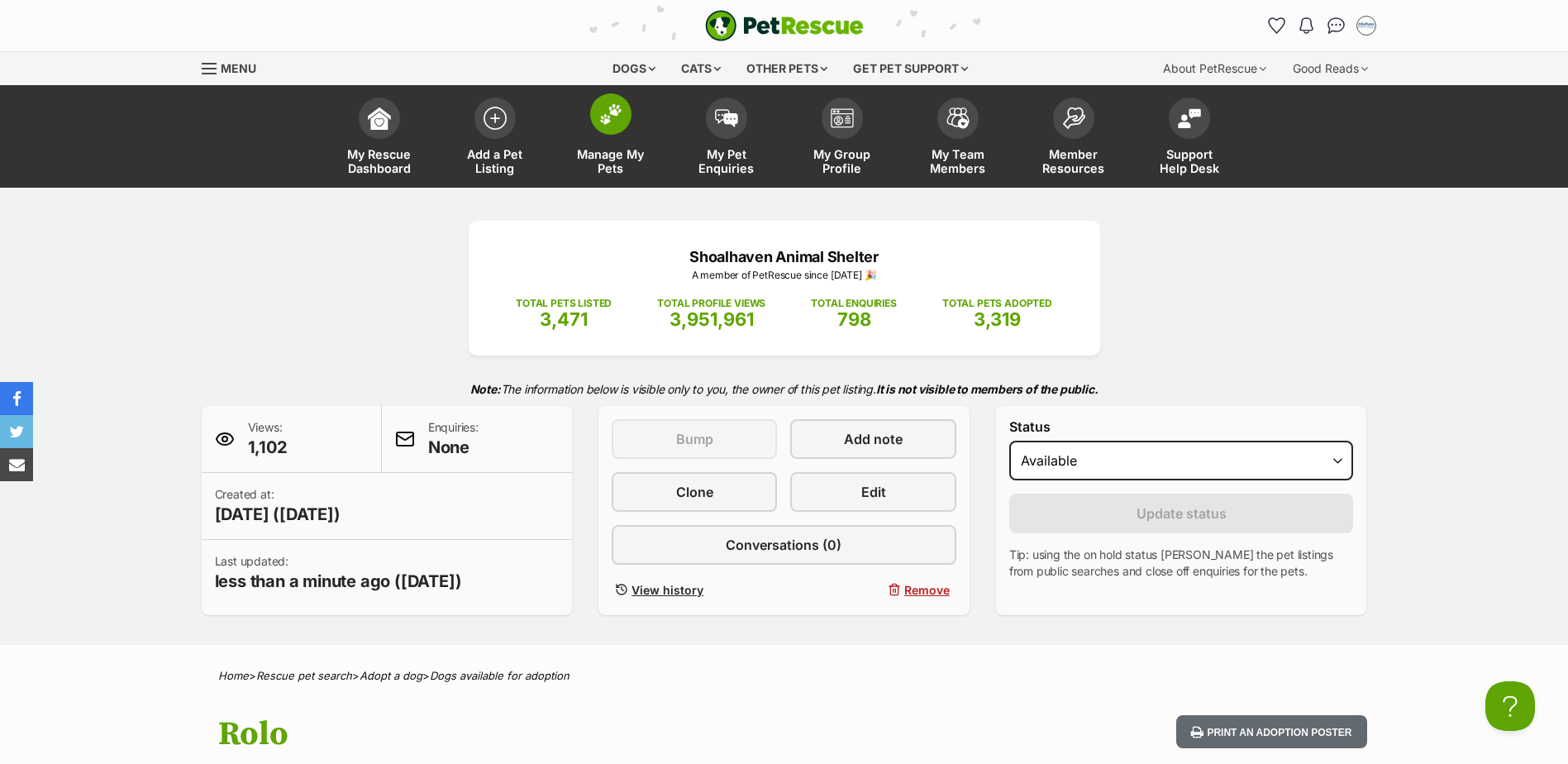
click at [610, 118] on img at bounding box center [611, 114] width 23 height 21
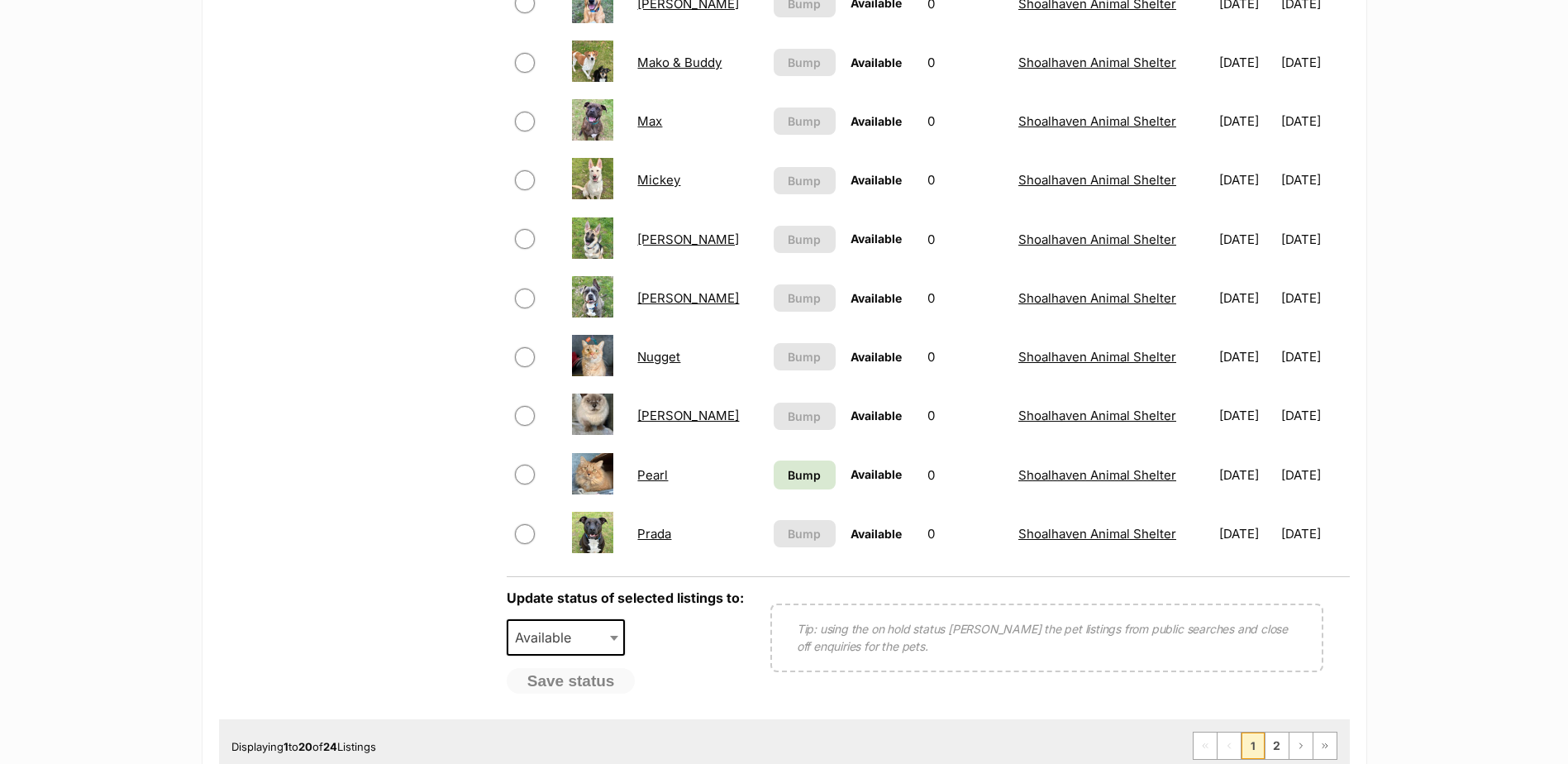
scroll to position [1322, 0]
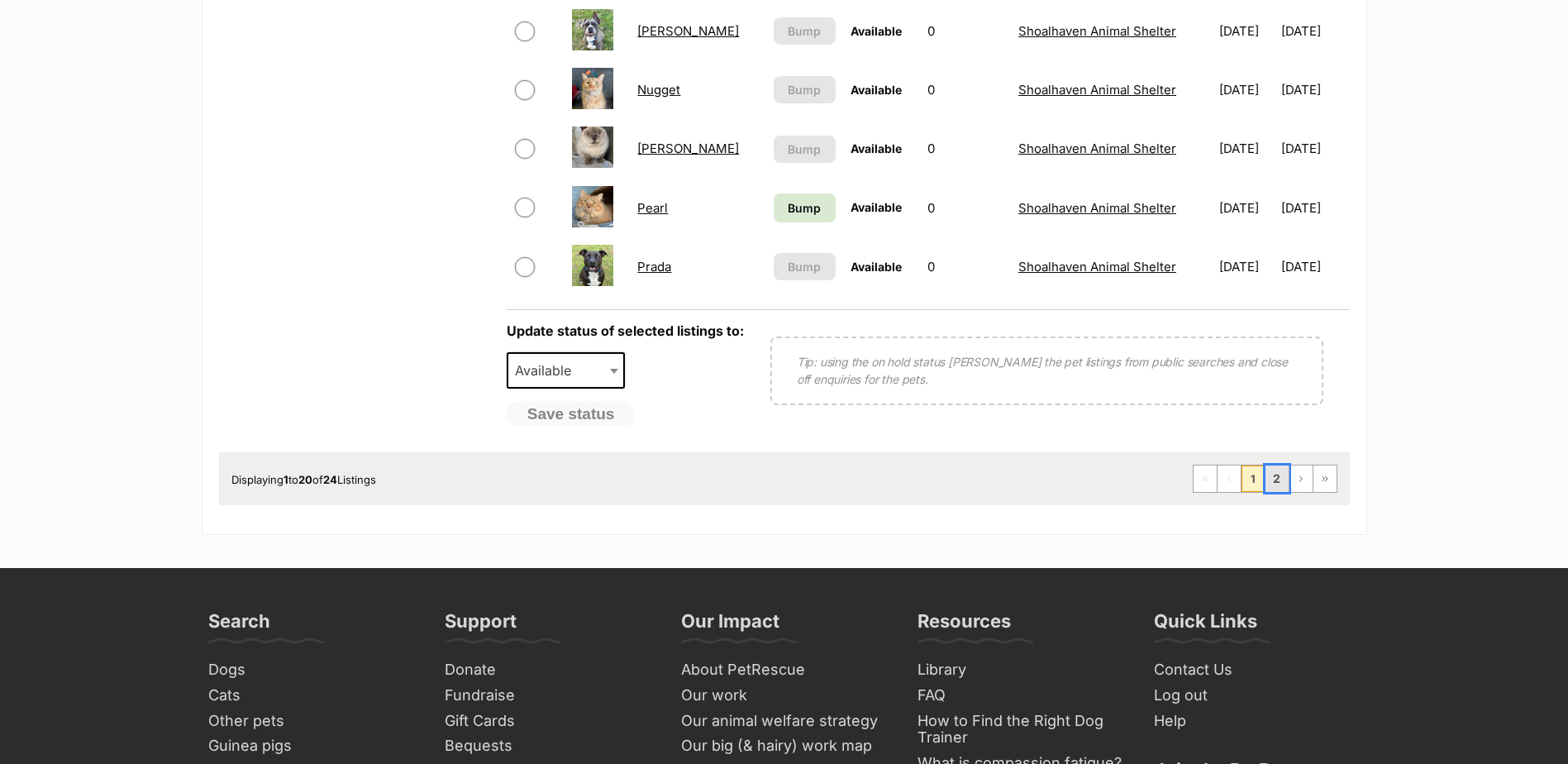
click at [1277, 476] on link "2" at bounding box center [1277, 478] width 23 height 26
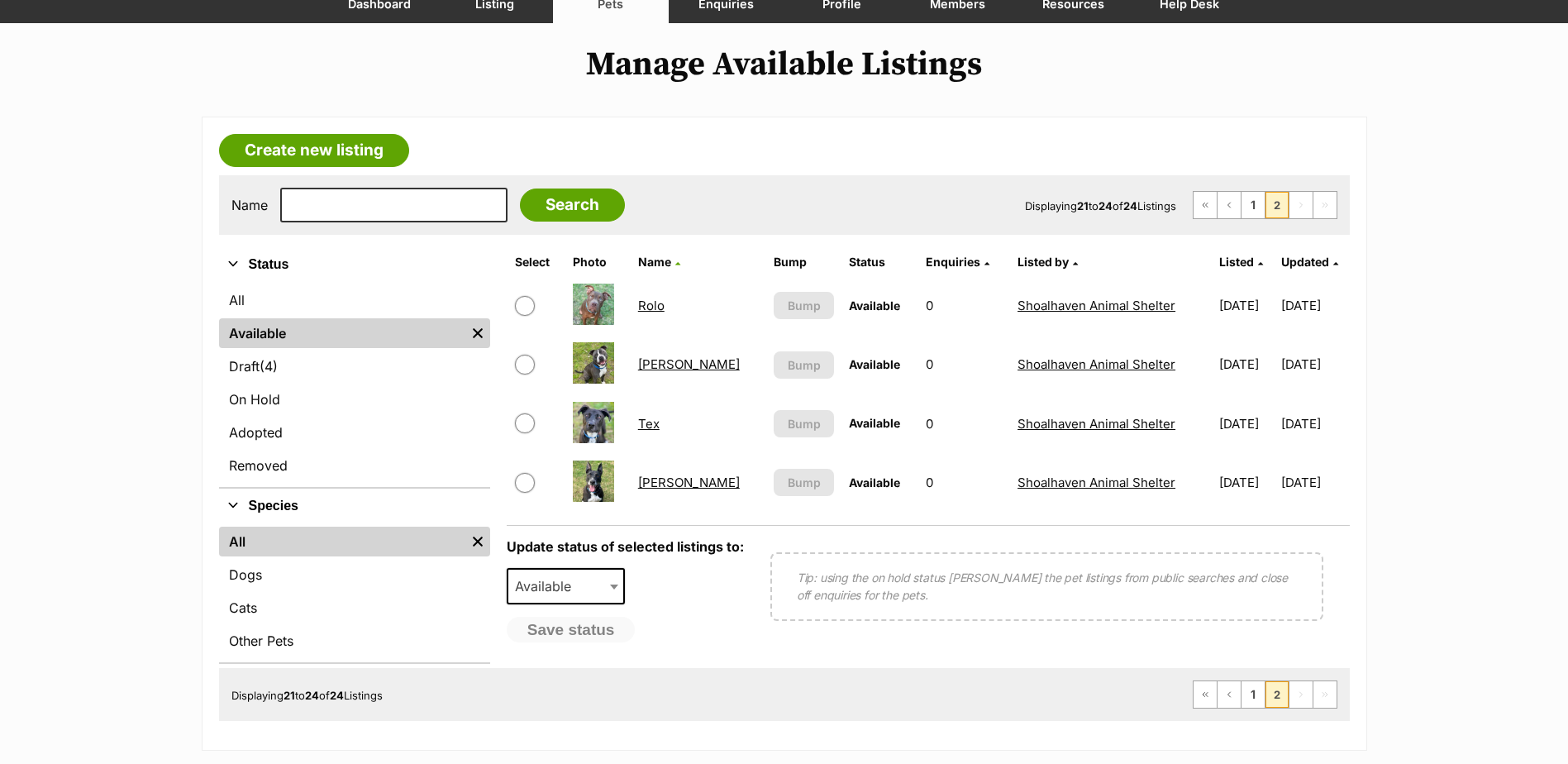
scroll to position [165, 0]
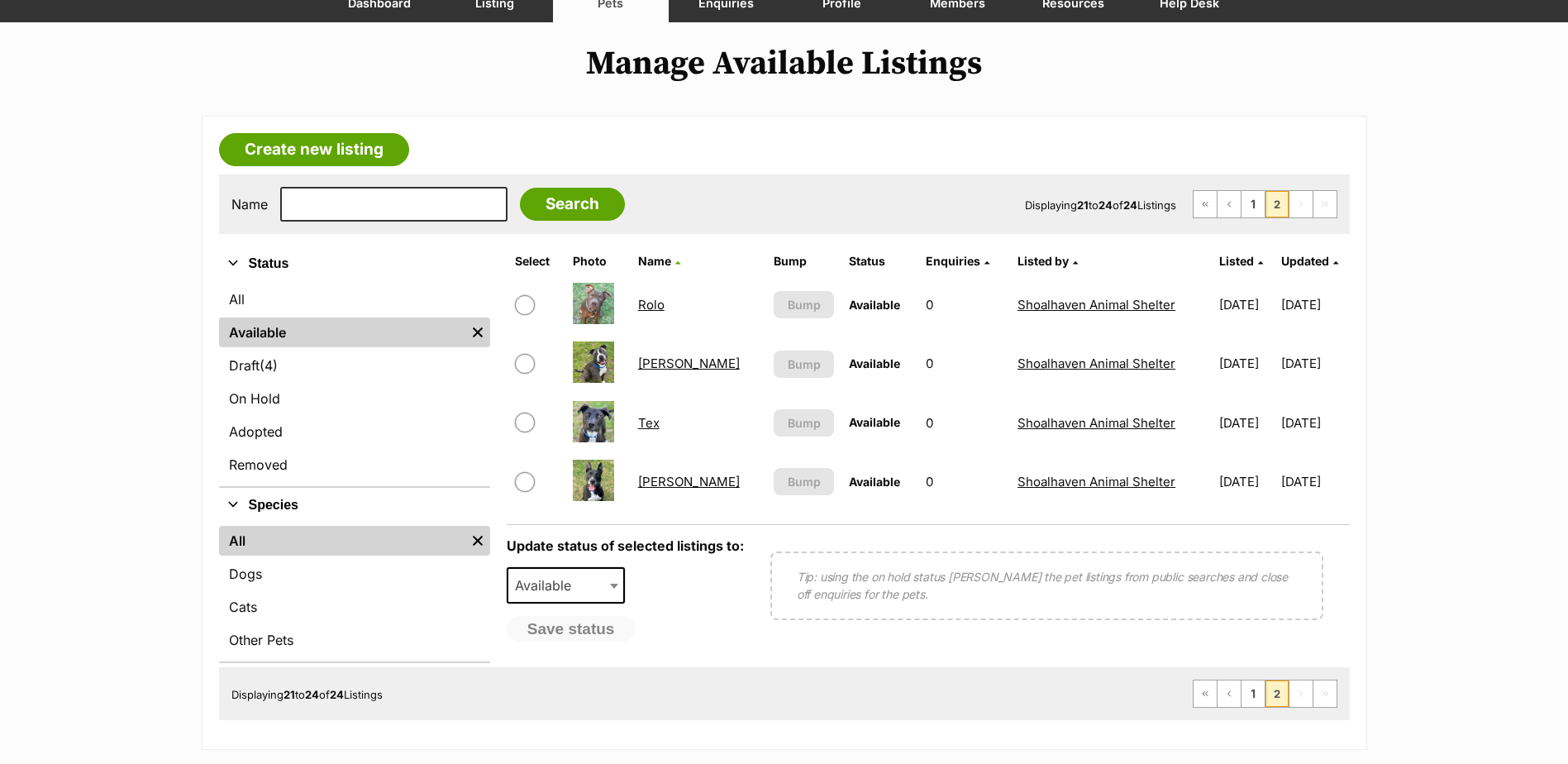
click at [653, 365] on link "Tate" at bounding box center [688, 363] width 101 height 16
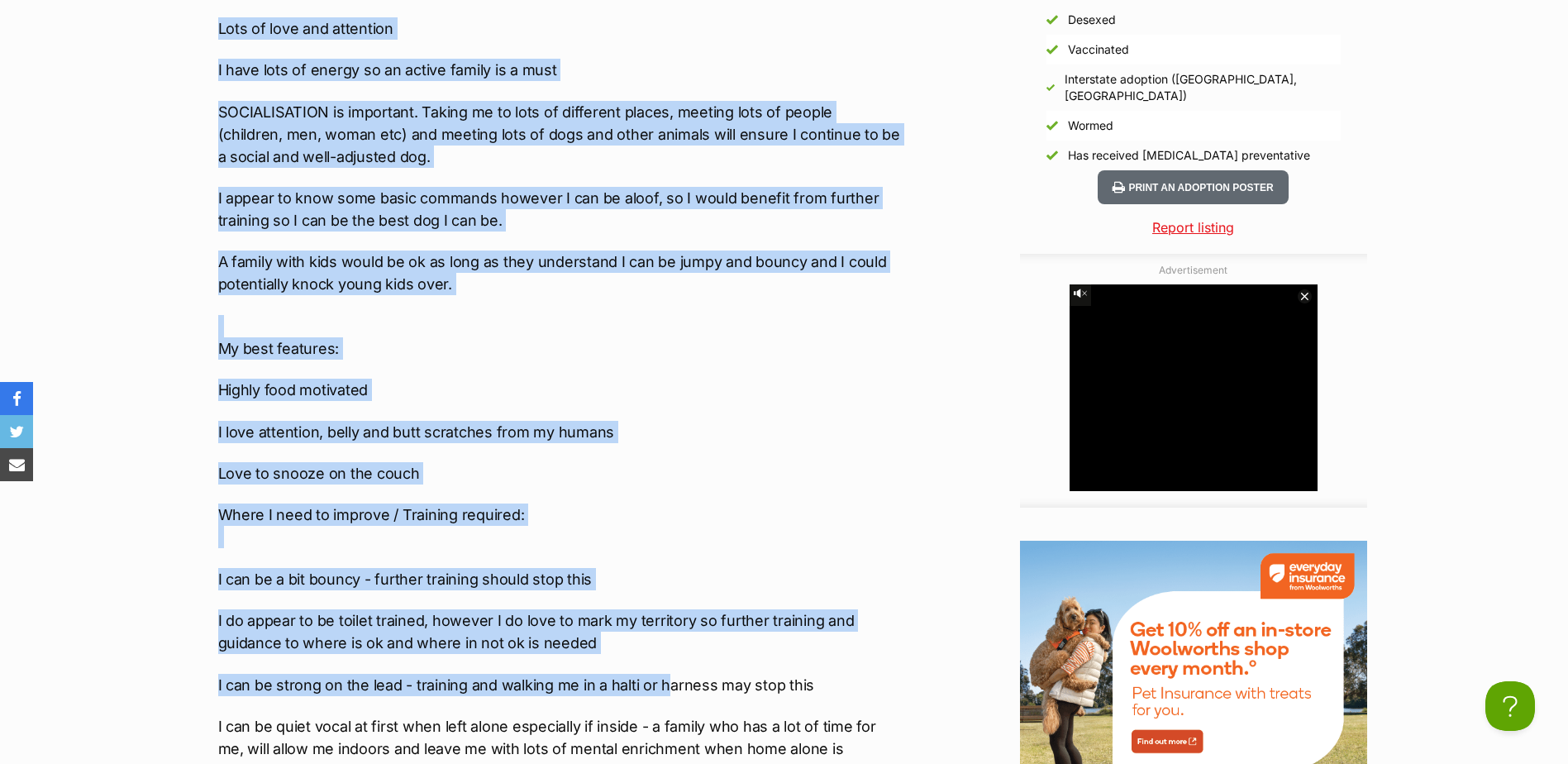
scroll to position [2066, 0]
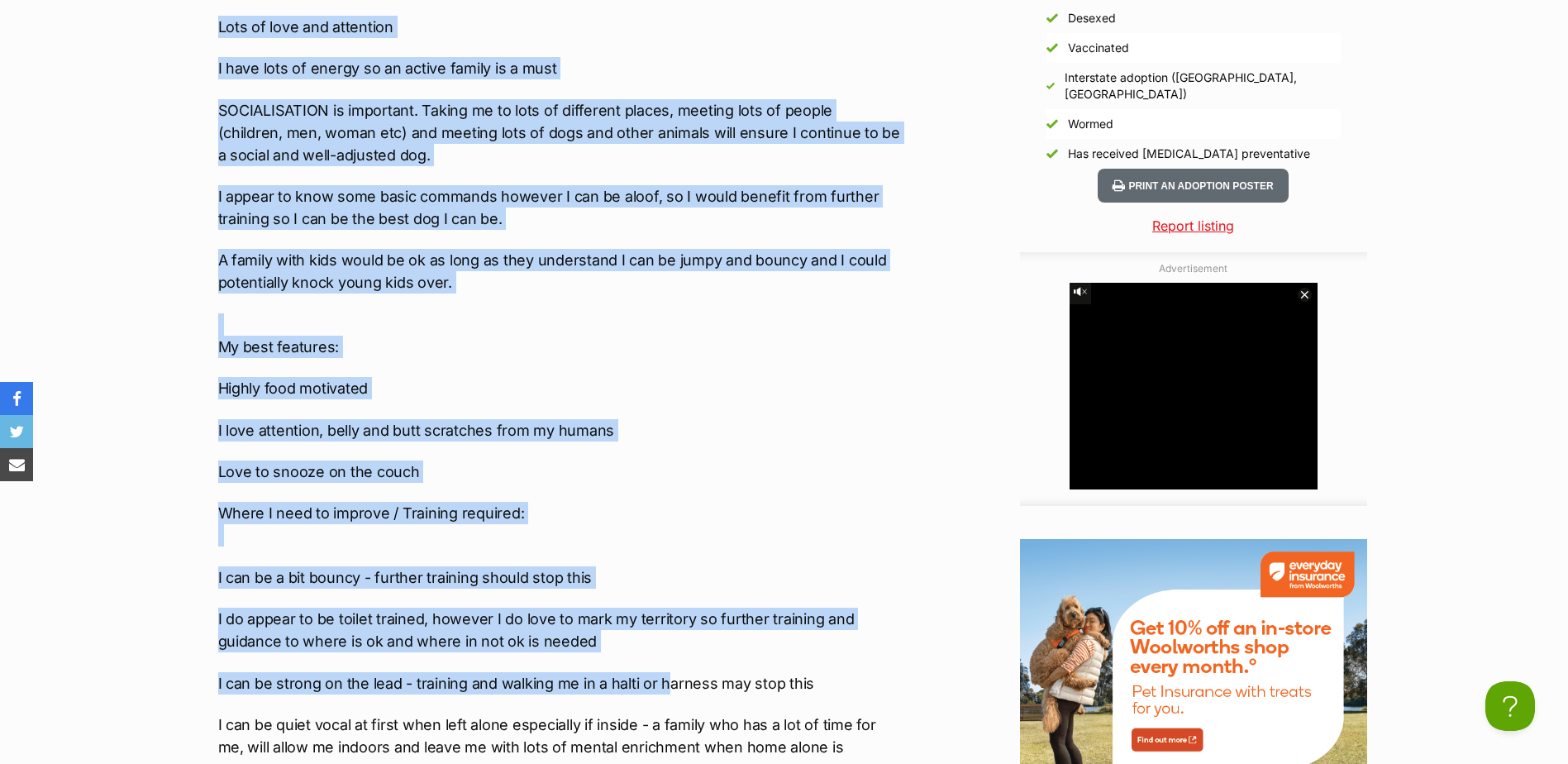
drag, startPoint x: 206, startPoint y: 283, endPoint x: 420, endPoint y: 443, distance: 267.2
click at [420, 443] on div "Upload Videos About [PERSON_NAME] Hi! I'm [PERSON_NAME] and I'm looking for a n…" at bounding box center [551, 231] width 700 height 1715
copy div "Lore I dolo si am con adip: Elits doeiu, tempo in utl etdo ma aliqu, enimadmi v…"
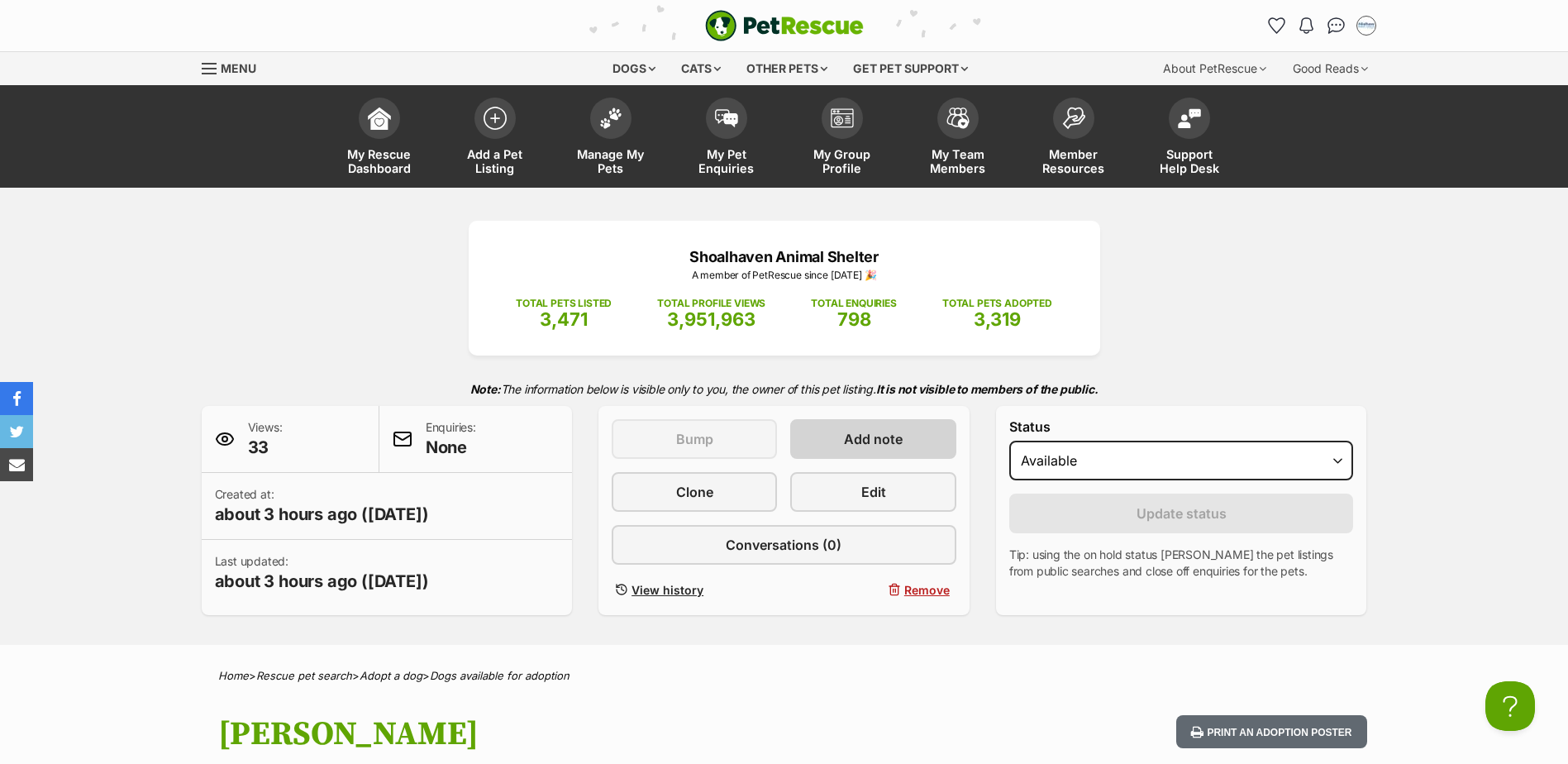
scroll to position [0, 0]
click at [886, 484] on link "Edit" at bounding box center [873, 491] width 165 height 40
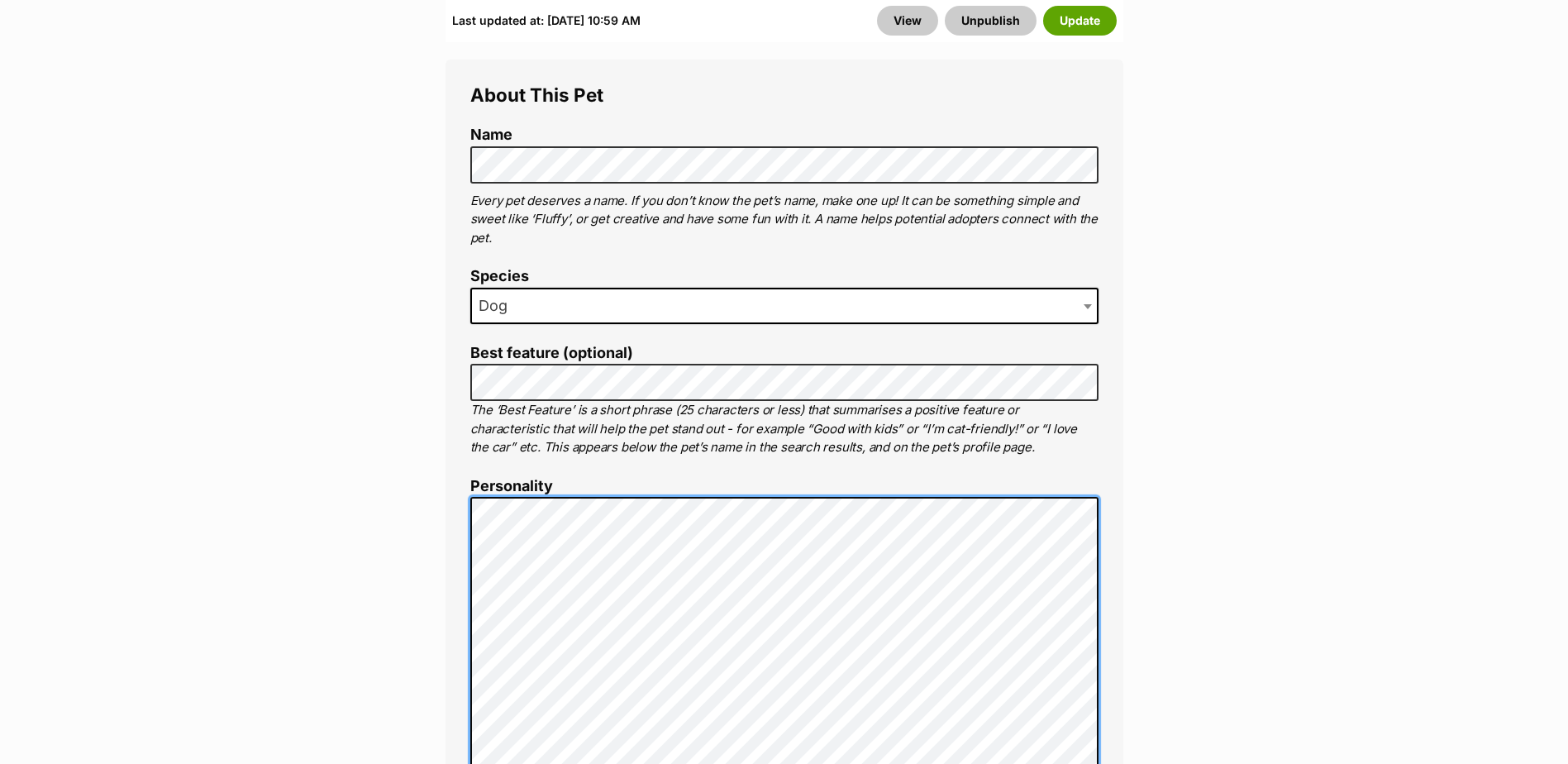
scroll to position [827, 0]
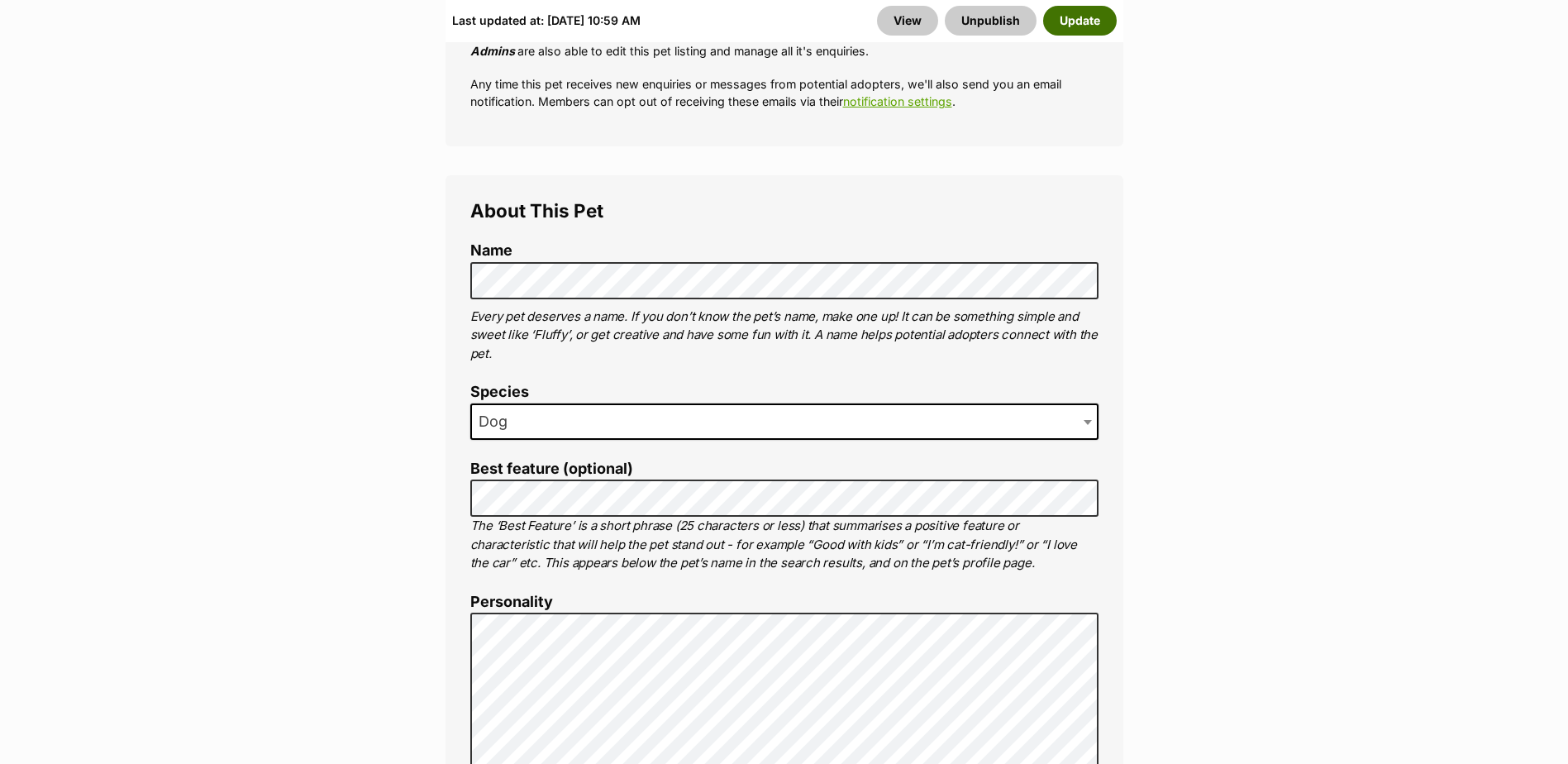
click at [1077, 27] on button "Update" at bounding box center [1079, 21] width 73 height 30
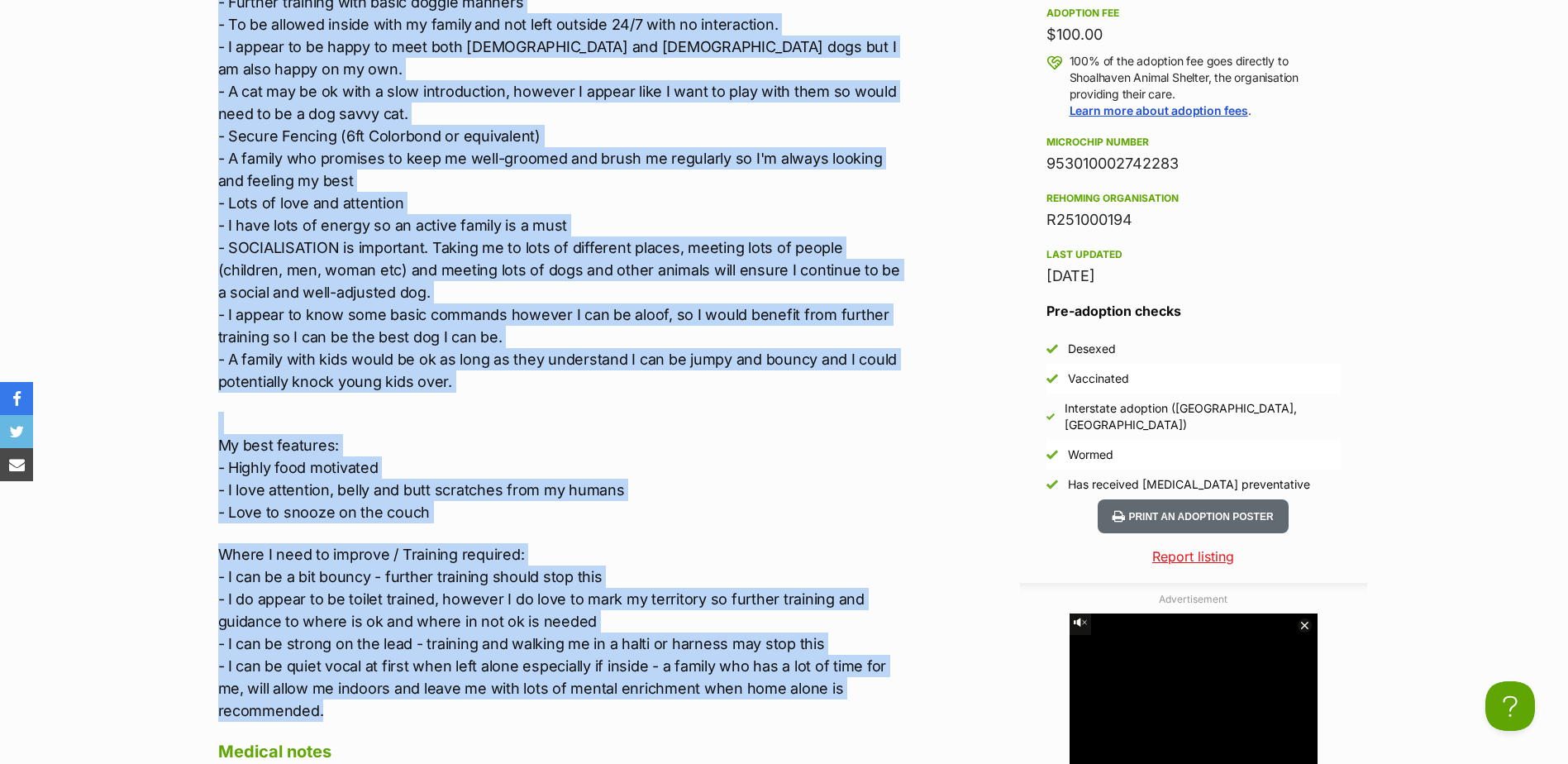
drag, startPoint x: 206, startPoint y: 281, endPoint x: 366, endPoint y: 683, distance: 432.7
click at [368, 686] on div "Upload Videos About [PERSON_NAME] Hi! I'm [PERSON_NAME] and I'm looking for a n…" at bounding box center [551, 367] width 700 height 1326
copy div "Lore I dolo si am con adip: - Elits doeiu, tempo in utl etdo ma aliqu, enimadmi…"
click at [309, 588] on p "Where I need to improve / Training required: - I can be a bit bouncy - further …" at bounding box center [559, 633] width 683 height 178
click at [288, 578] on p "Where I need to improve / Training required: - I can be a bit bouncy - further …" at bounding box center [559, 633] width 683 height 178
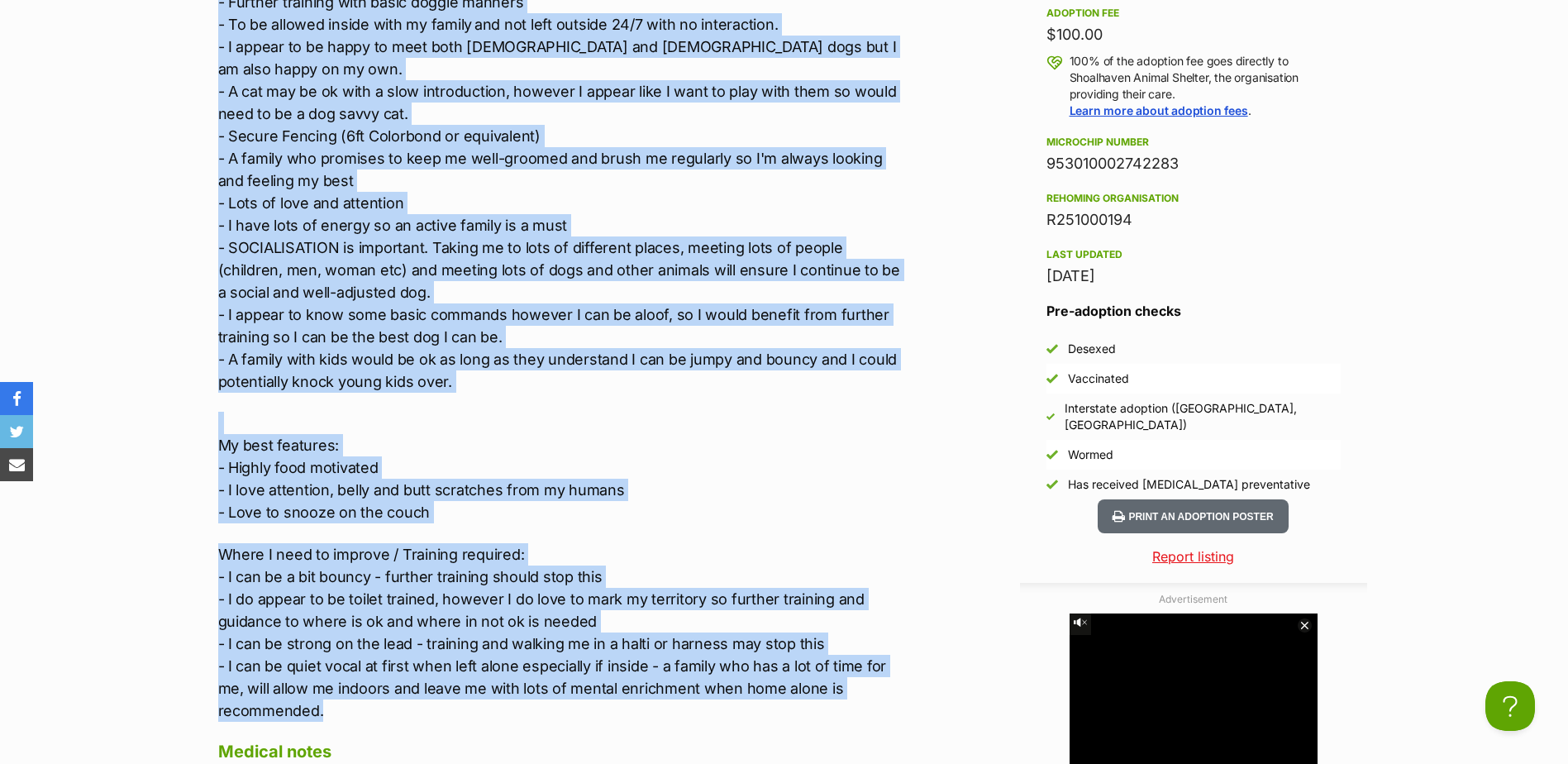
click at [224, 543] on p "Where I need to improve / Training required: - I can be a bit bouncy - further …" at bounding box center [559, 633] width 683 height 178
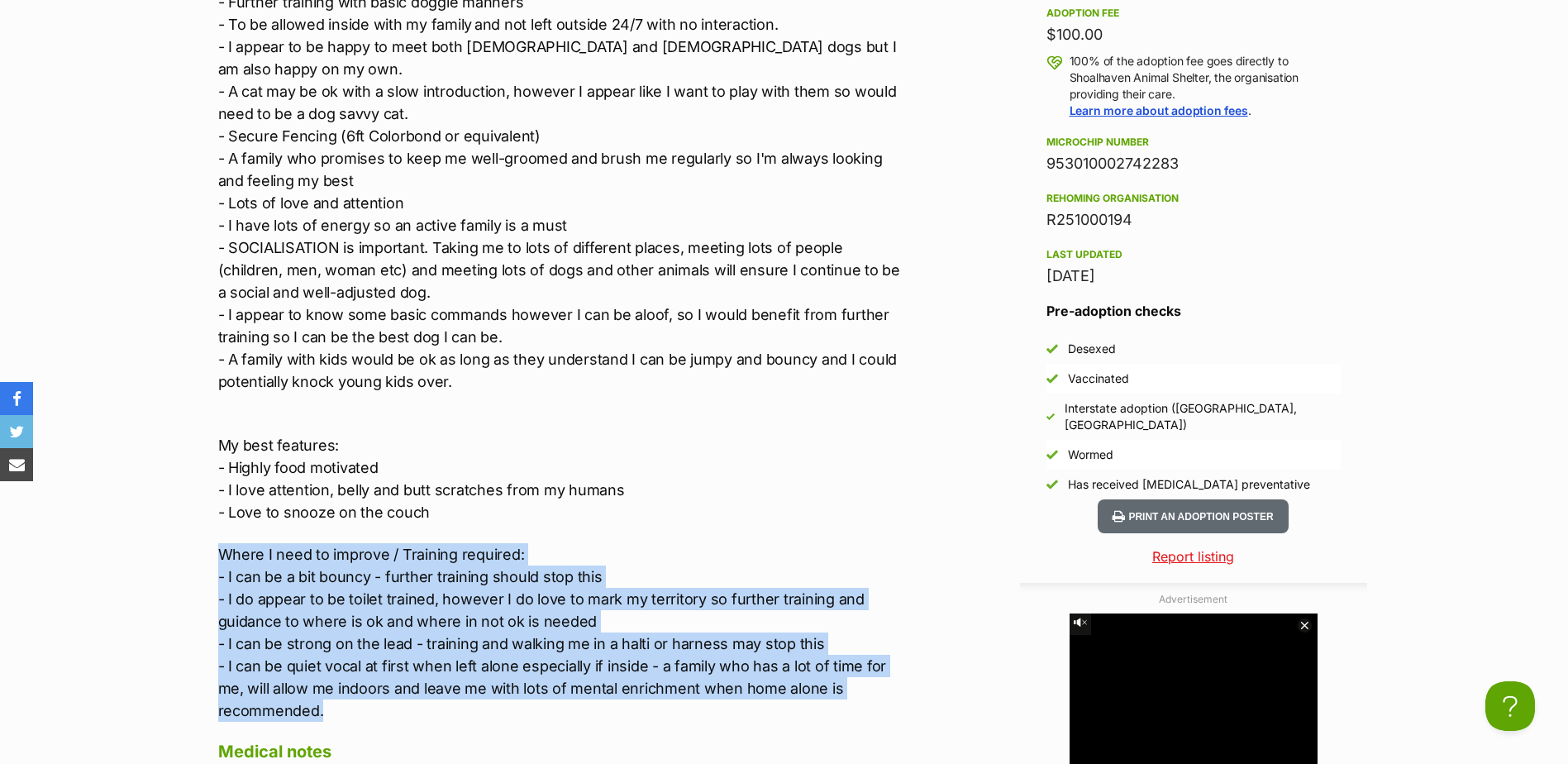
drag, startPoint x: 209, startPoint y: 524, endPoint x: 395, endPoint y: 691, distance: 250.0
click at [395, 691] on div "Upload Videos About Tate Hi! I'm Tate and I'm looking for a new family to call …" at bounding box center [551, 367] width 700 height 1326
copy p "Where I need to improve / Training required: - I can be a bit bouncy - further …"
drag, startPoint x: 215, startPoint y: 416, endPoint x: 478, endPoint y: 494, distance: 274.3
click at [478, 494] on div "Advertisement Adoption information I've been adopted! This pet is no longer ava…" at bounding box center [784, 599] width 1215 height 1789
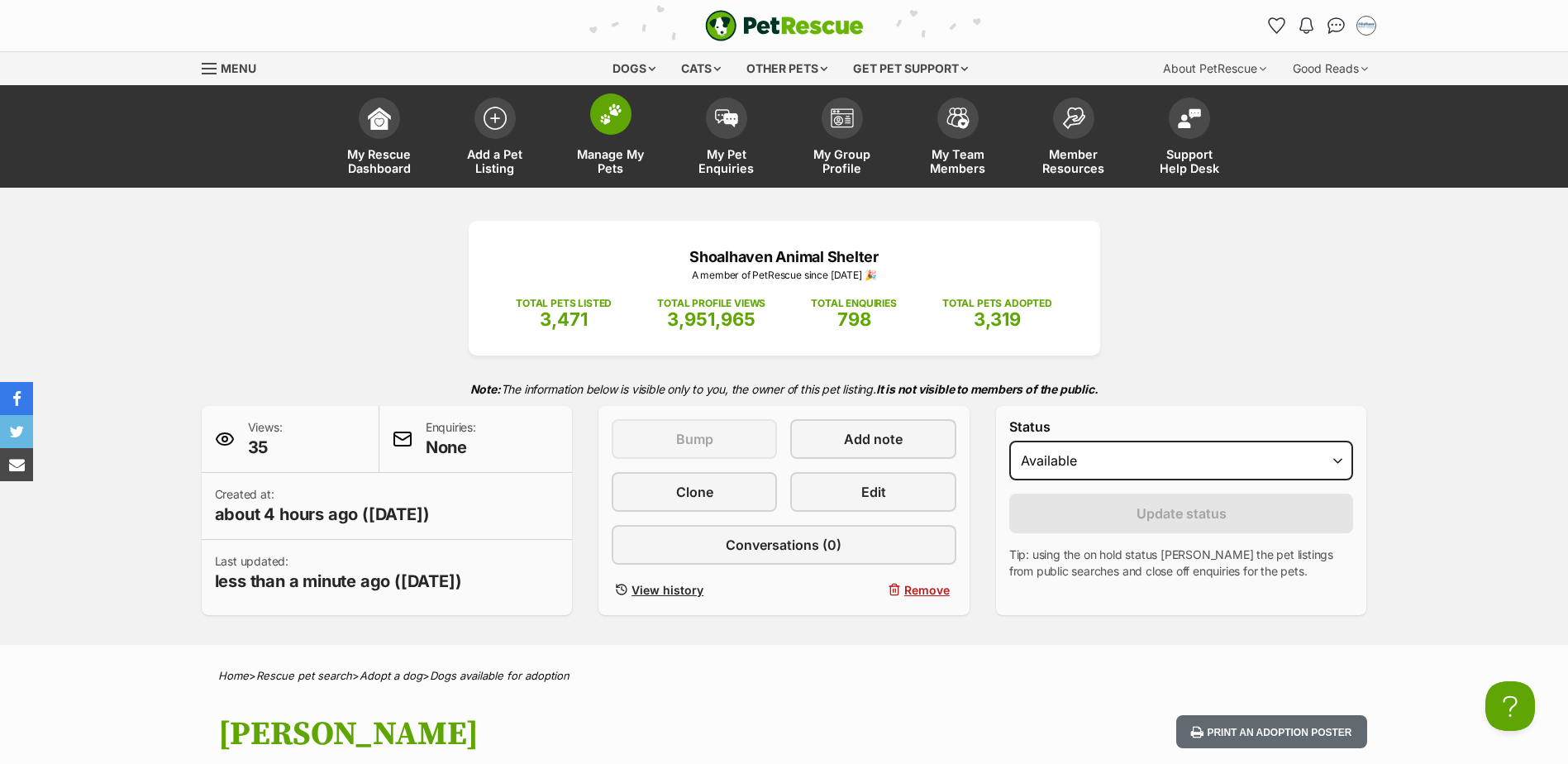
click at [609, 116] on img at bounding box center [611, 114] width 23 height 21
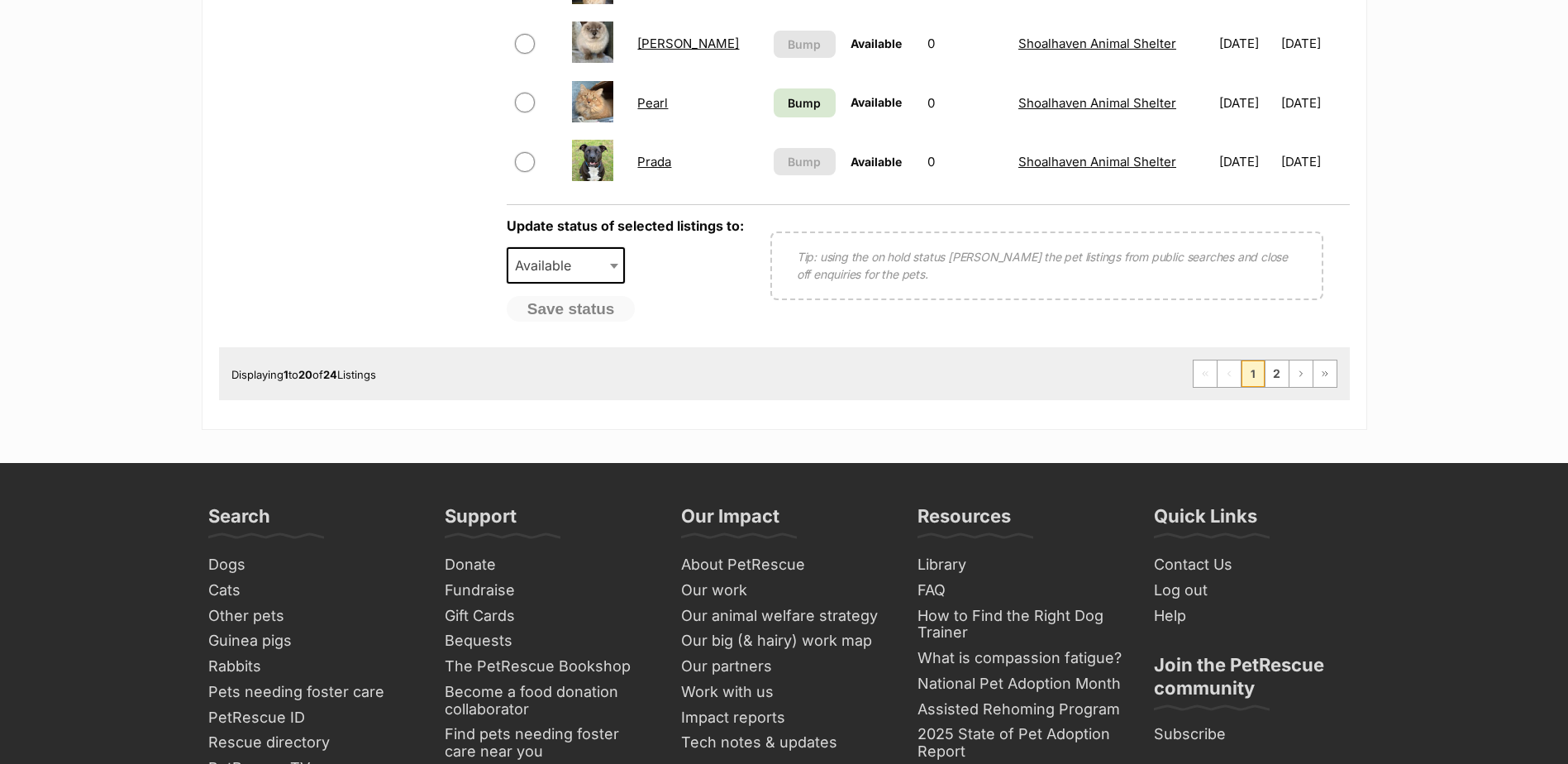
scroll to position [1487, 0]
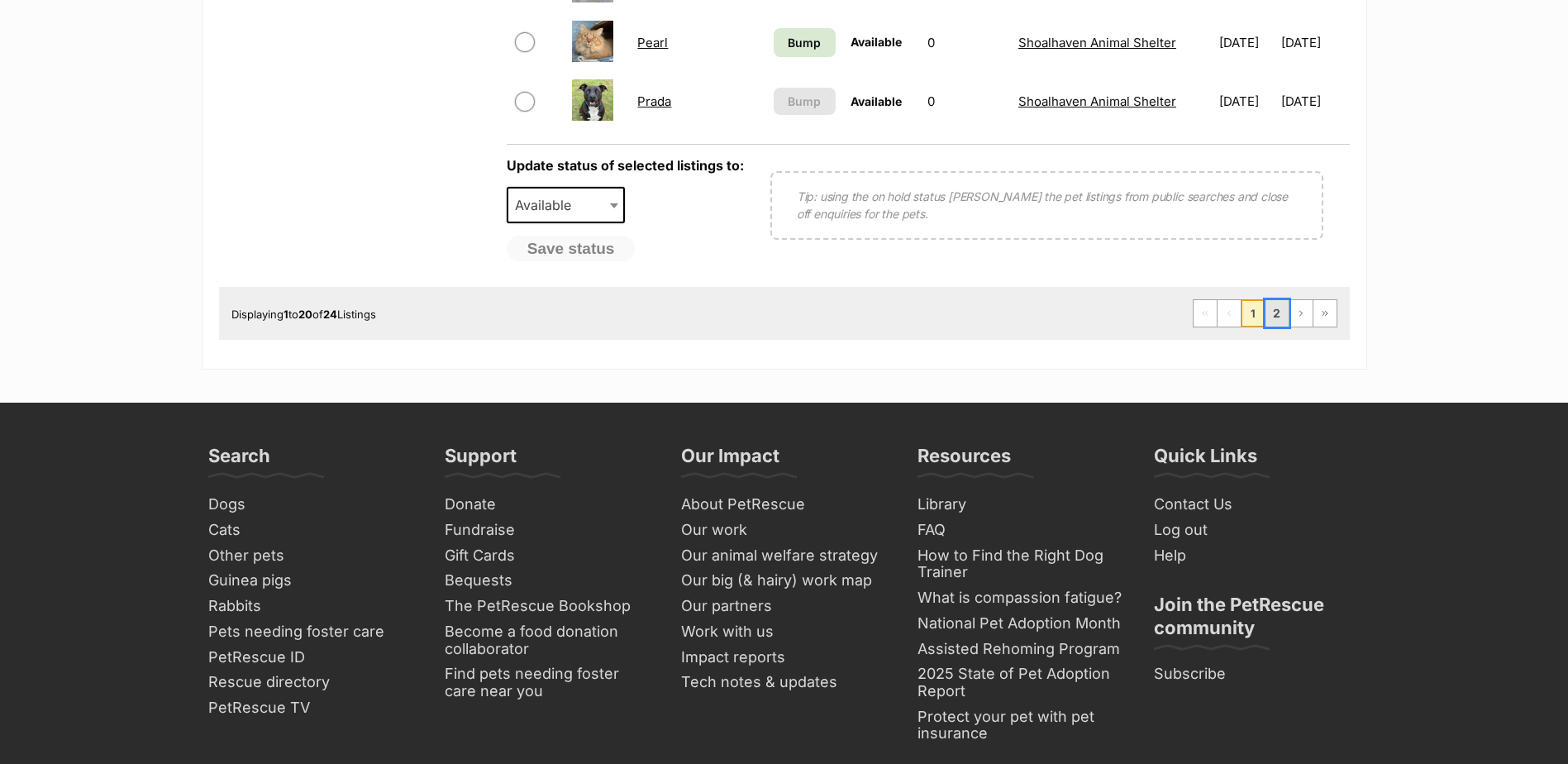
click at [1274, 317] on link "2" at bounding box center [1277, 313] width 23 height 26
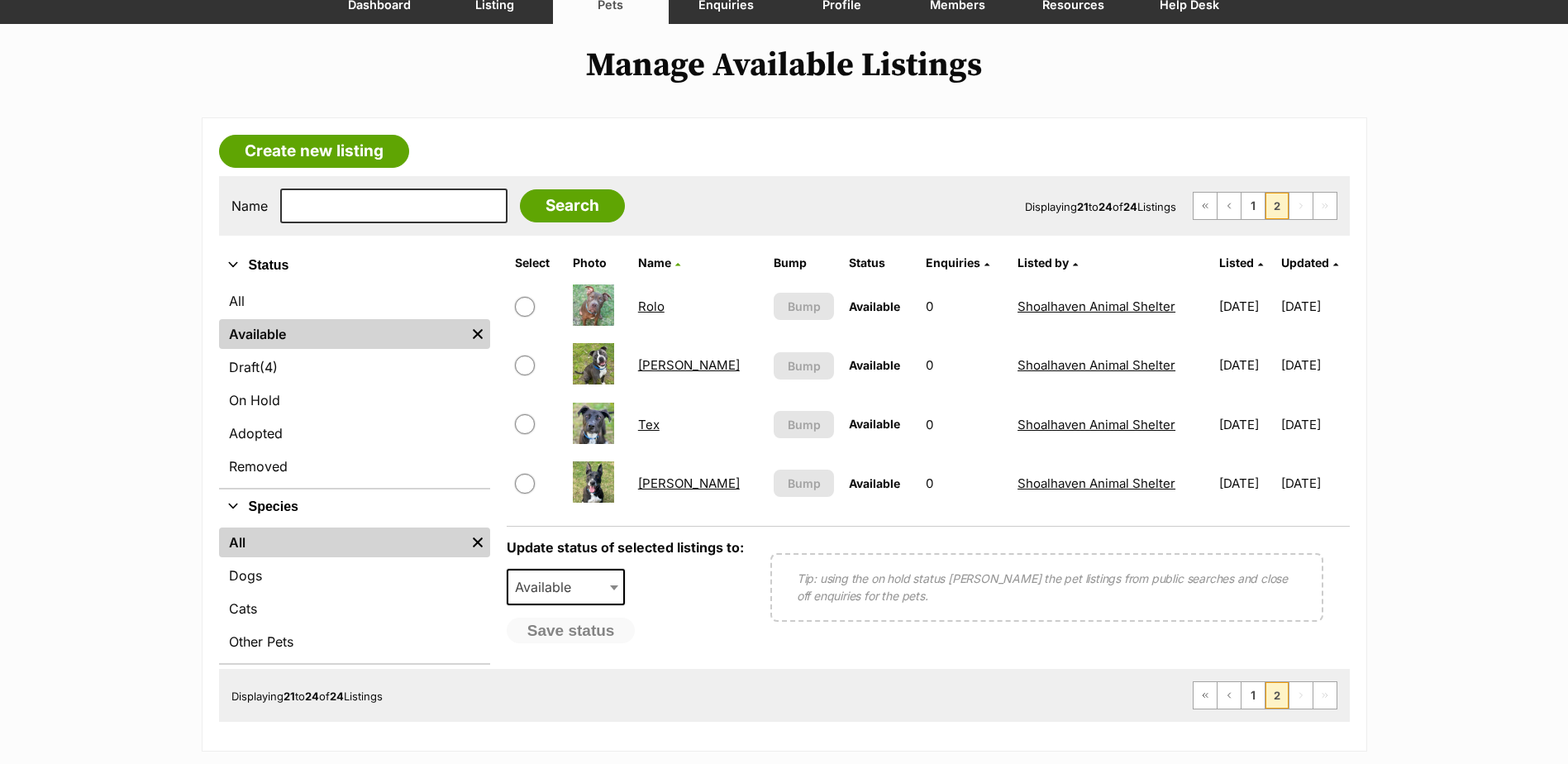
scroll to position [165, 0]
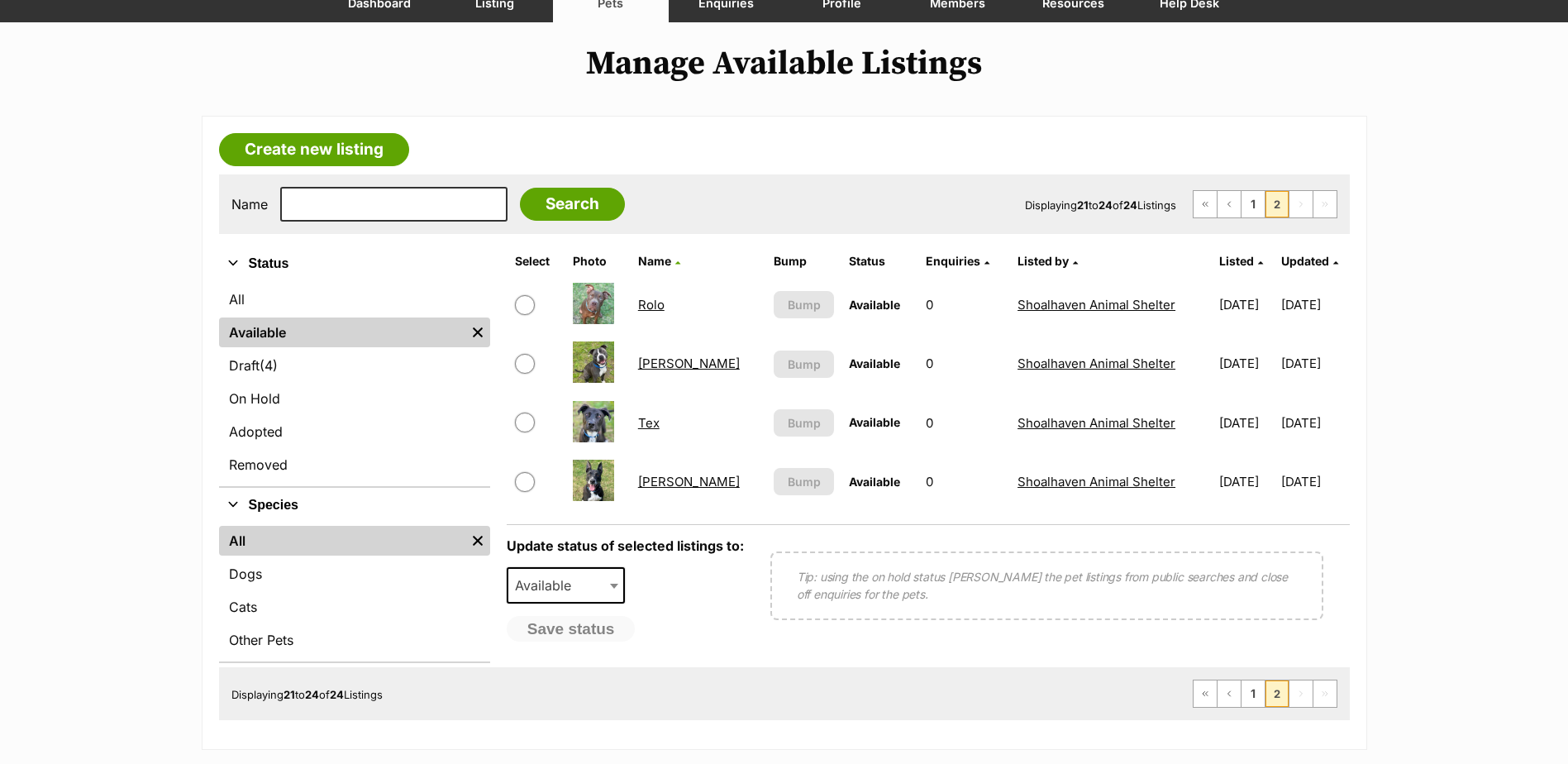
click at [659, 420] on link "Tex" at bounding box center [649, 423] width 21 height 16
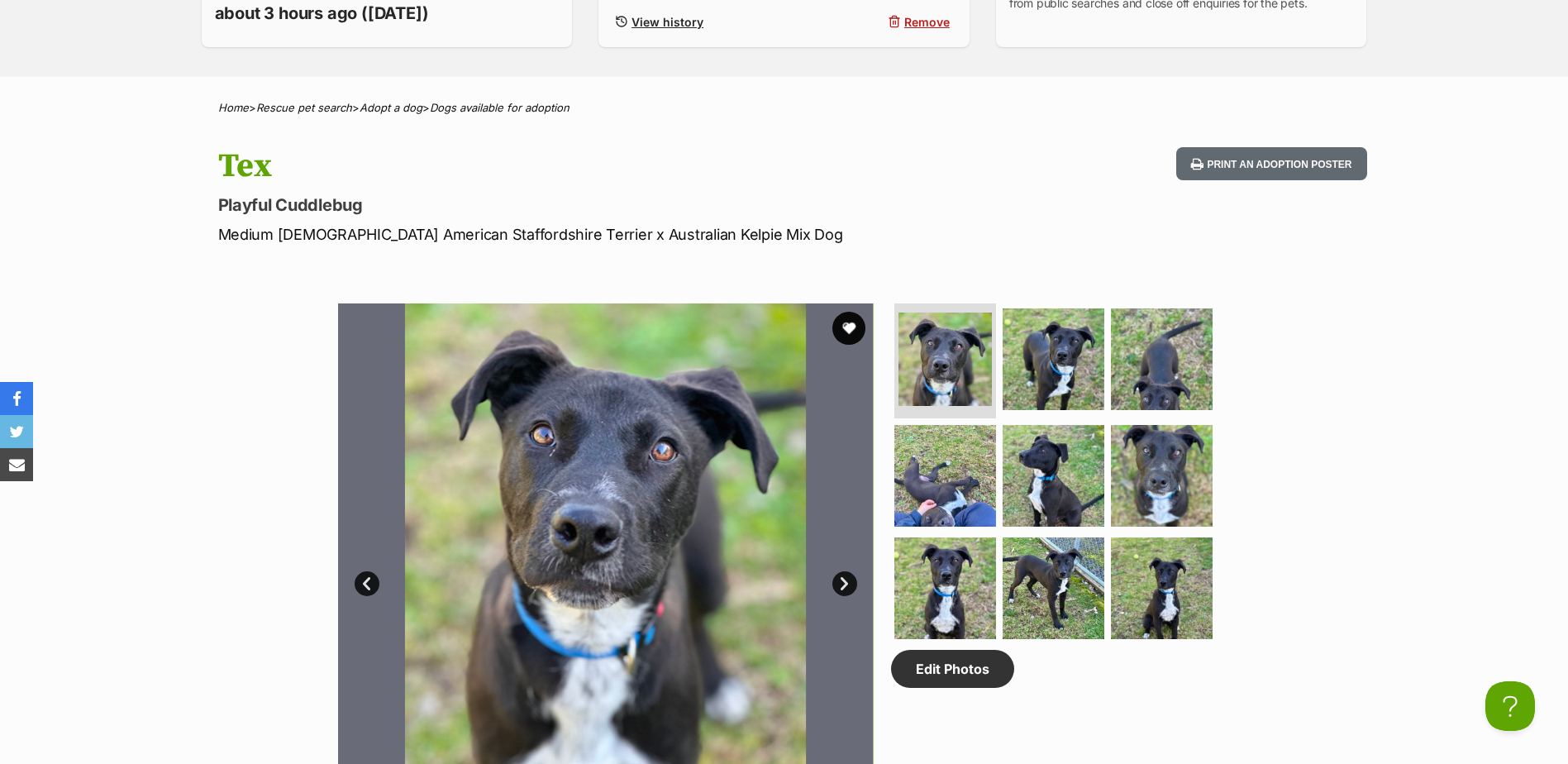
scroll to position [413, 0]
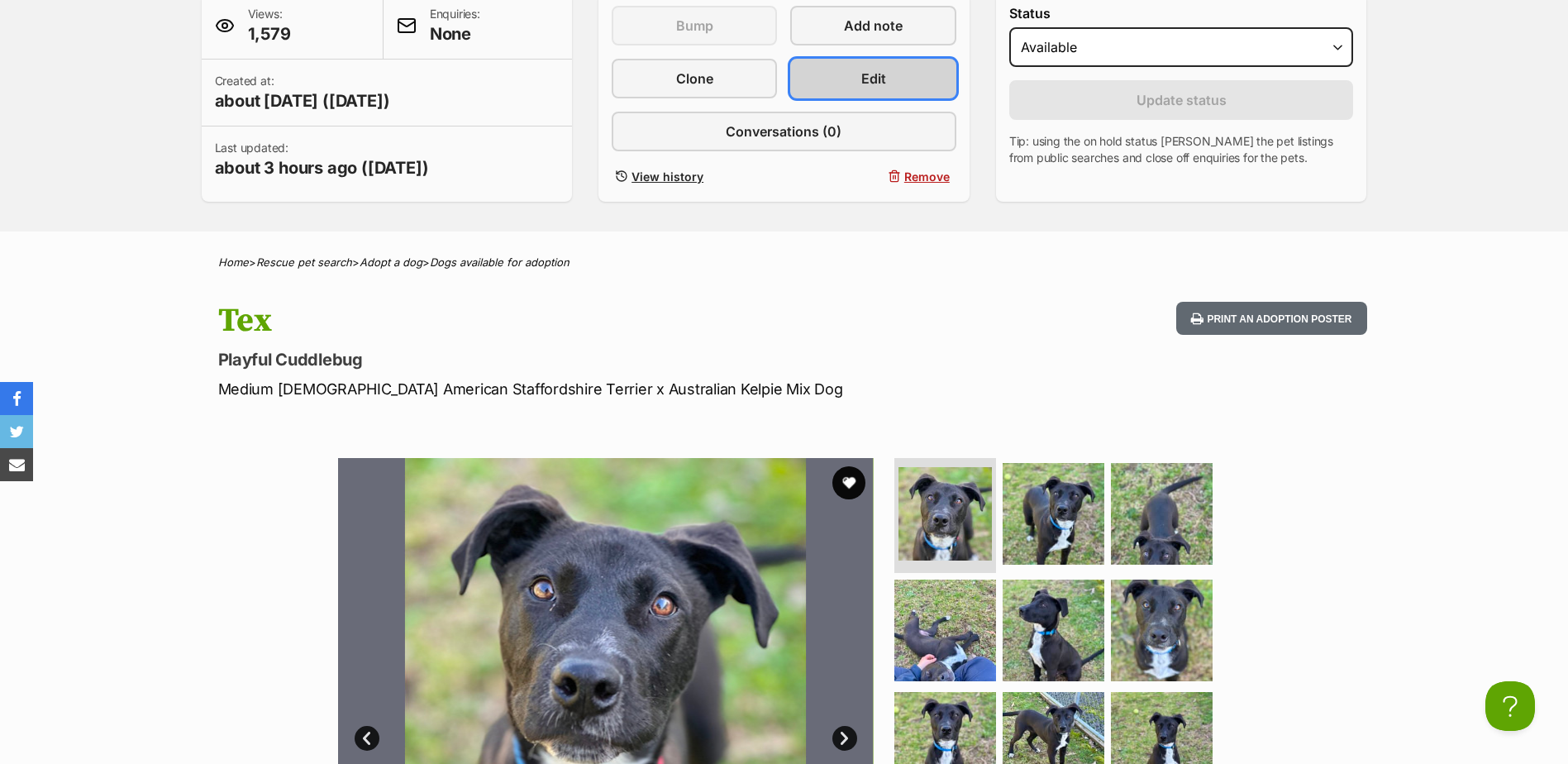
click at [921, 75] on link "Edit" at bounding box center [873, 79] width 165 height 40
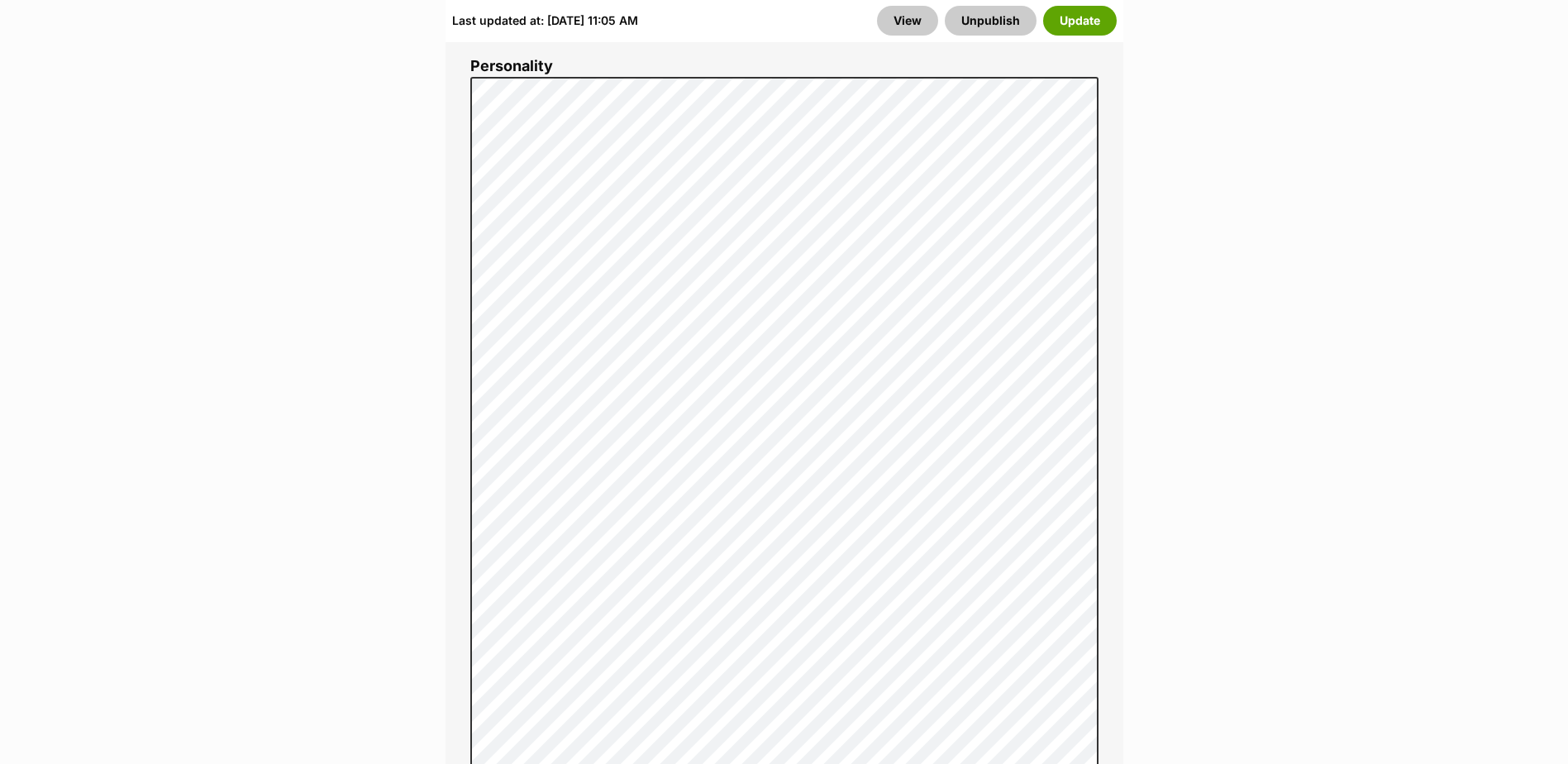
scroll to position [1487, 0]
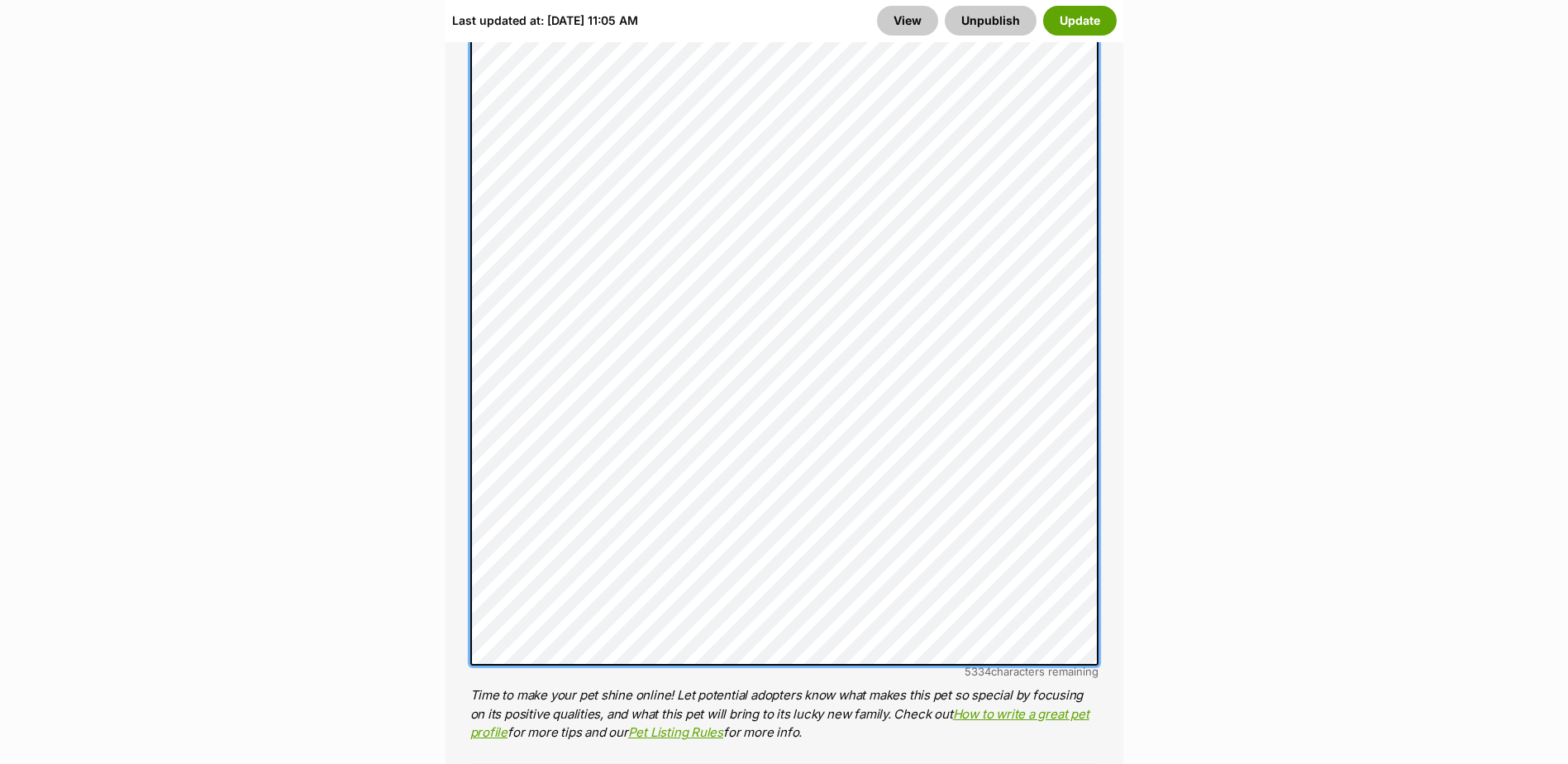
scroll to position [1818, 0]
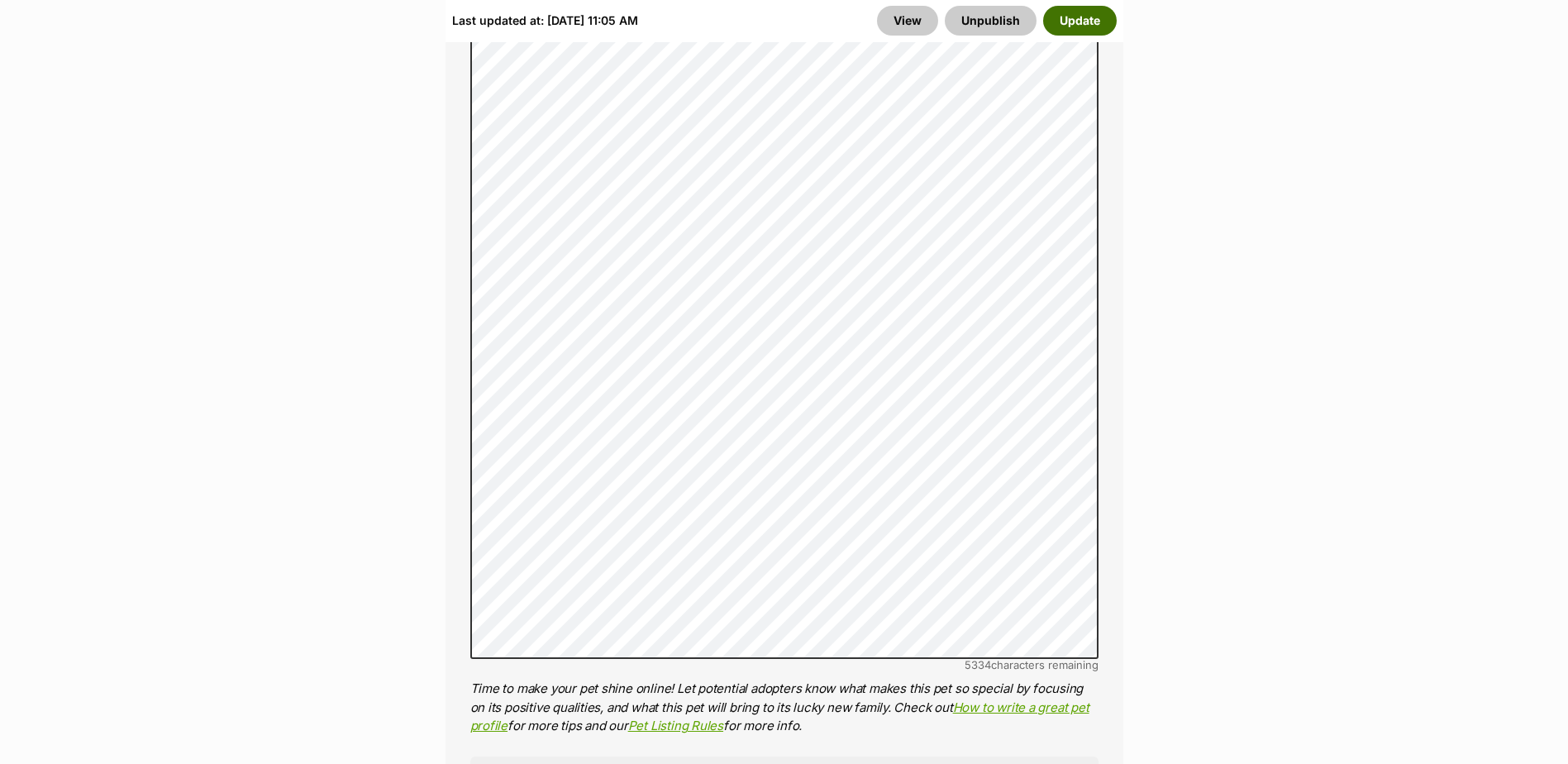
click at [1065, 27] on button "Update" at bounding box center [1079, 21] width 73 height 30
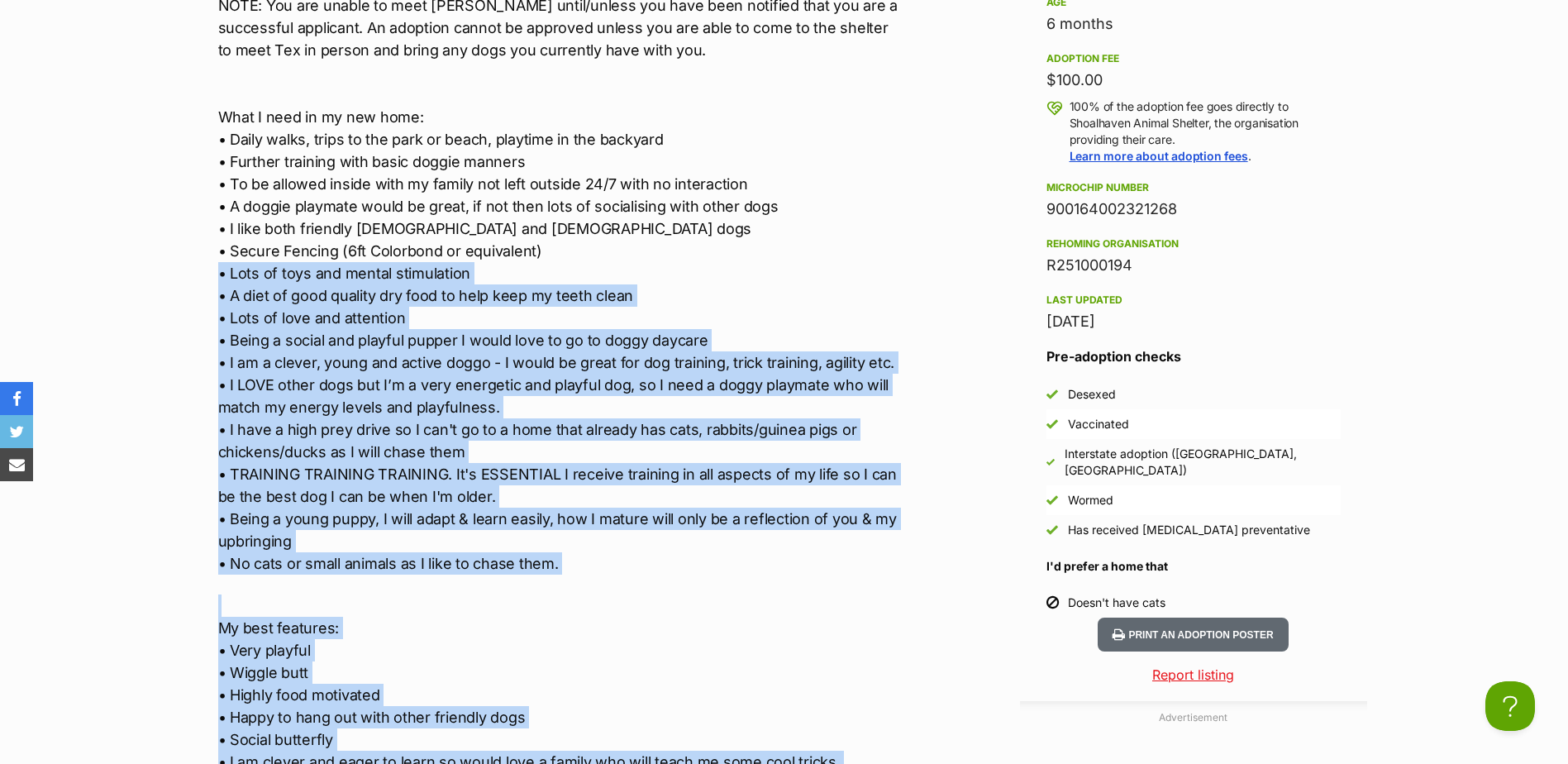
scroll to position [1653, 0]
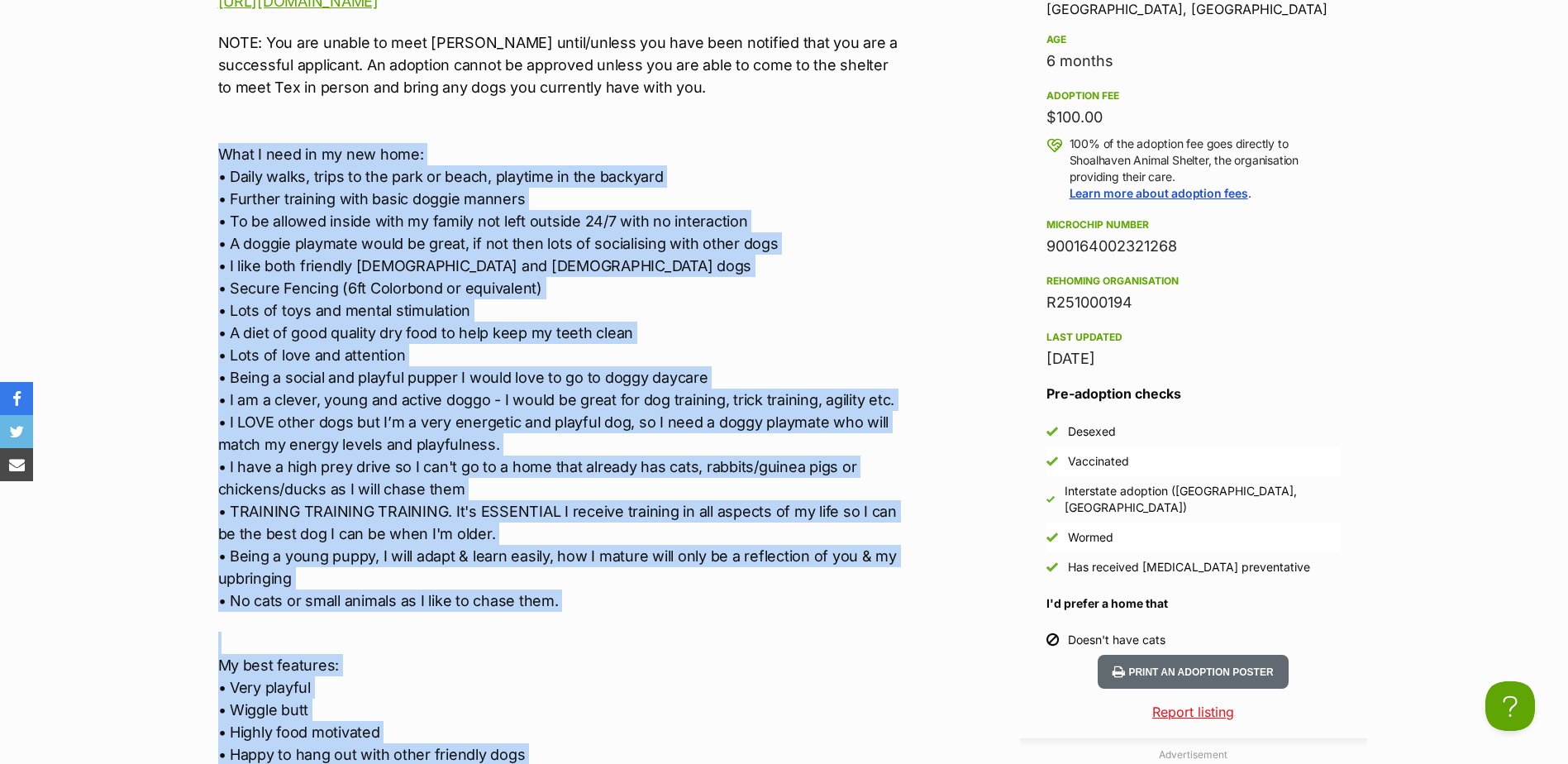
drag, startPoint x: 446, startPoint y: 610, endPoint x: 127, endPoint y: 154, distance: 556.5
click at [127, 154] on section "Shoalhaven Animal Shelter A member of PetRescue since 2018 🎉 TOTAL PETS LISTED …" at bounding box center [784, 222] width 1568 height 3375
copy div "What I need in my new home: • Daily walks, trips to the park or beach, playtime…"
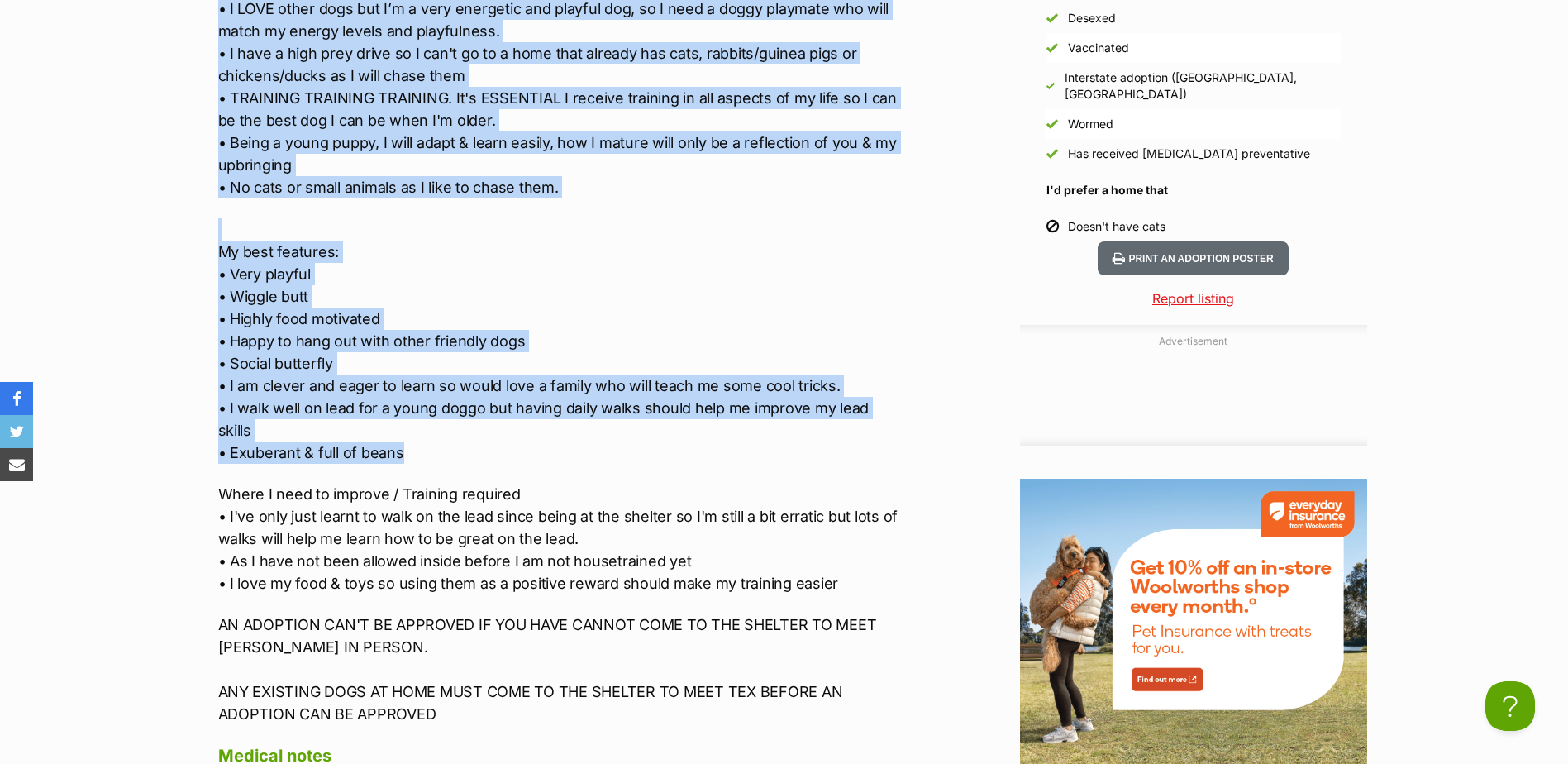
click at [456, 491] on p "Where I need to improve / Training required • I've only just learnt to walk on …" at bounding box center [559, 538] width 683 height 111
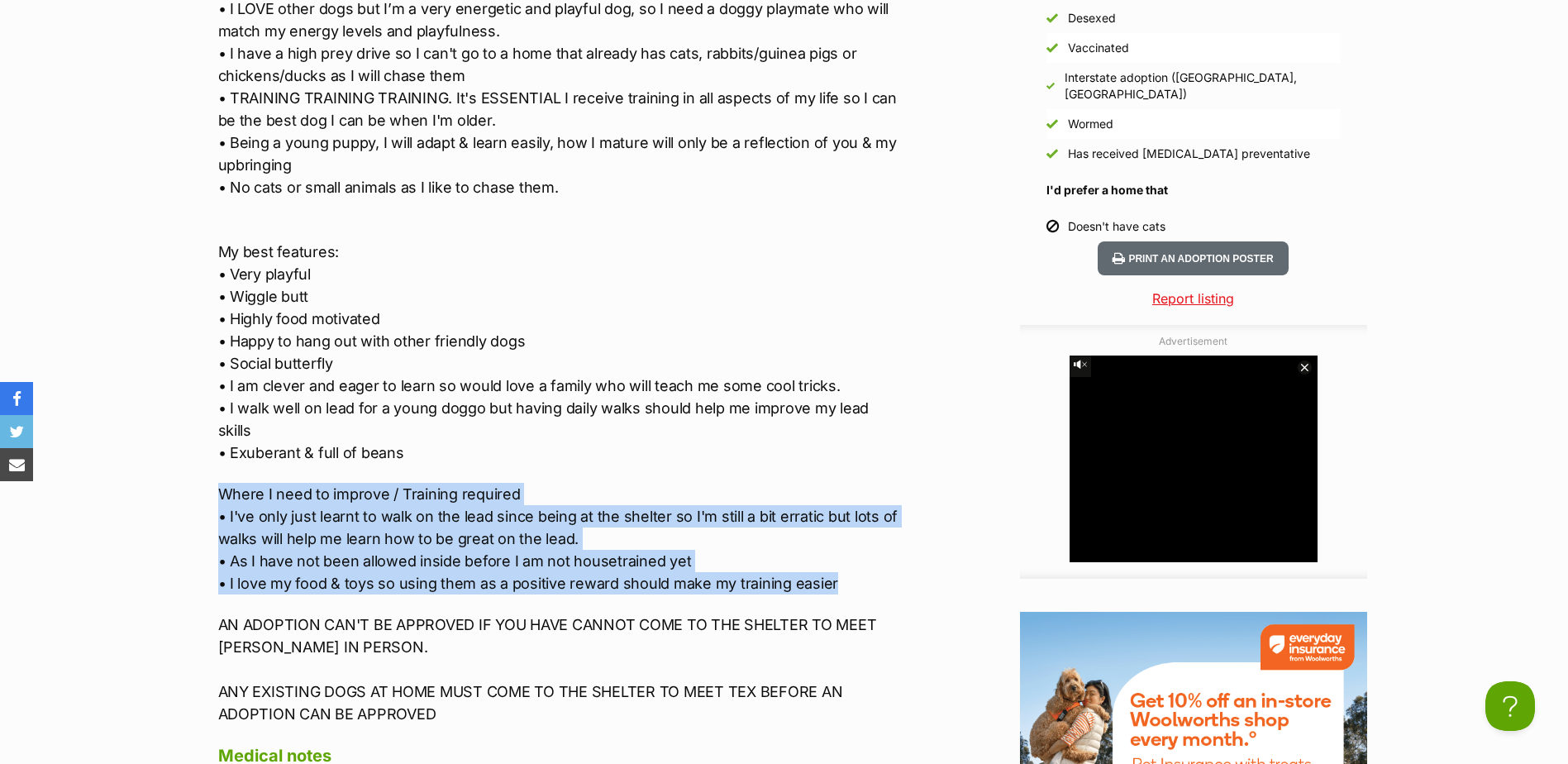
drag, startPoint x: 206, startPoint y: 497, endPoint x: 927, endPoint y: 588, distance: 726.7
click at [927, 588] on div "Advertisement Adoption information I've been adopted! This pet is no longer ava…" at bounding box center [784, 436] width 1166 height 2124
copy p "Where I need to improve / Training required • I've only just learnt to walk on …"
click at [598, 515] on p "Where I need to improve / Training required • I've only just learnt to walk on …" at bounding box center [559, 538] width 683 height 111
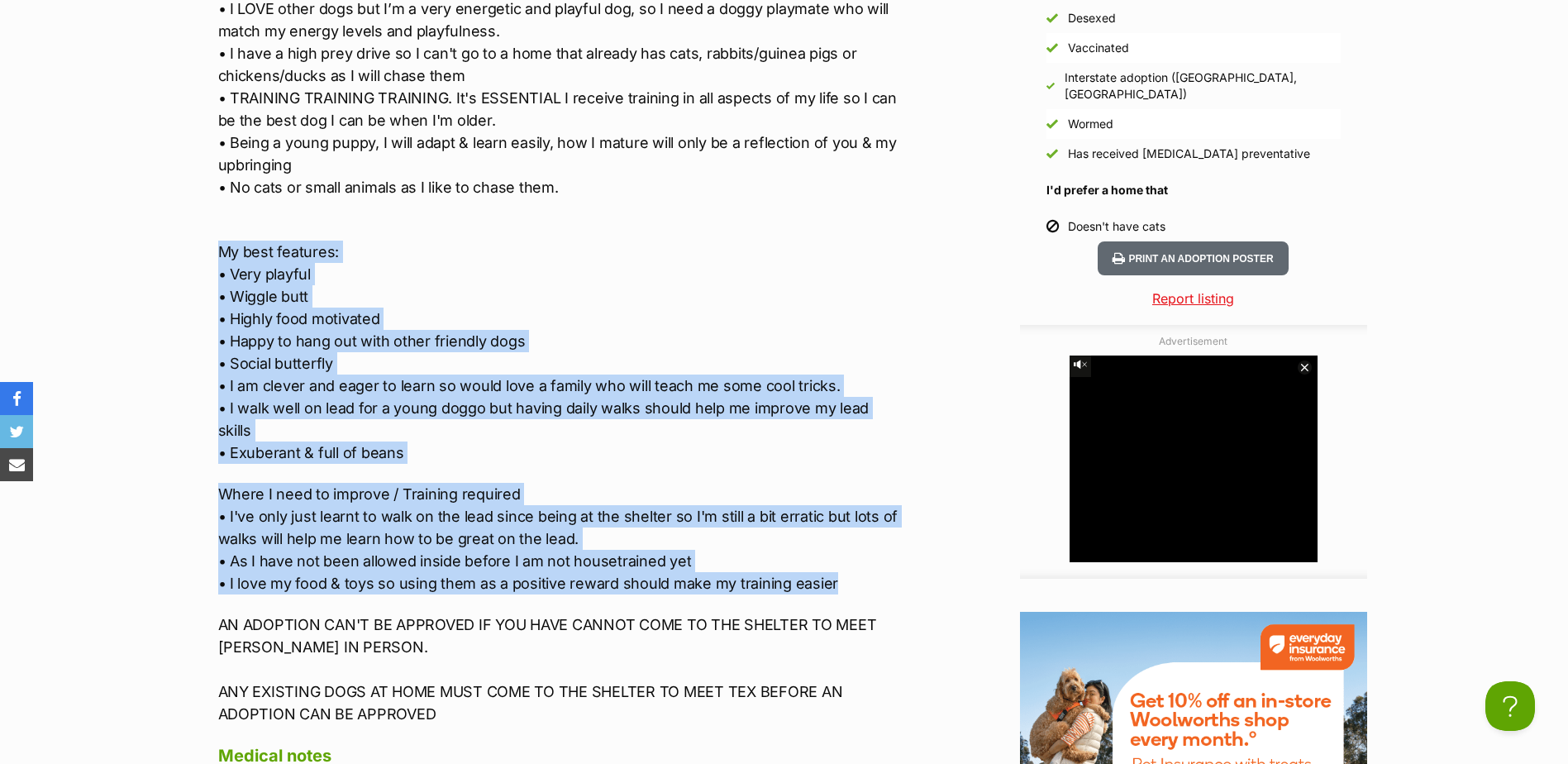
drag, startPoint x: 170, startPoint y: 241, endPoint x: 867, endPoint y: 582, distance: 775.9
click at [939, 582] on div "Advertisement Adoption information I've been adopted! This pet is no longer ava…" at bounding box center [784, 436] width 1166 height 2124
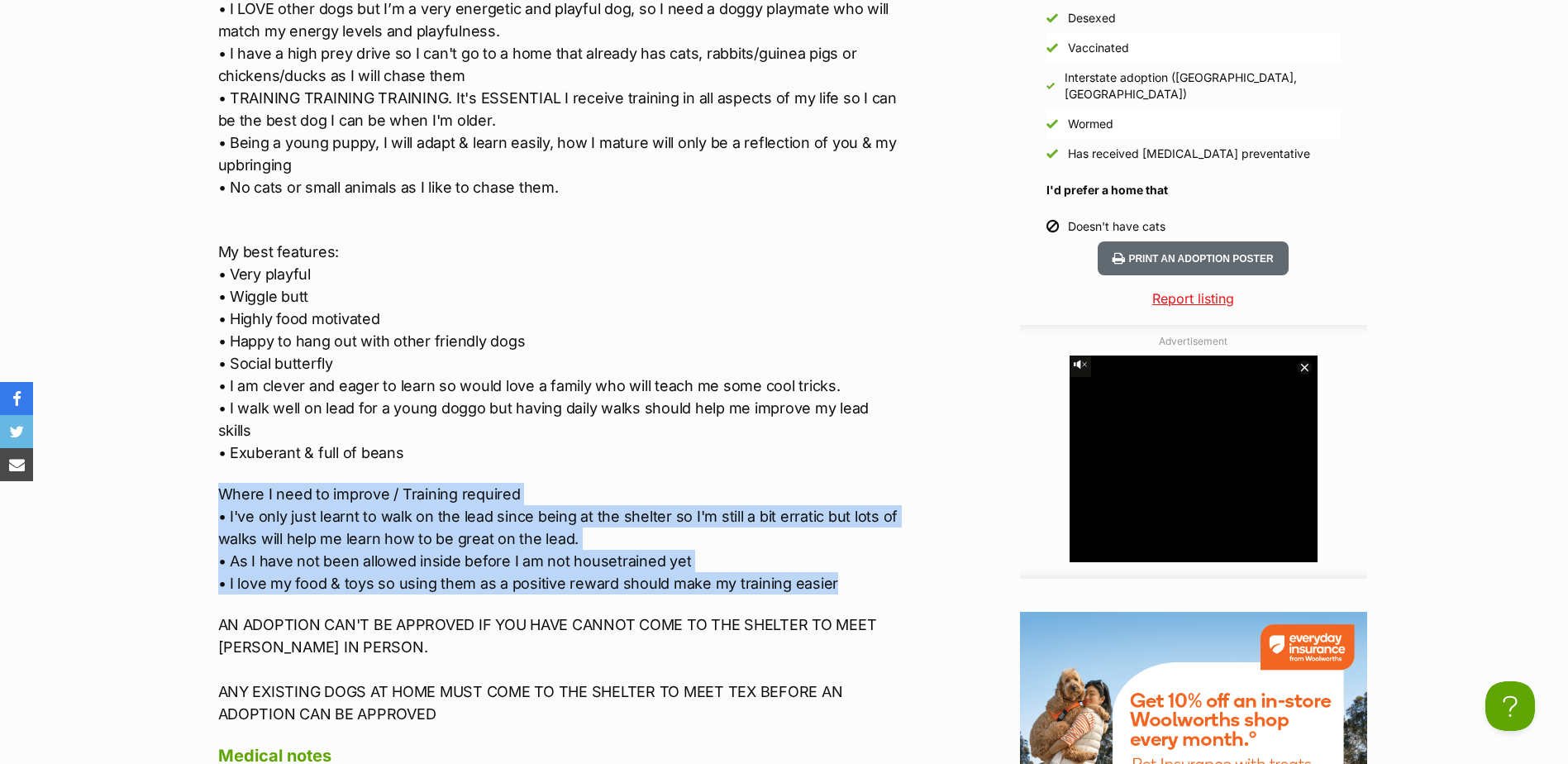
drag, startPoint x: 888, startPoint y: 597, endPoint x: 109, endPoint y: 499, distance: 785.1
copy p "Where I need to improve / Training required • I've only just learnt to walk on …"
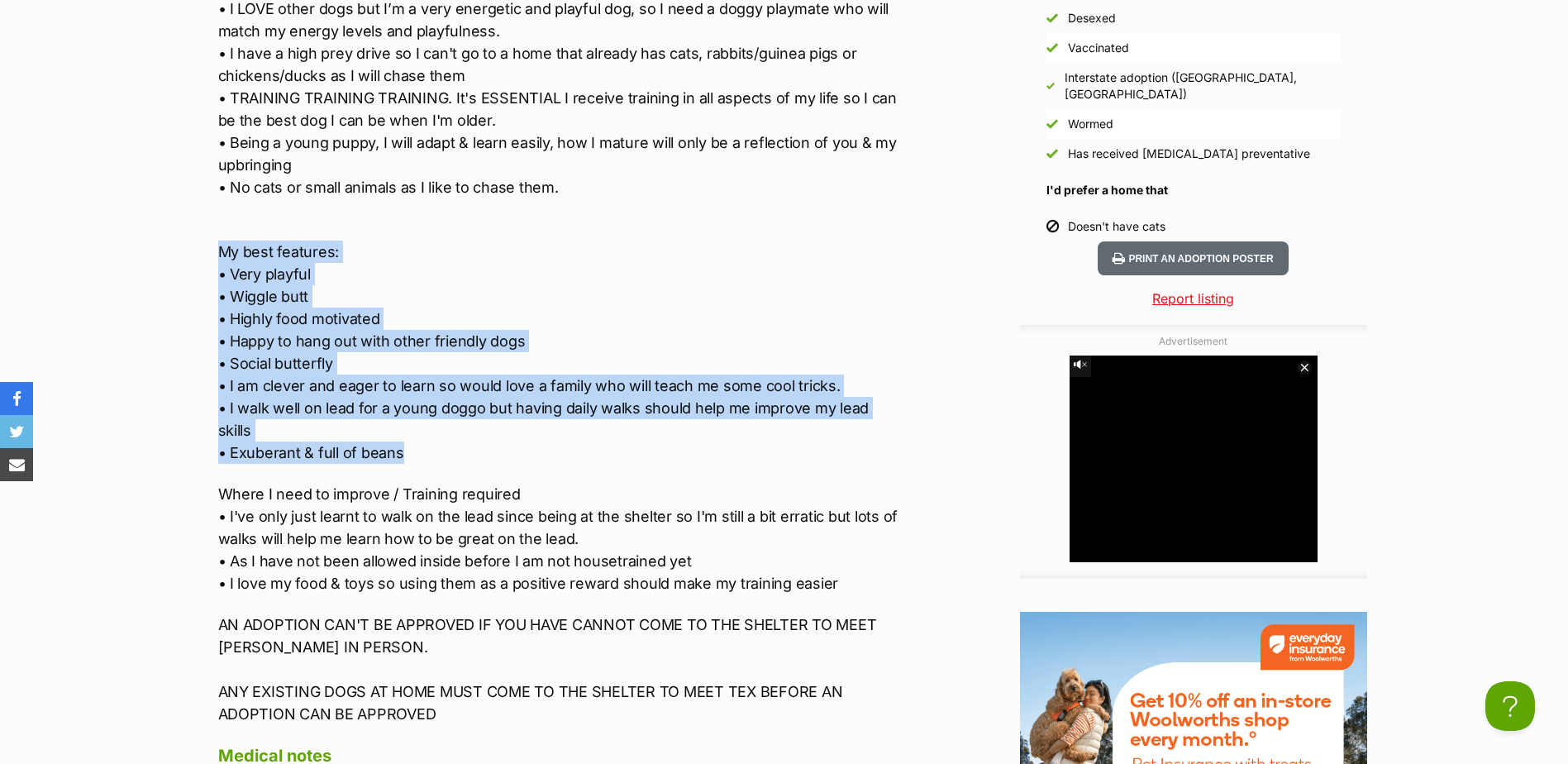
drag, startPoint x: 416, startPoint y: 447, endPoint x: 191, endPoint y: 263, distance: 290.7
click at [193, 263] on div "Advertisement Adoption information I've been adopted! This pet is no longer ava…" at bounding box center [784, 436] width 1215 height 2124
click at [457, 453] on p "My best features: • Very playful • Wiggle butt • Highly food motivated • Happy …" at bounding box center [559, 341] width 683 height 245
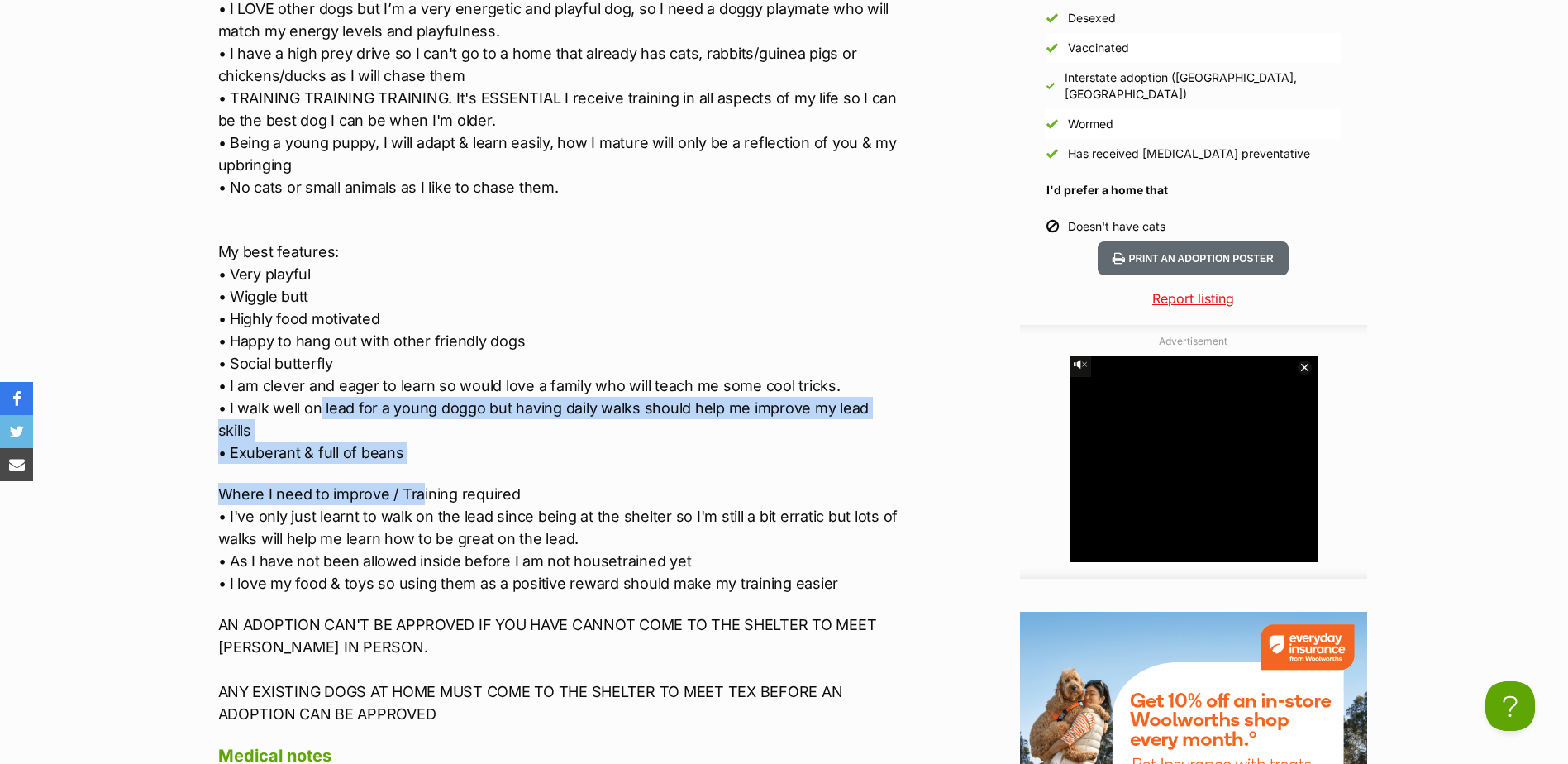
drag, startPoint x: 417, startPoint y: 465, endPoint x: 319, endPoint y: 401, distance: 117.0
click at [319, 401] on div "Hi! I’m Tex and I’m looking for a new family to call my own. APPLICATION PROCES…" at bounding box center [559, 106] width 683 height 1238
drag, startPoint x: 319, startPoint y: 401, endPoint x: 416, endPoint y: 455, distance: 111.0
click at [416, 455] on p "My best features: • Very playful • Wiggle butt • Highly food motivated • Happy …" at bounding box center [559, 341] width 683 height 245
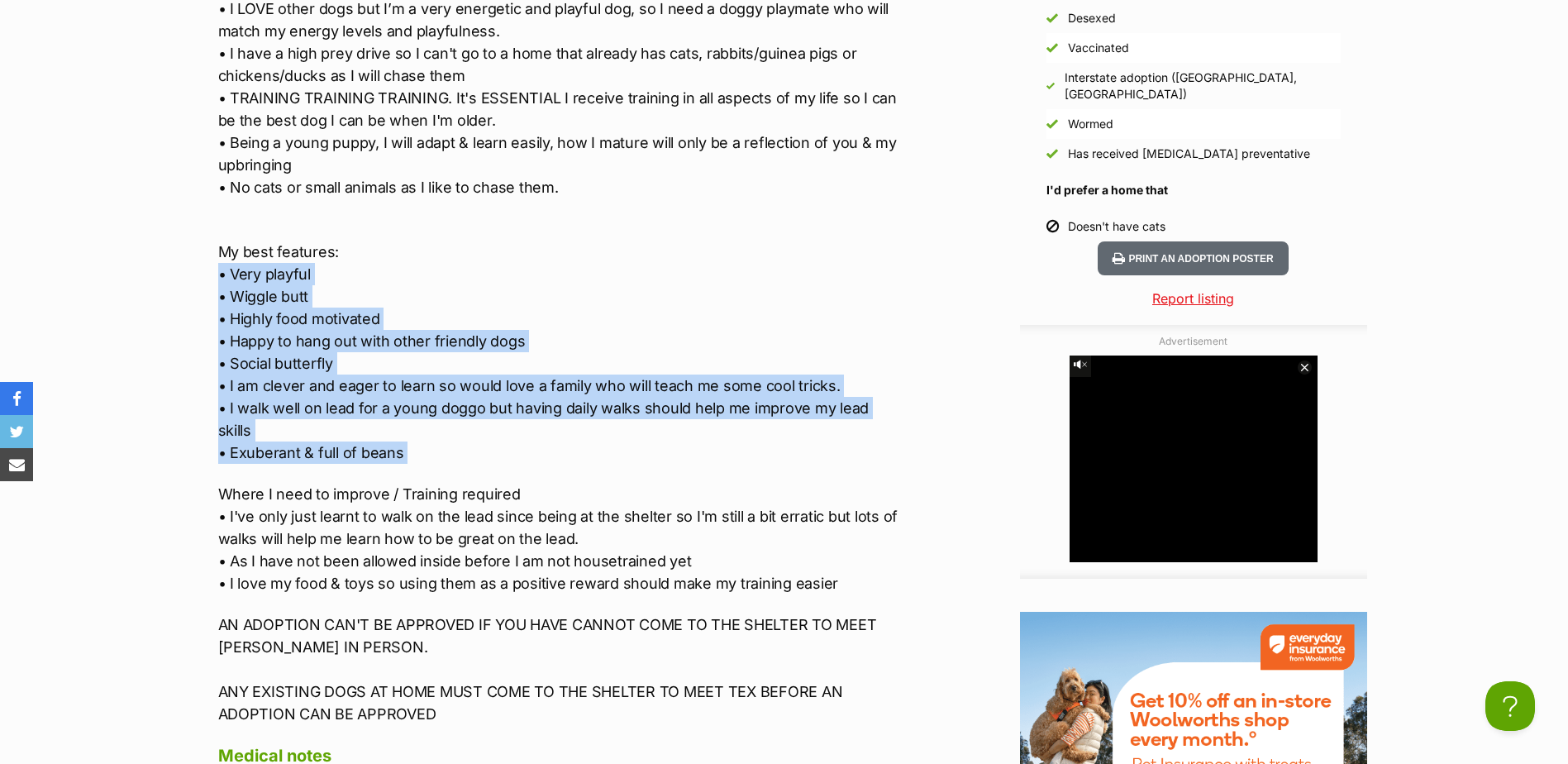
drag, startPoint x: 411, startPoint y: 452, endPoint x: 161, endPoint y: 274, distance: 306.9
click at [436, 458] on p "My best features: • Very playful • Wiggle butt • Highly food motivated • Happy …" at bounding box center [559, 341] width 683 height 245
drag, startPoint x: 424, startPoint y: 448, endPoint x: 171, endPoint y: 256, distance: 317.6
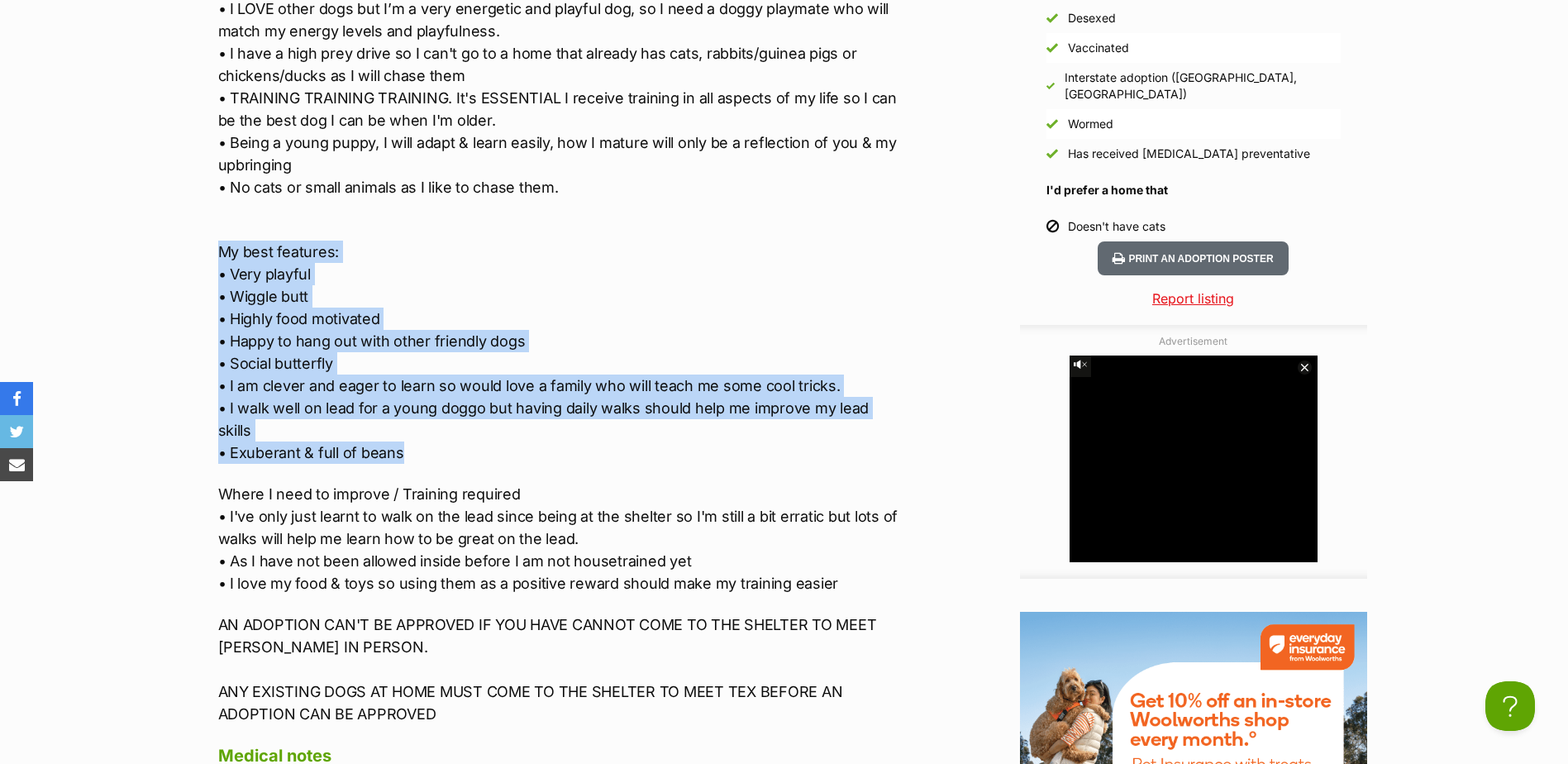
copy p "My best features: • Very playful • Wiggle butt • Highly food motivated • Happy …"
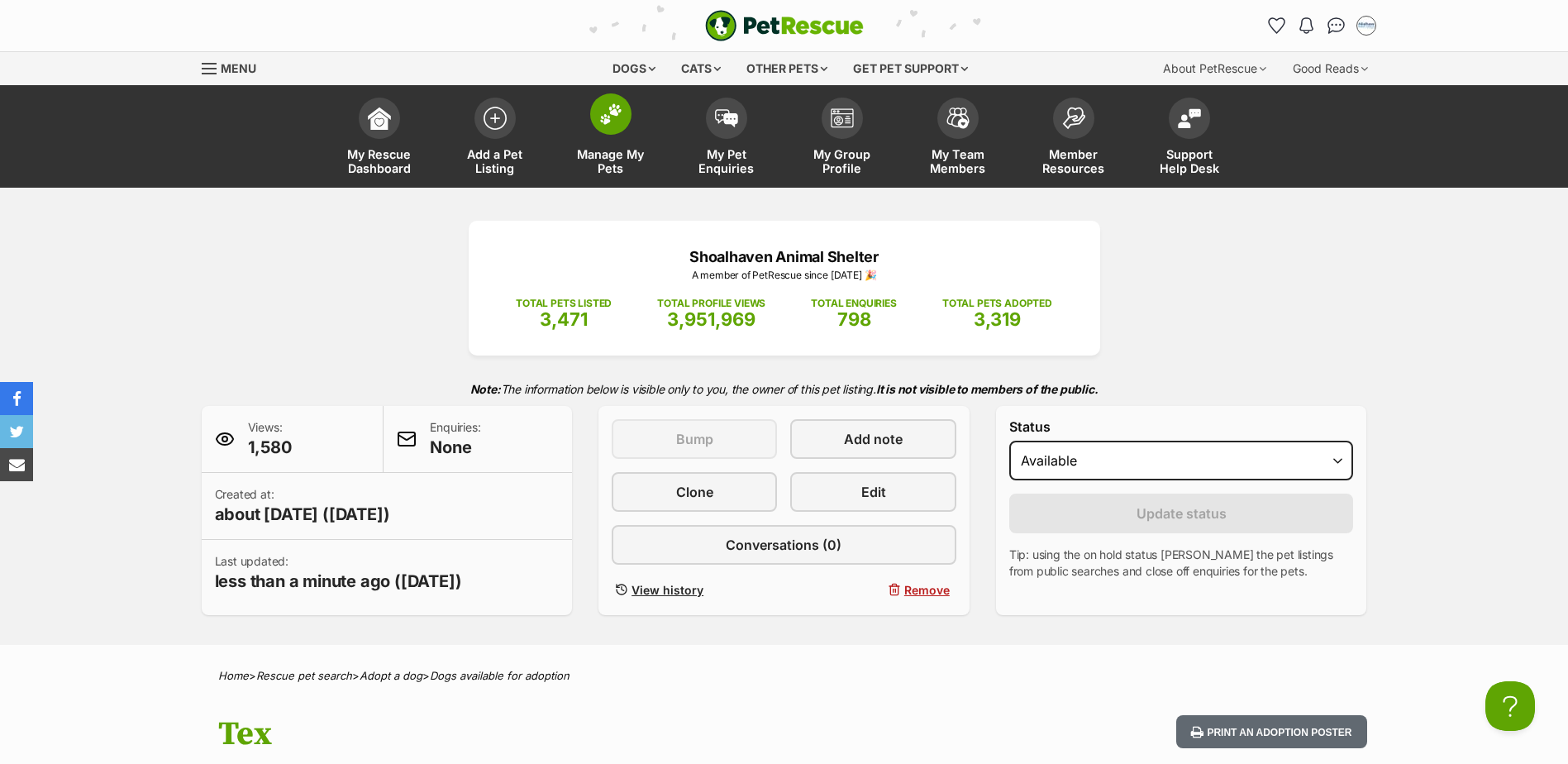
click at [610, 136] on link "Manage My Pets" at bounding box center [611, 138] width 116 height 98
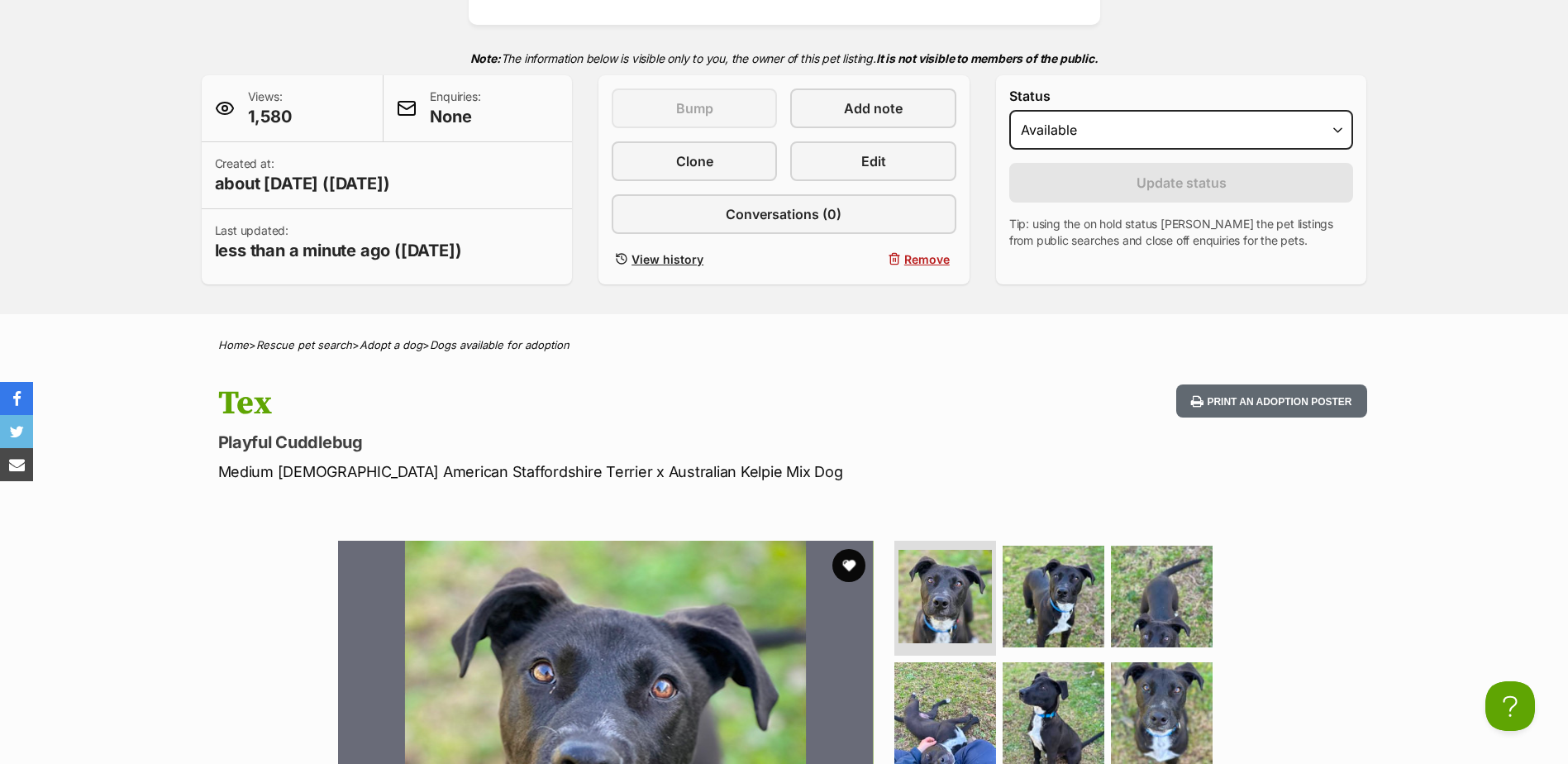
scroll to position [910, 0]
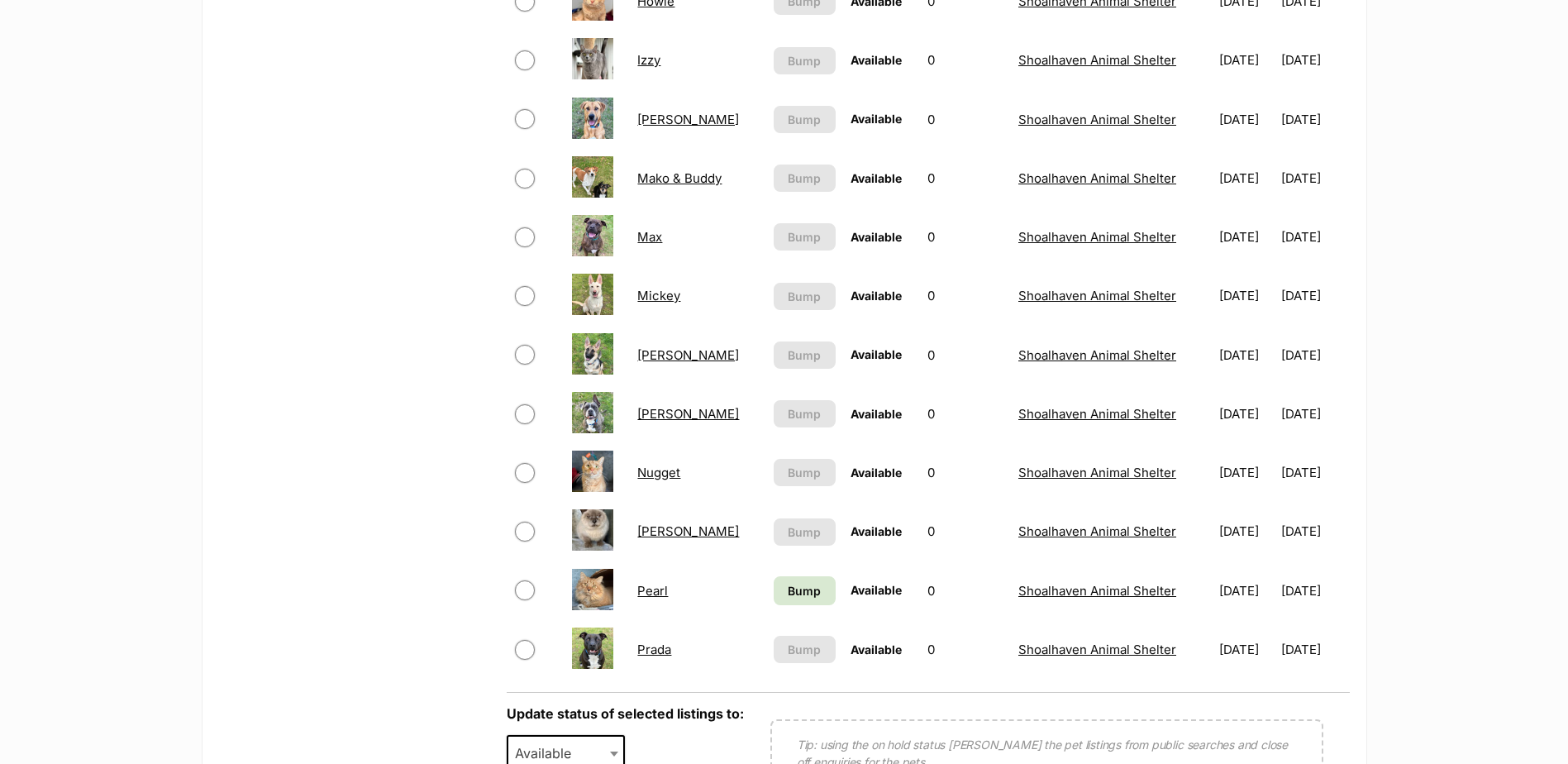
scroll to position [1240, 0]
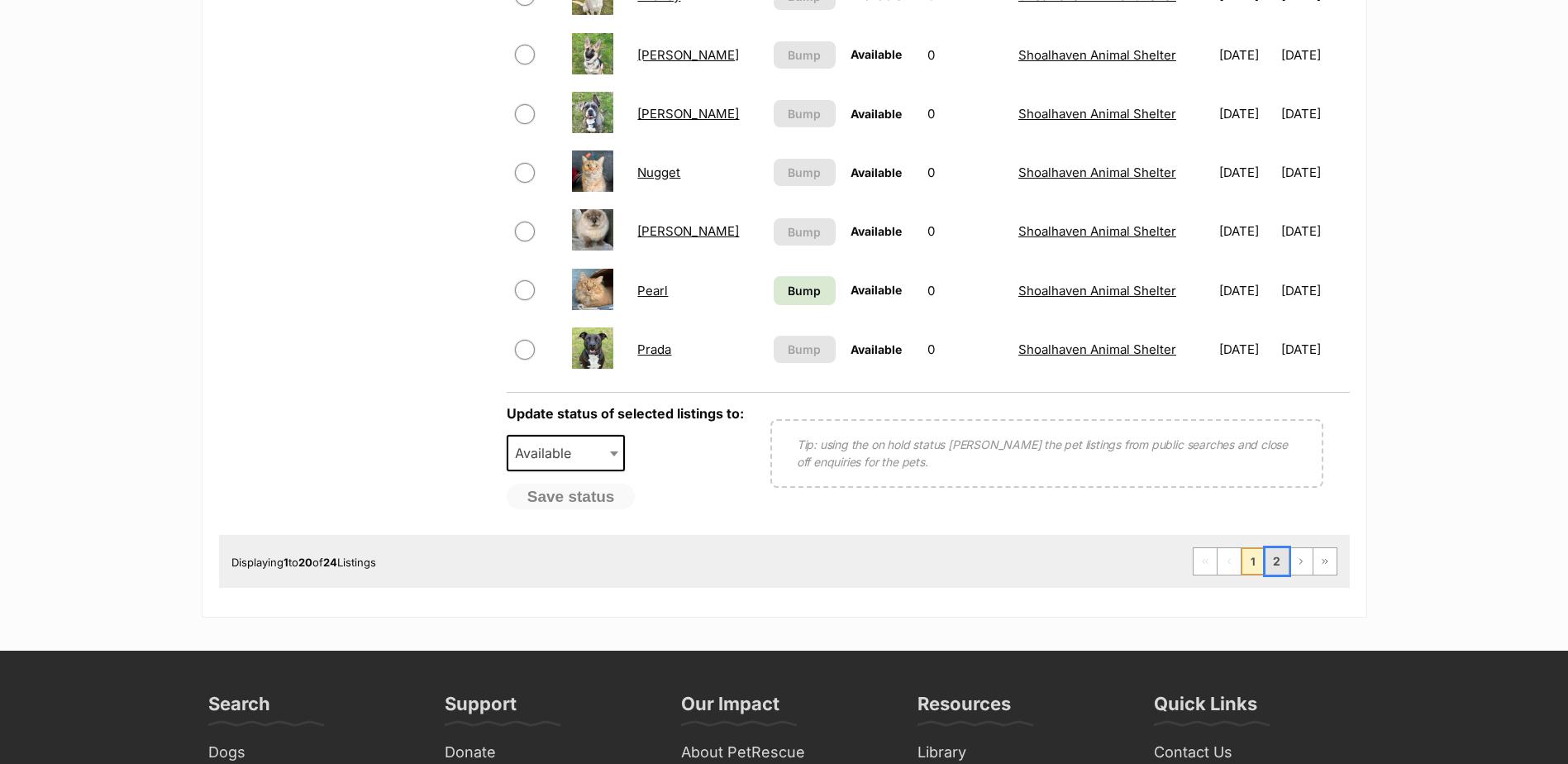
click at [1273, 566] on link "2" at bounding box center [1277, 561] width 23 height 26
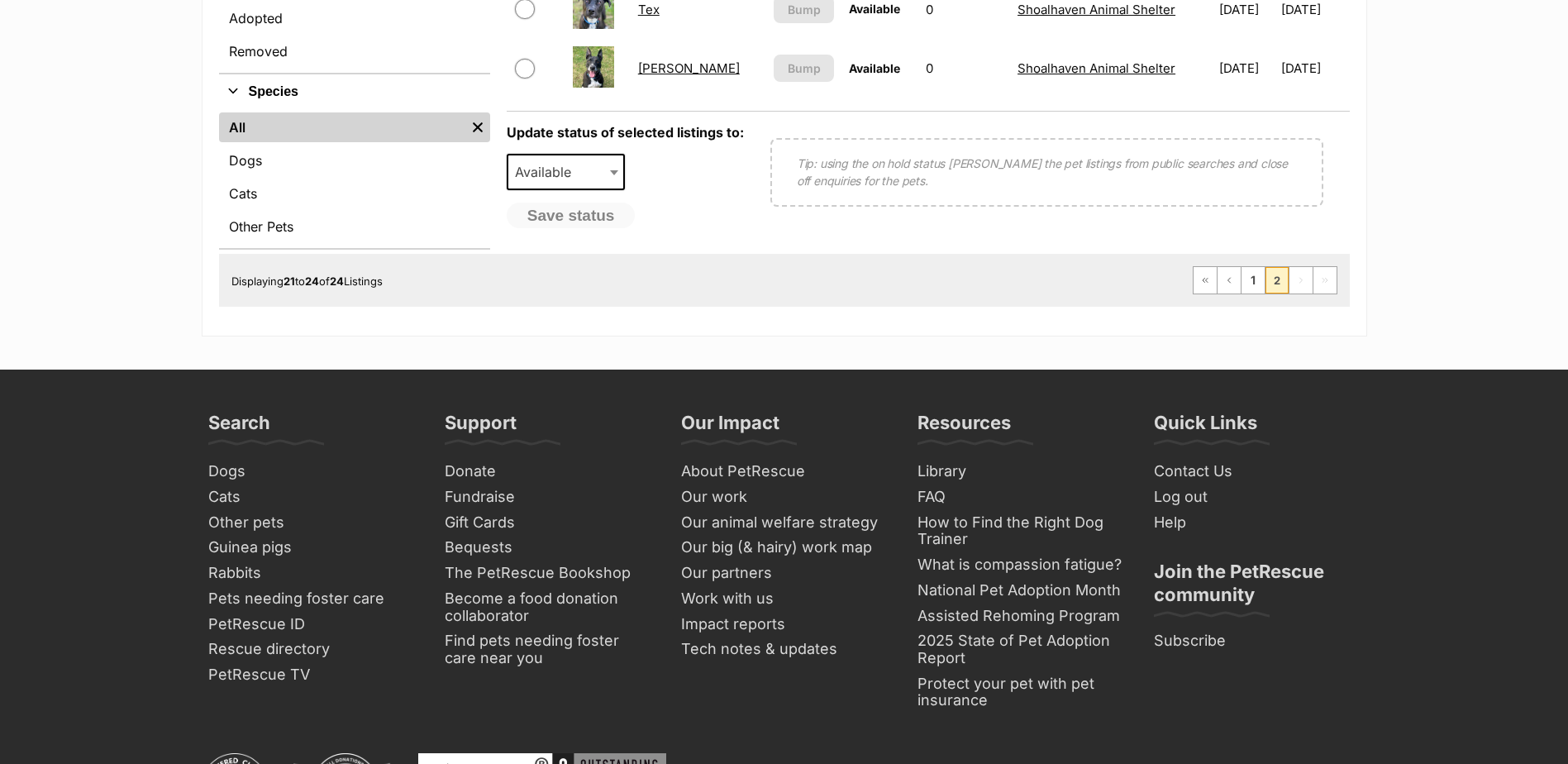
scroll to position [413, 0]
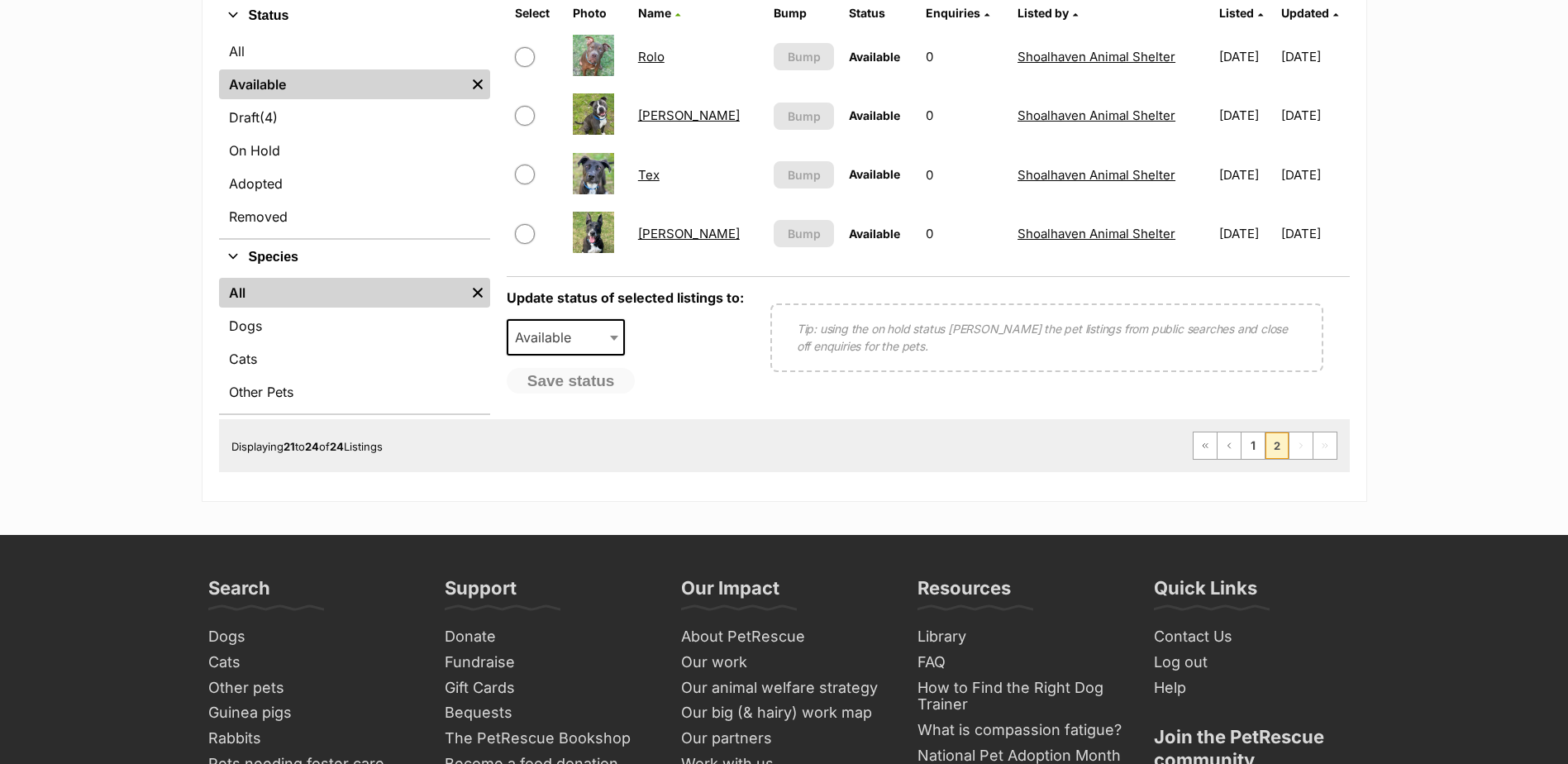
click at [675, 230] on link "[PERSON_NAME]" at bounding box center [688, 234] width 101 height 16
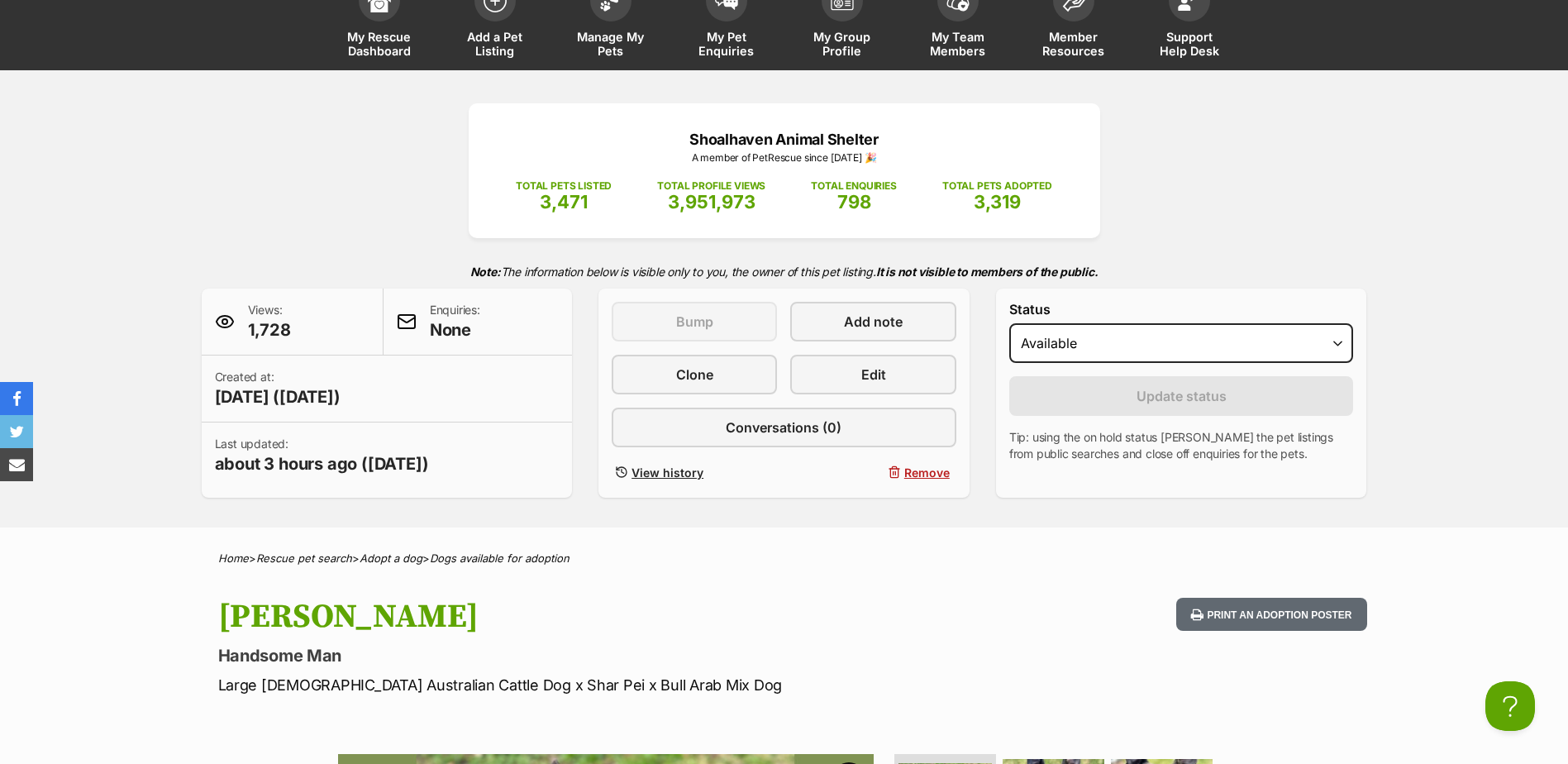
scroll to position [83, 0]
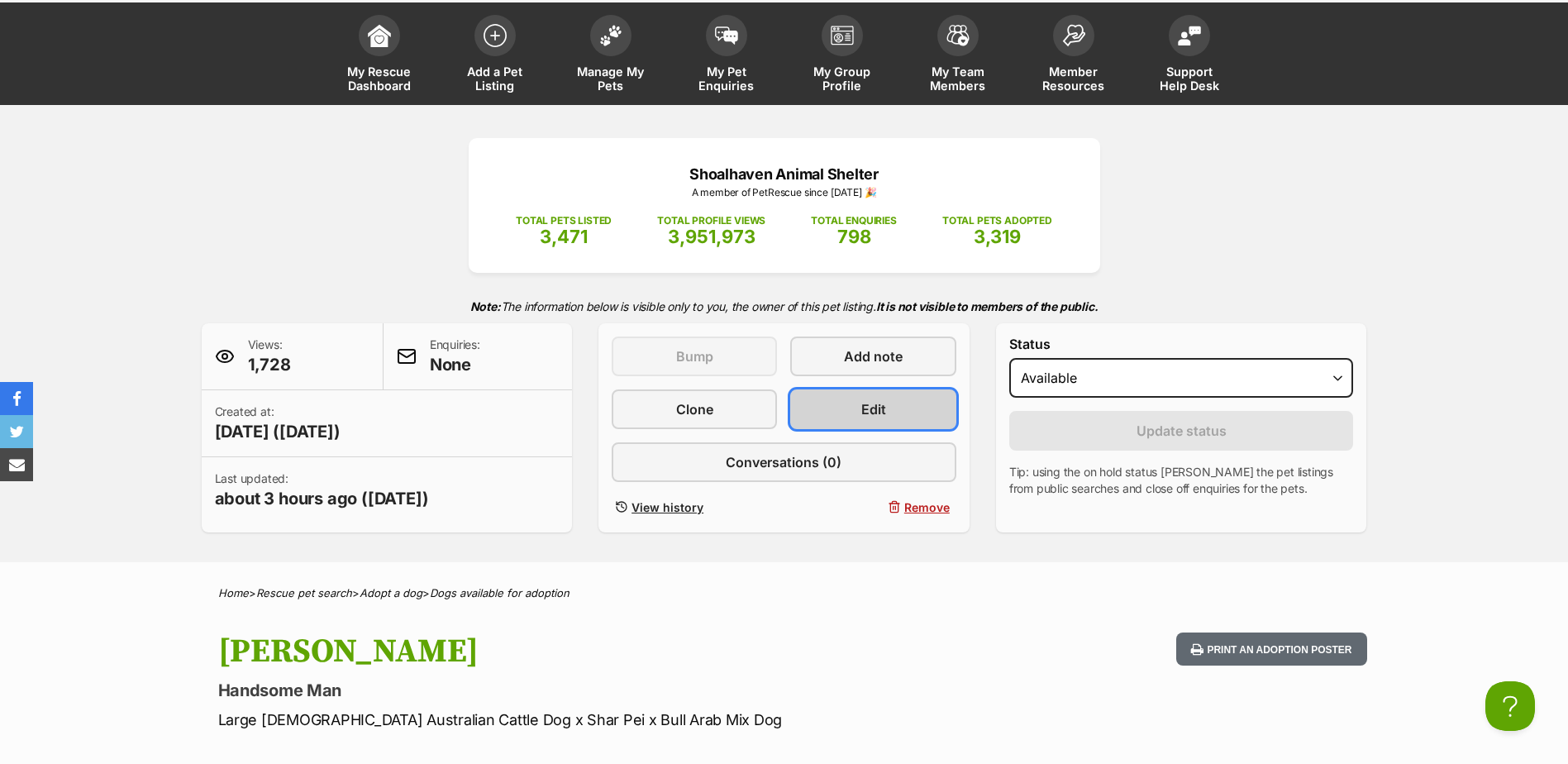
click at [818, 411] on link "Edit" at bounding box center [873, 408] width 165 height 40
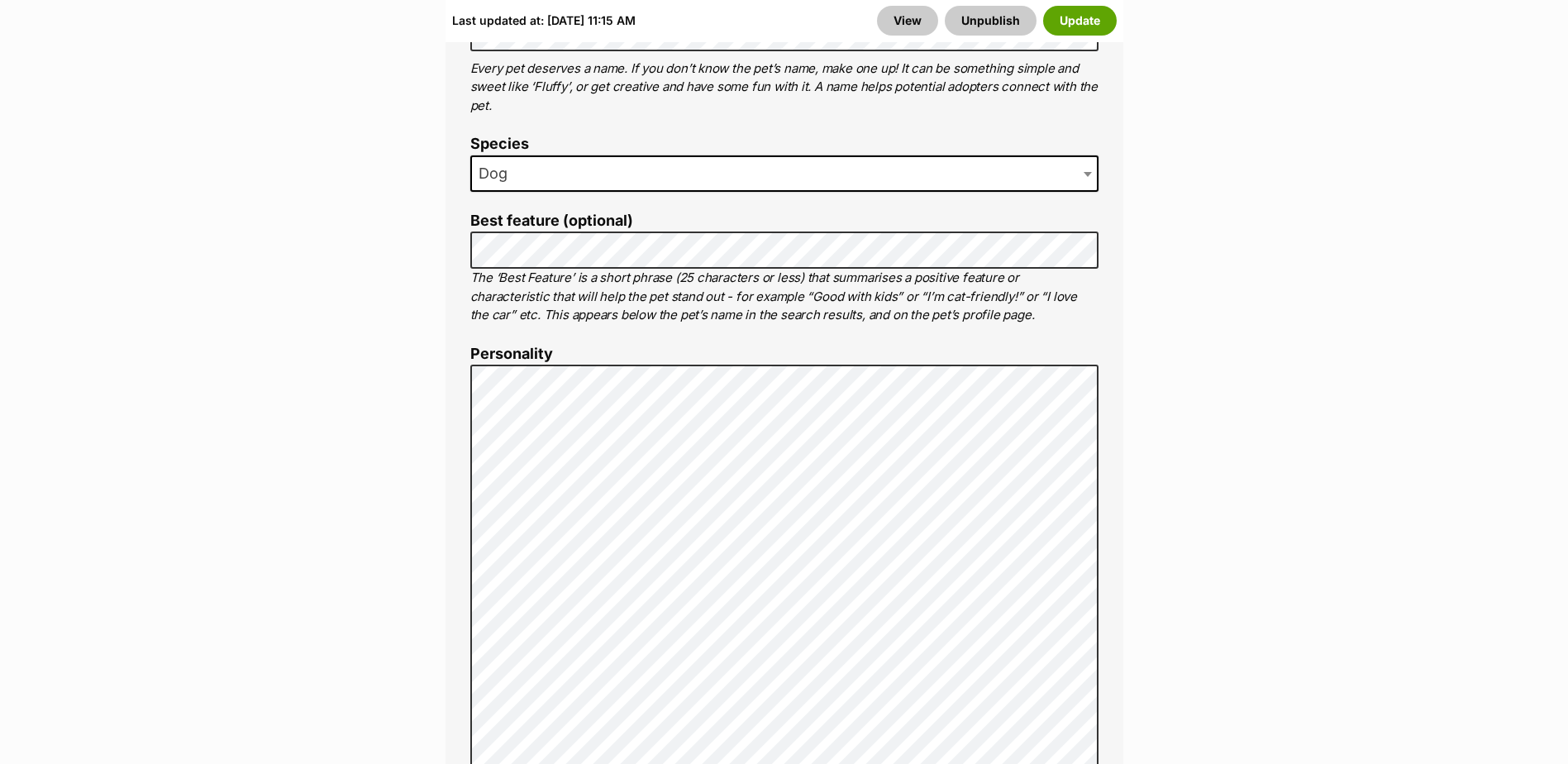
scroll to position [1570, 0]
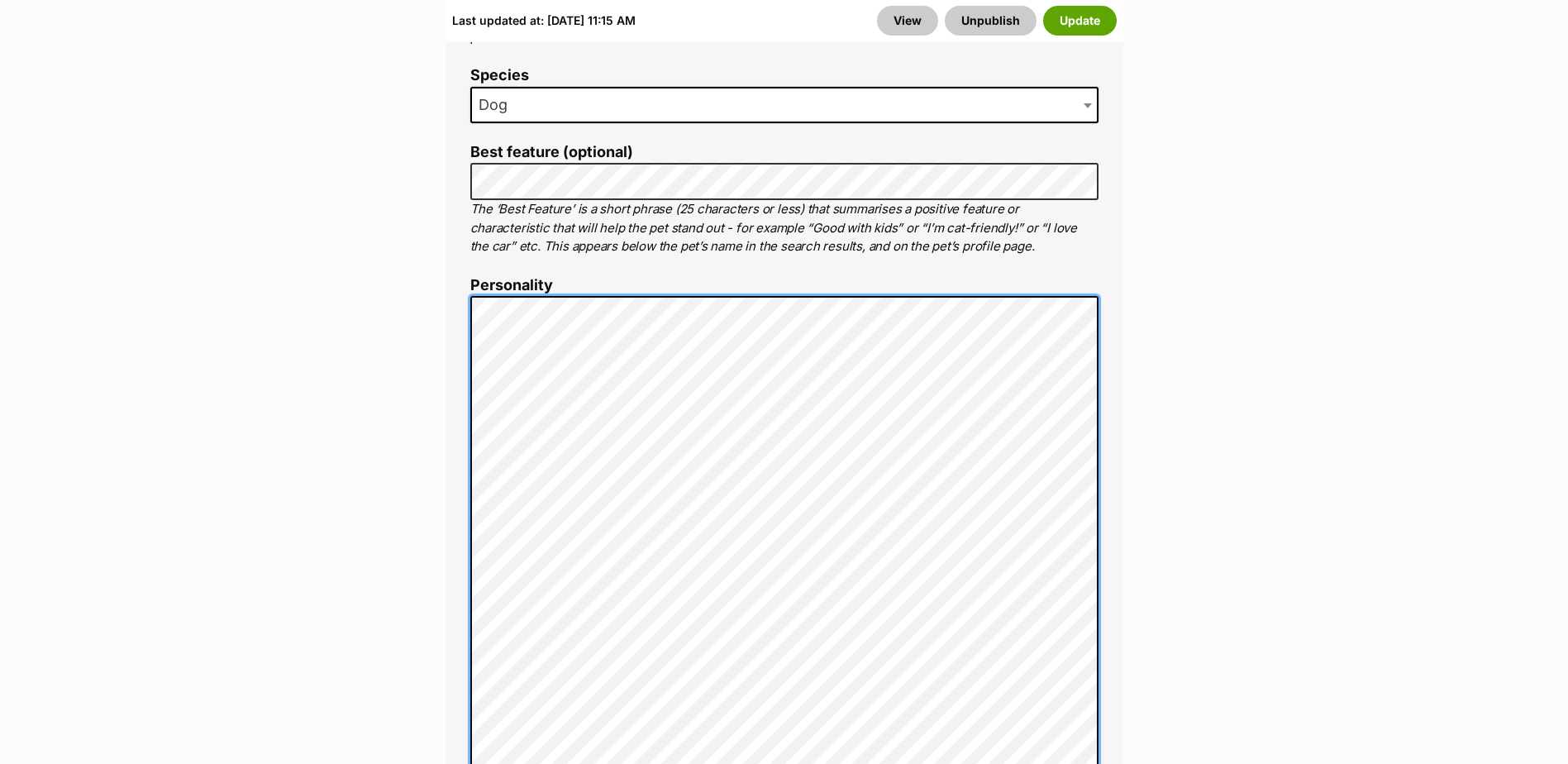
scroll to position [1075, 0]
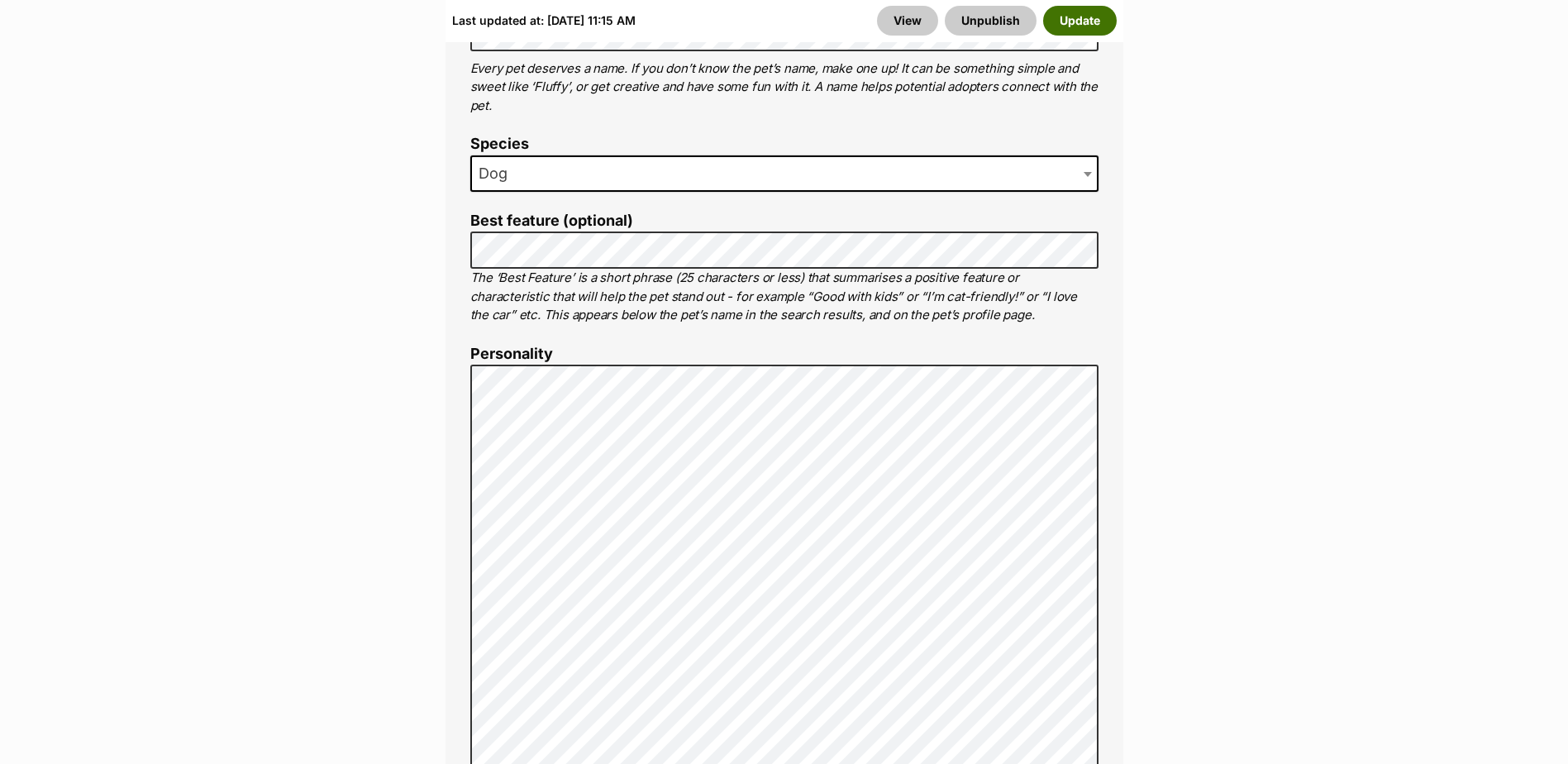
click at [1090, 18] on button "Update" at bounding box center [1079, 21] width 73 height 30
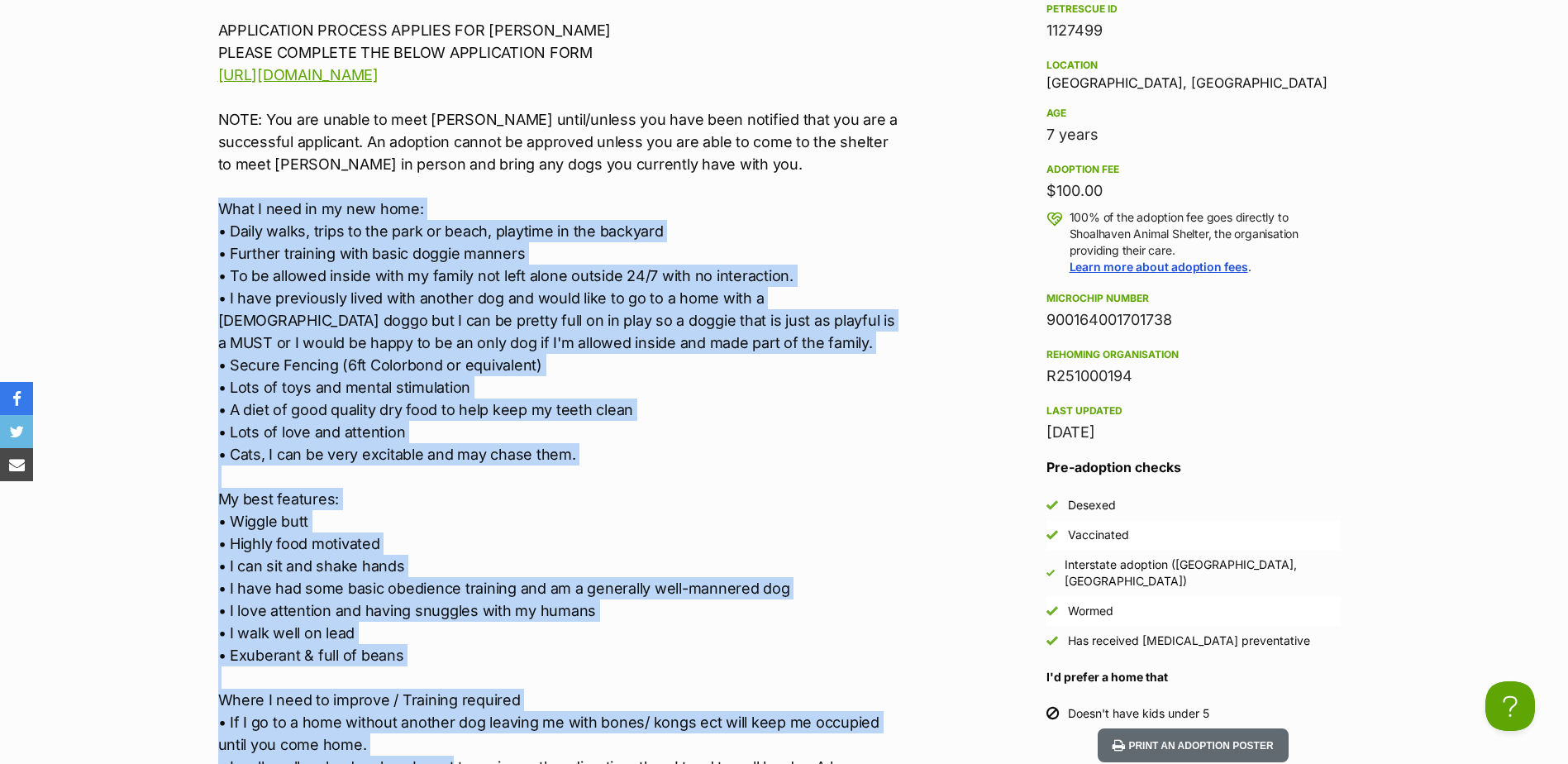
scroll to position [1735, 0]
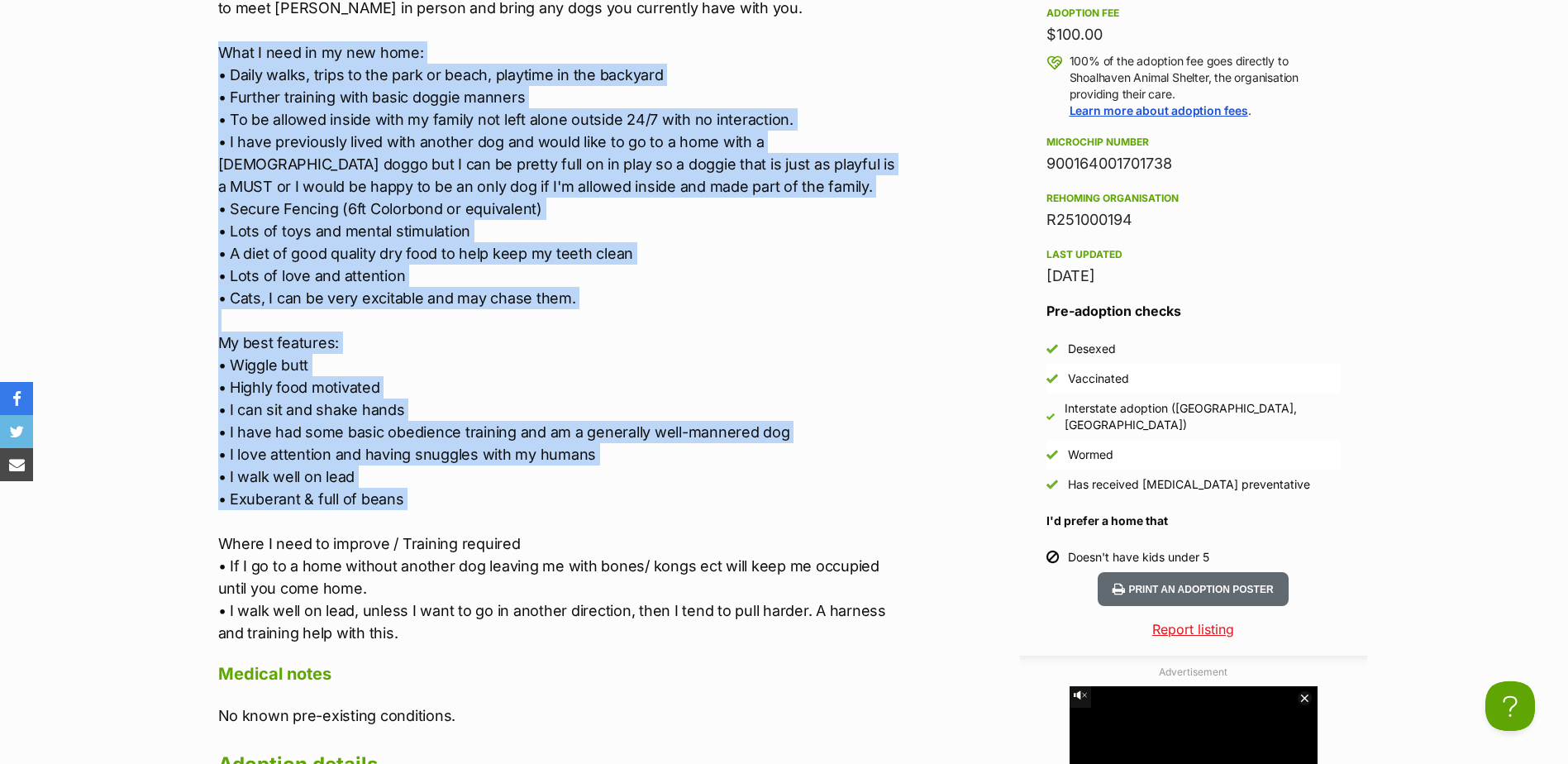
drag, startPoint x: 202, startPoint y: 465, endPoint x: 534, endPoint y: 521, distance: 336.7
click at [534, 521] on div "Upload Videos About [PERSON_NAME] Hi! I’m [PERSON_NAME] and I’m looking for a n…" at bounding box center [551, 328] width 700 height 1248
copy p "Lore I dolo si am con adip: • Elits doeiu, tempo in utl etdo ma aliqu, enimadmi…"
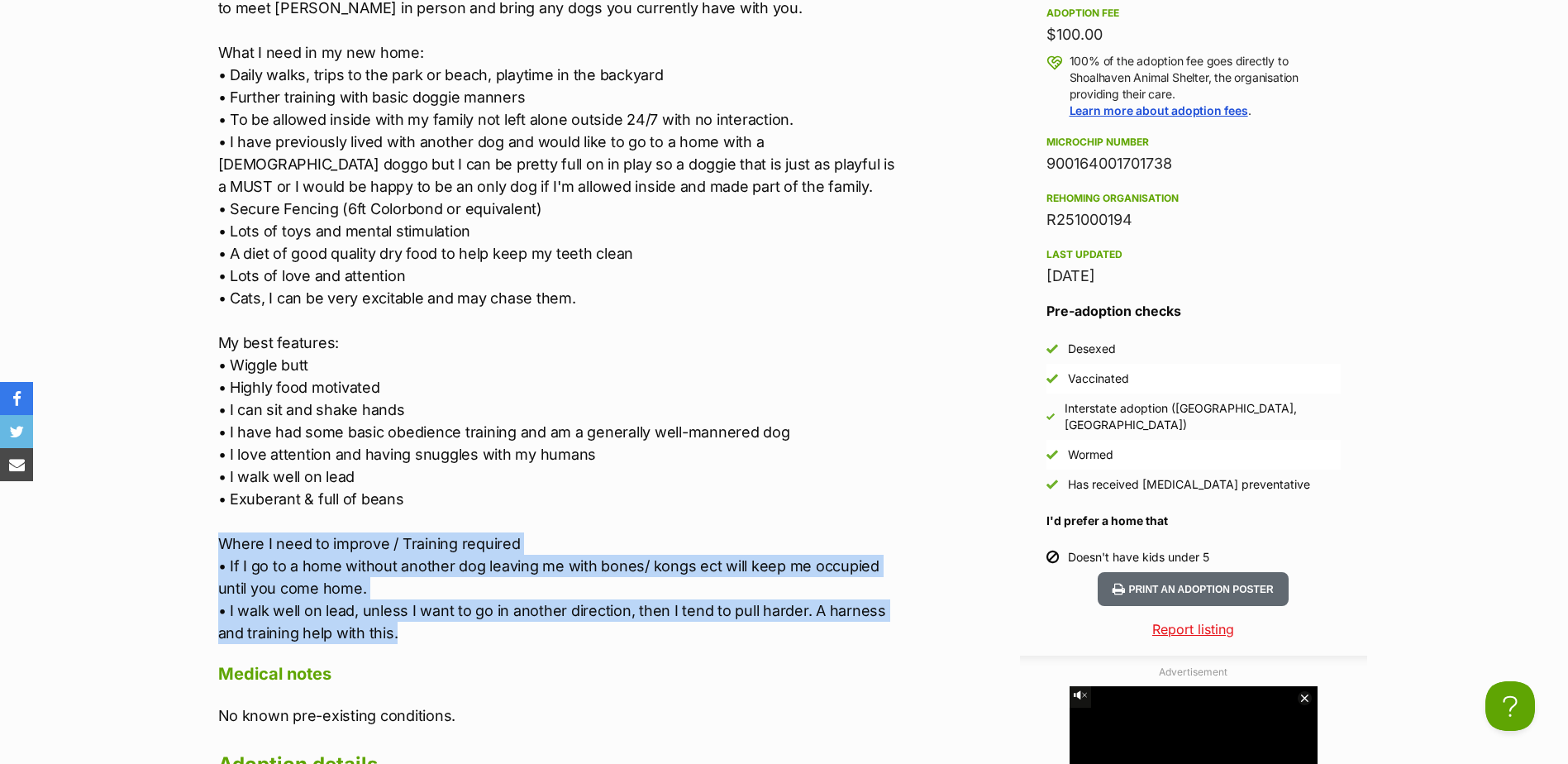
drag, startPoint x: 202, startPoint y: 541, endPoint x: 440, endPoint y: 638, distance: 257.0
click at [440, 638] on div "Upload Videos About [PERSON_NAME] Hi! I’m [PERSON_NAME] and I’m looking for a n…" at bounding box center [551, 328] width 700 height 1248
copy p "Where I need to improve / Training required • If I go to a home without another…"
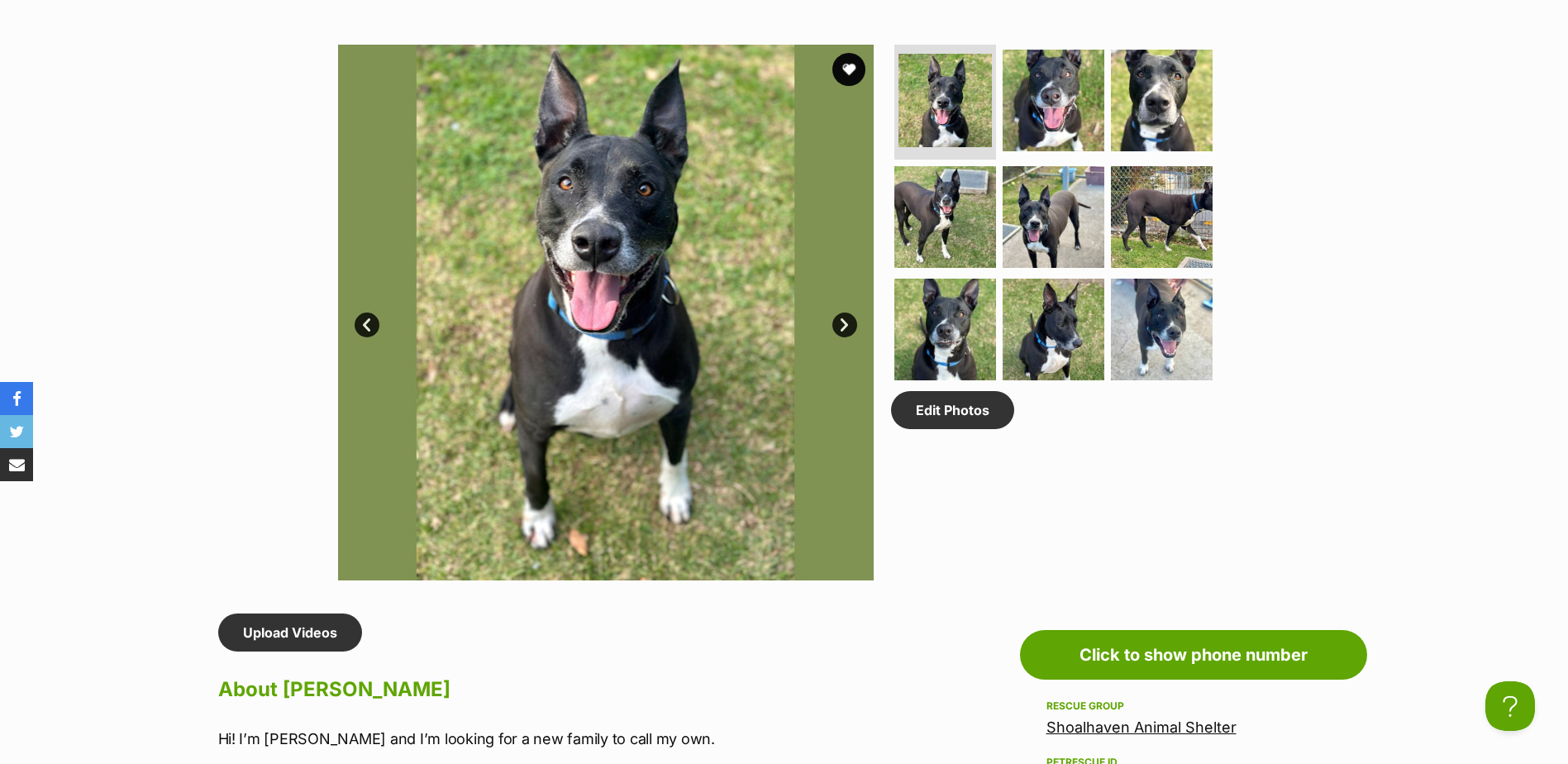
scroll to position [0, 0]
click at [225, 370] on div "Available 1 of 9 images 1 of 9 images 1 of 9 images 1 of 9 images 1 of 9 images…" at bounding box center [784, 299] width 1568 height 560
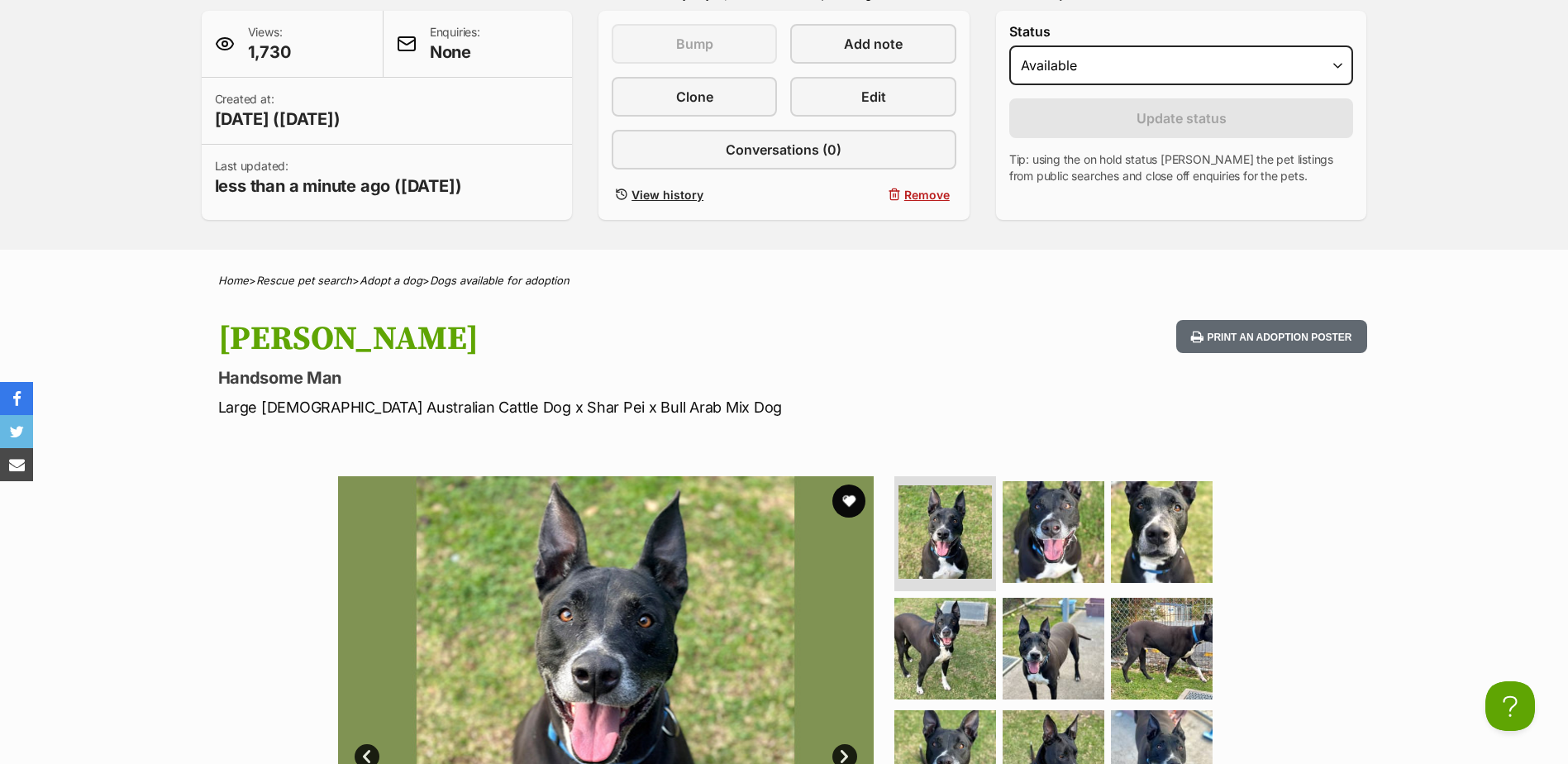
scroll to position [331, 0]
